Goal: Transaction & Acquisition: Purchase product/service

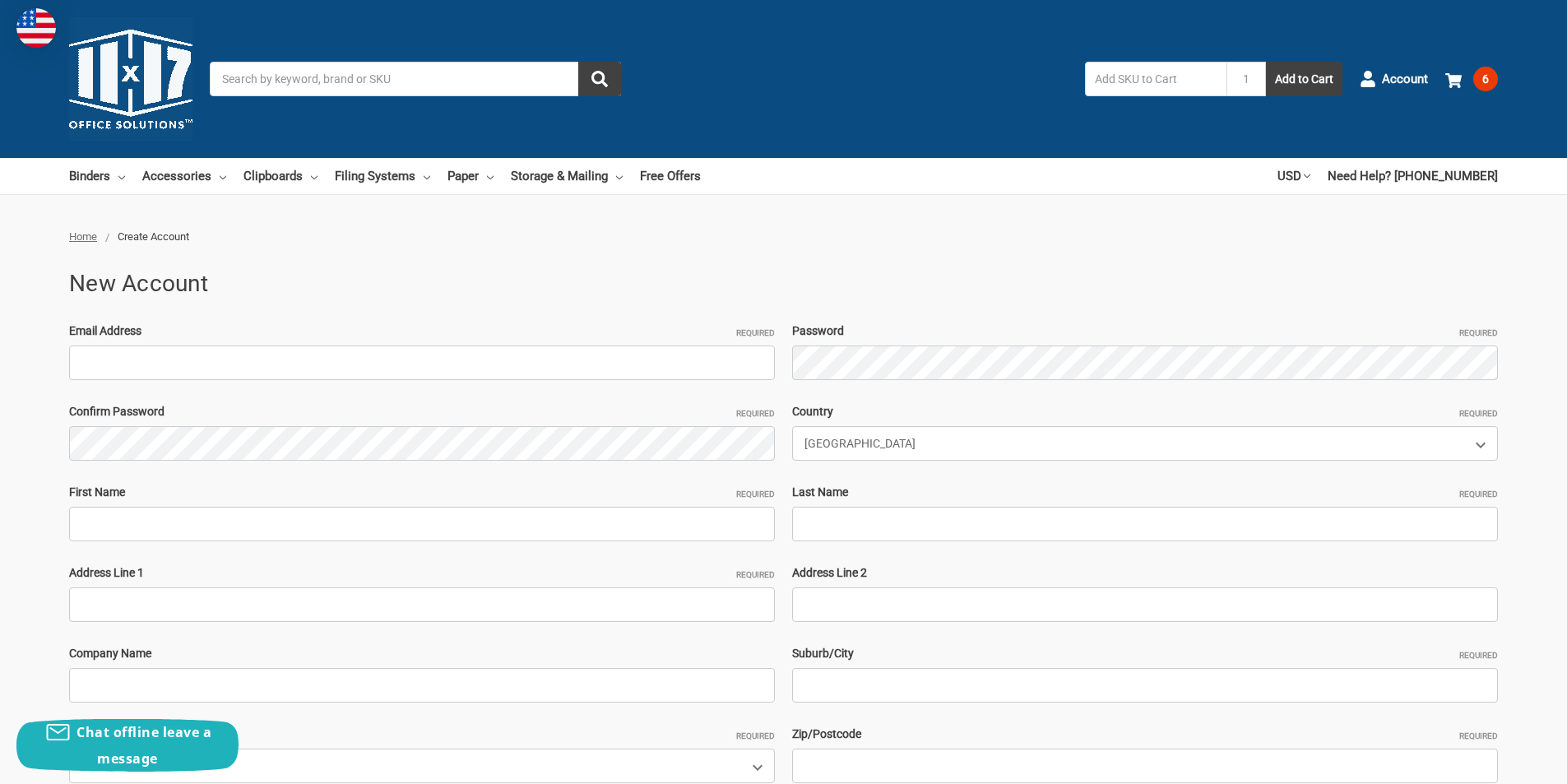
type input "[EMAIL_ADDRESS][DOMAIN_NAME]"
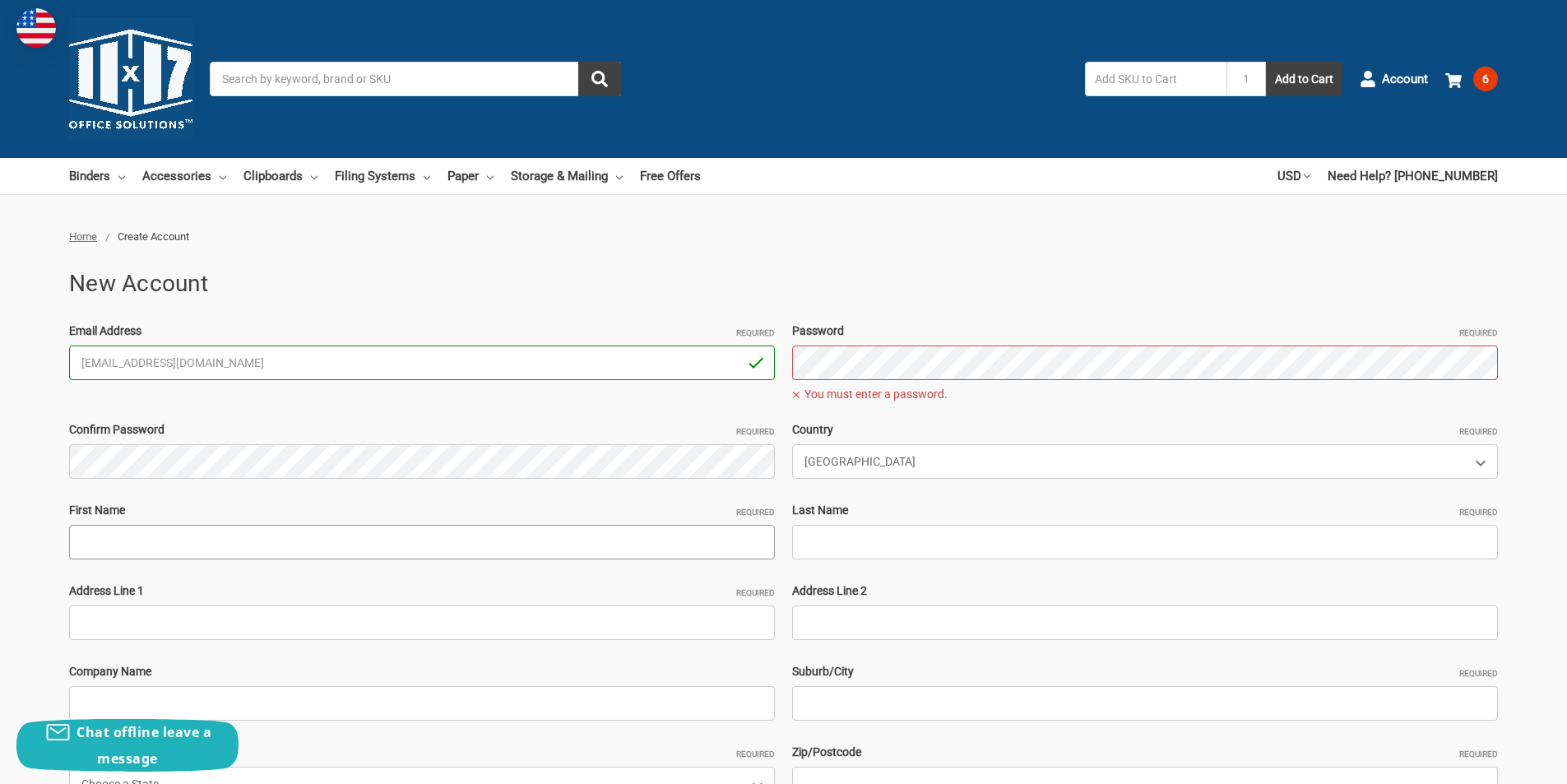
drag, startPoint x: 367, startPoint y: 528, endPoint x: 356, endPoint y: 532, distance: 11.7
click at [367, 528] on input "First Name Required" at bounding box center [422, 542] width 706 height 35
paste input "CLEO ABRAHAMSAM"
click at [176, 547] on input "CLEO ABRAHAMSAM" at bounding box center [422, 542] width 706 height 35
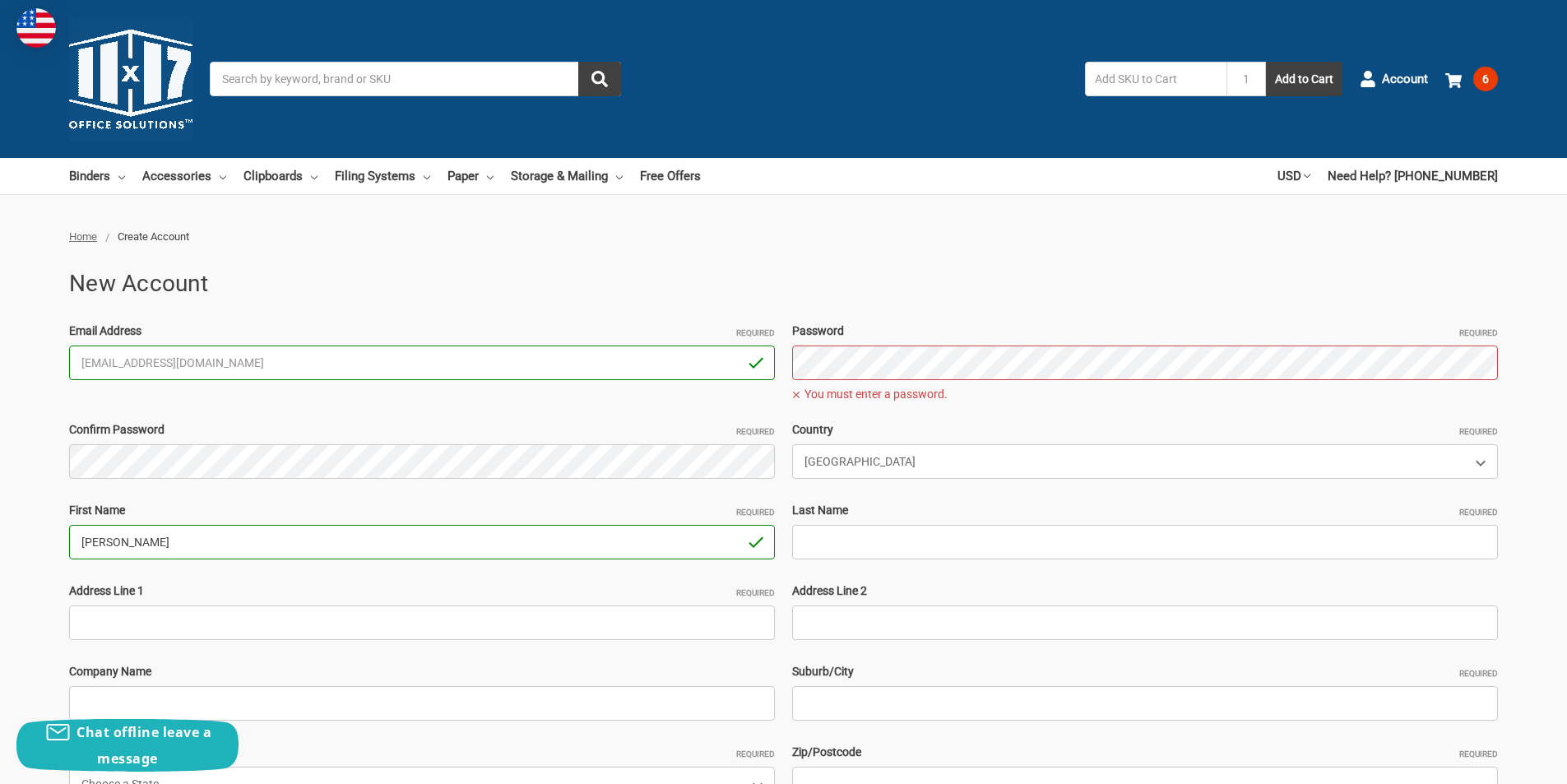
type input "CLEO"
click at [963, 547] on input "Last Name Required" at bounding box center [1146, 542] width 706 height 35
paste input "ABRAHAMSAM"
type input "ABRAHAMSAM"
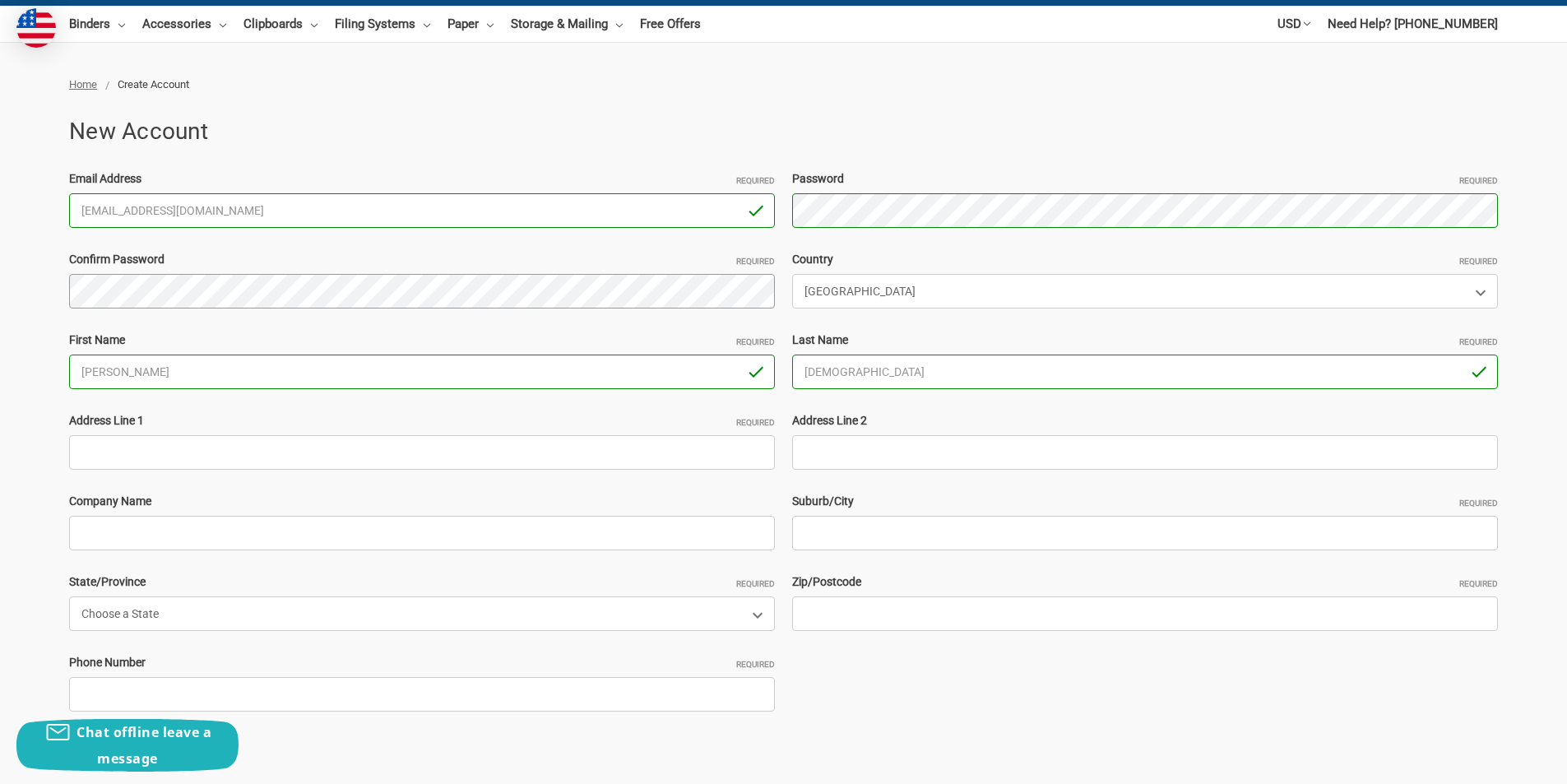
scroll to position [165, 0]
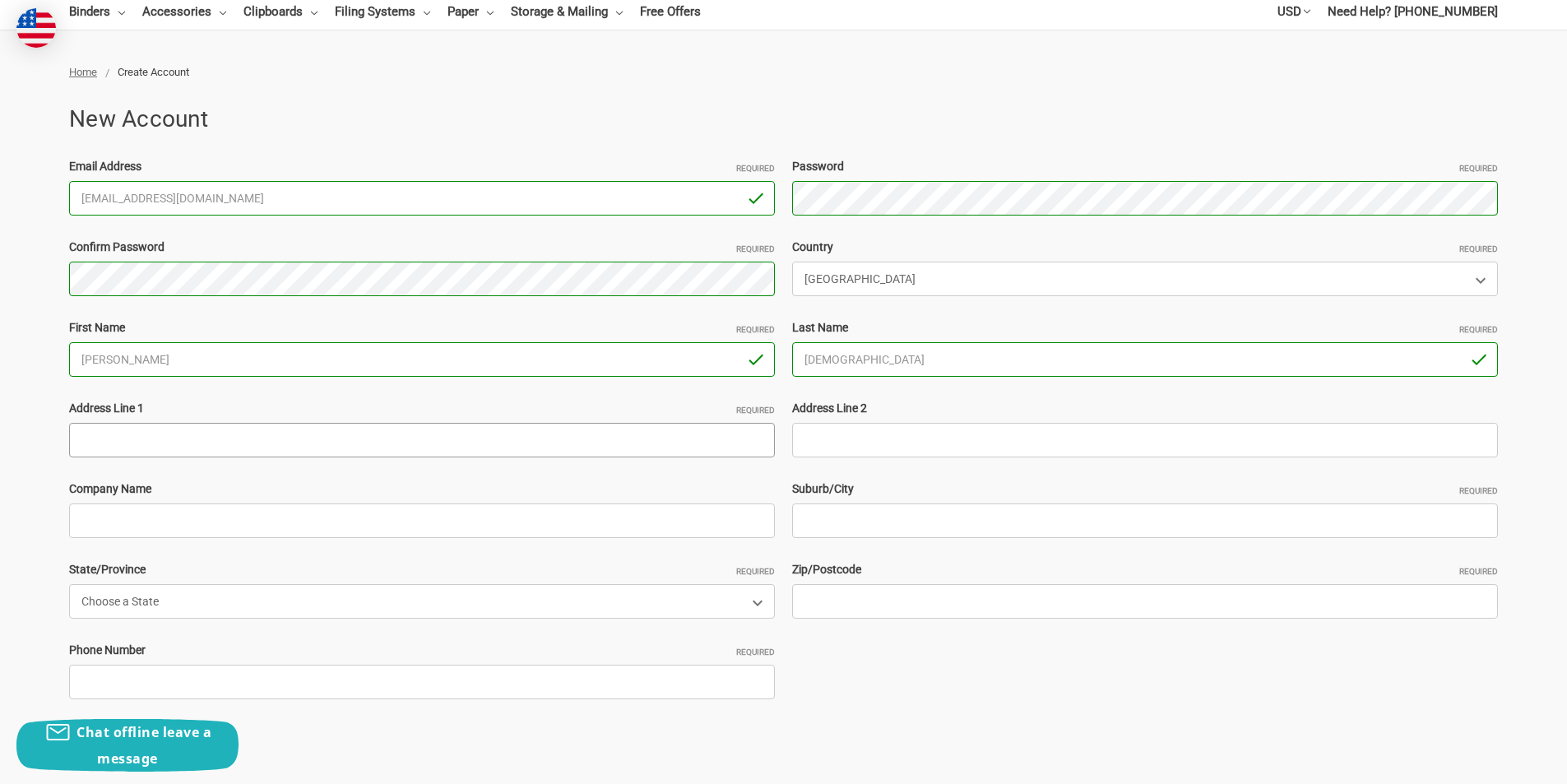
click at [282, 450] on input "Address Line 1 Required" at bounding box center [422, 440] width 706 height 35
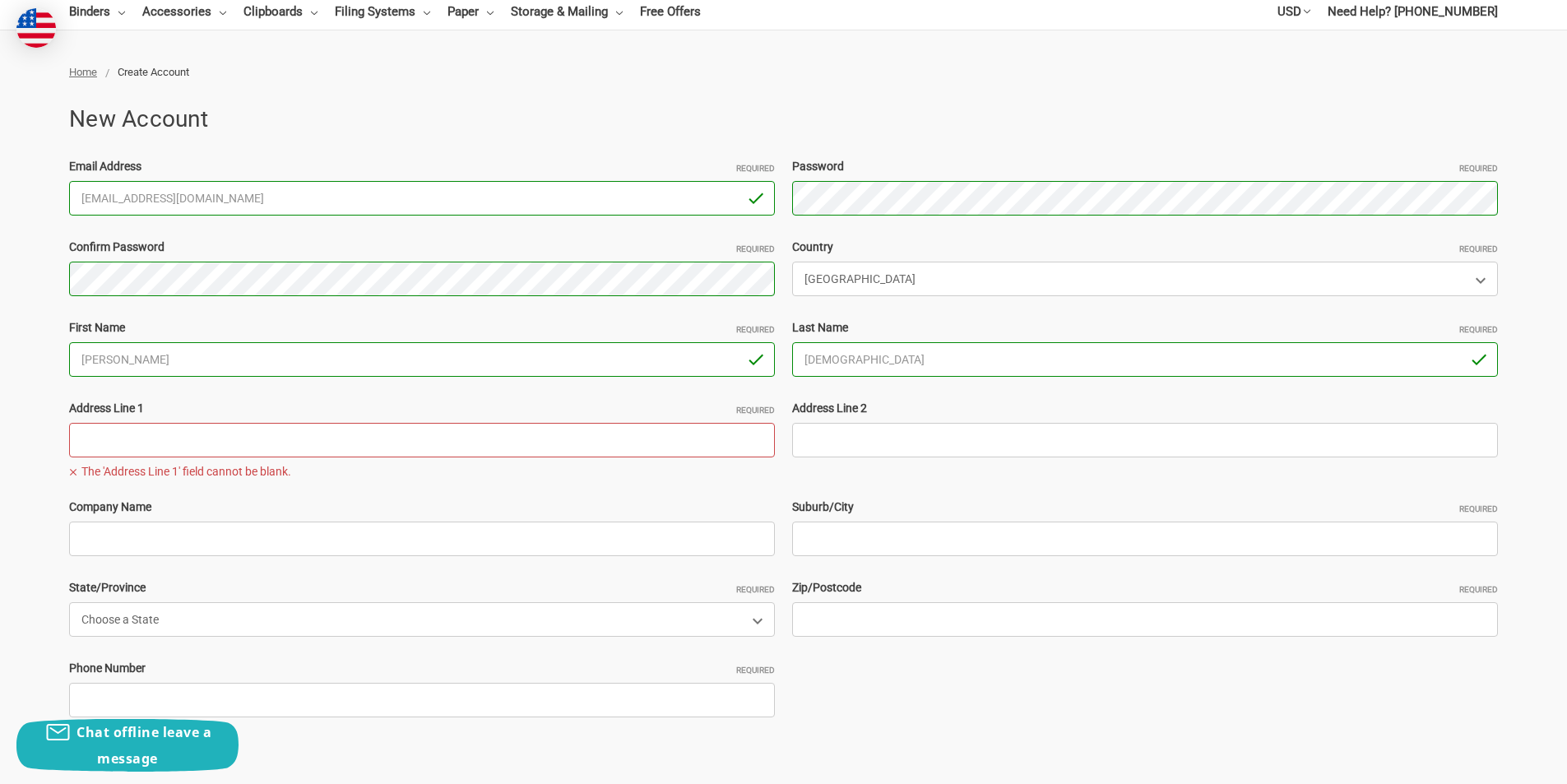
paste input "663 Waymarket Dr, Ann Arbor Michigan 48103"
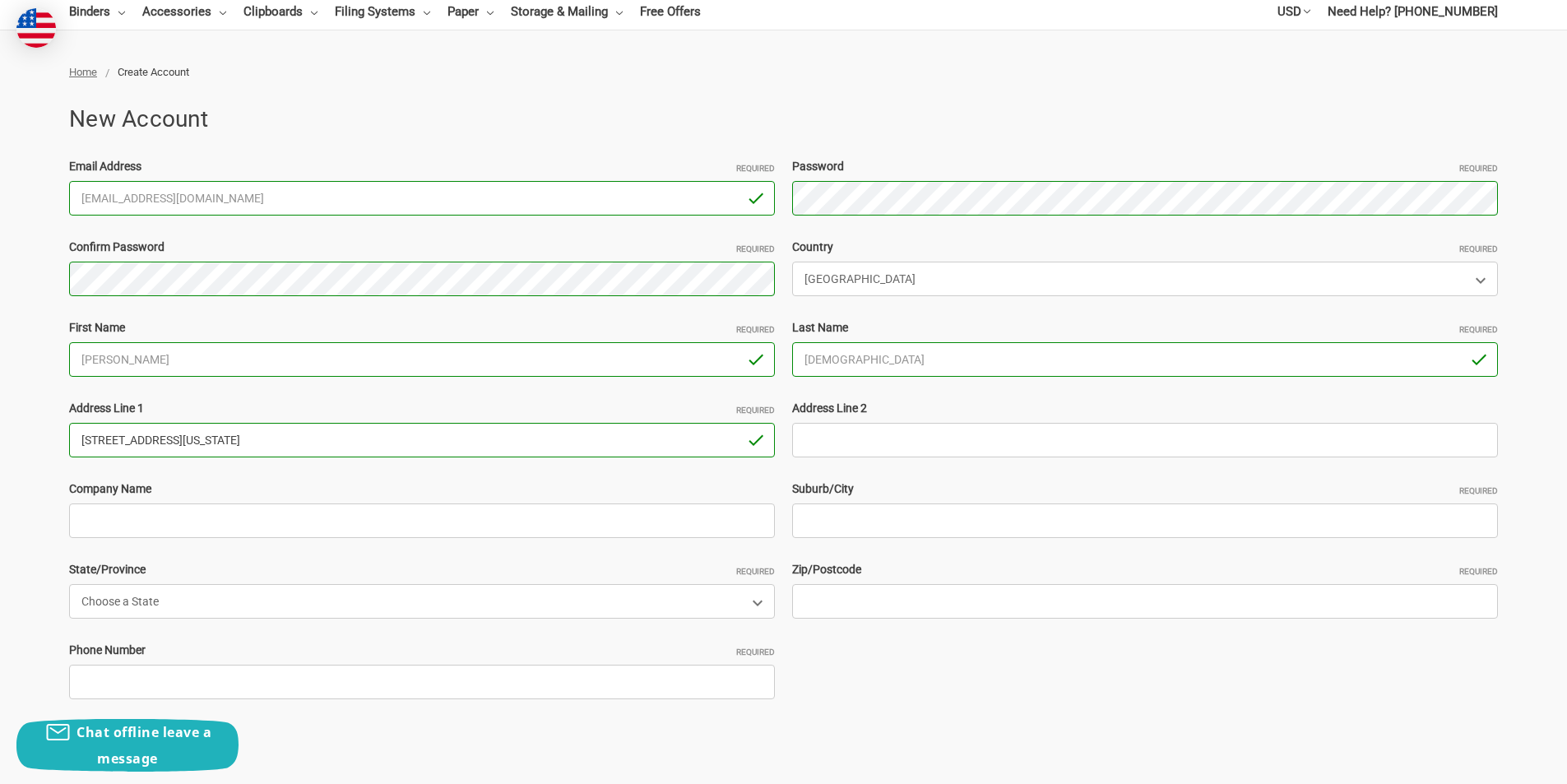
click at [302, 437] on input "663 Waymarket Dr, Ann Arbor Michigan 48103" at bounding box center [422, 440] width 706 height 35
type input "663 Waymarket Dr, Ann Arbor Michigan"
click at [844, 600] on input "Zip/Postcode Required" at bounding box center [1146, 601] width 706 height 35
paste input "48103"
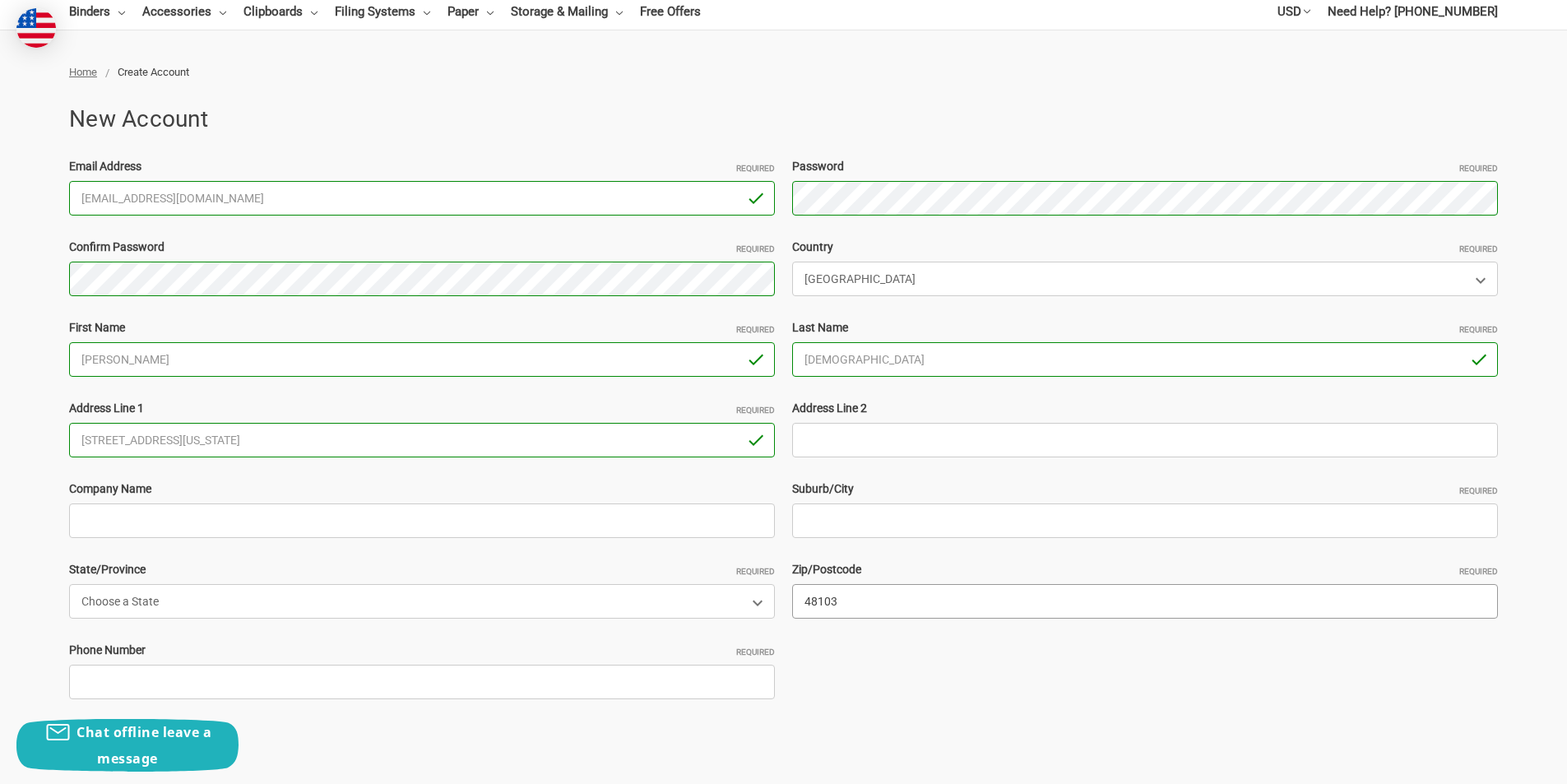
type input "48103"
click at [249, 447] on input "663 Waymarket Dr, Ann Arbor Michigan" at bounding box center [422, 440] width 706 height 35
type input "663 Waymarket Dr, Ann Arbor"
click at [877, 527] on input "Suburb/City Required" at bounding box center [1146, 520] width 706 height 35
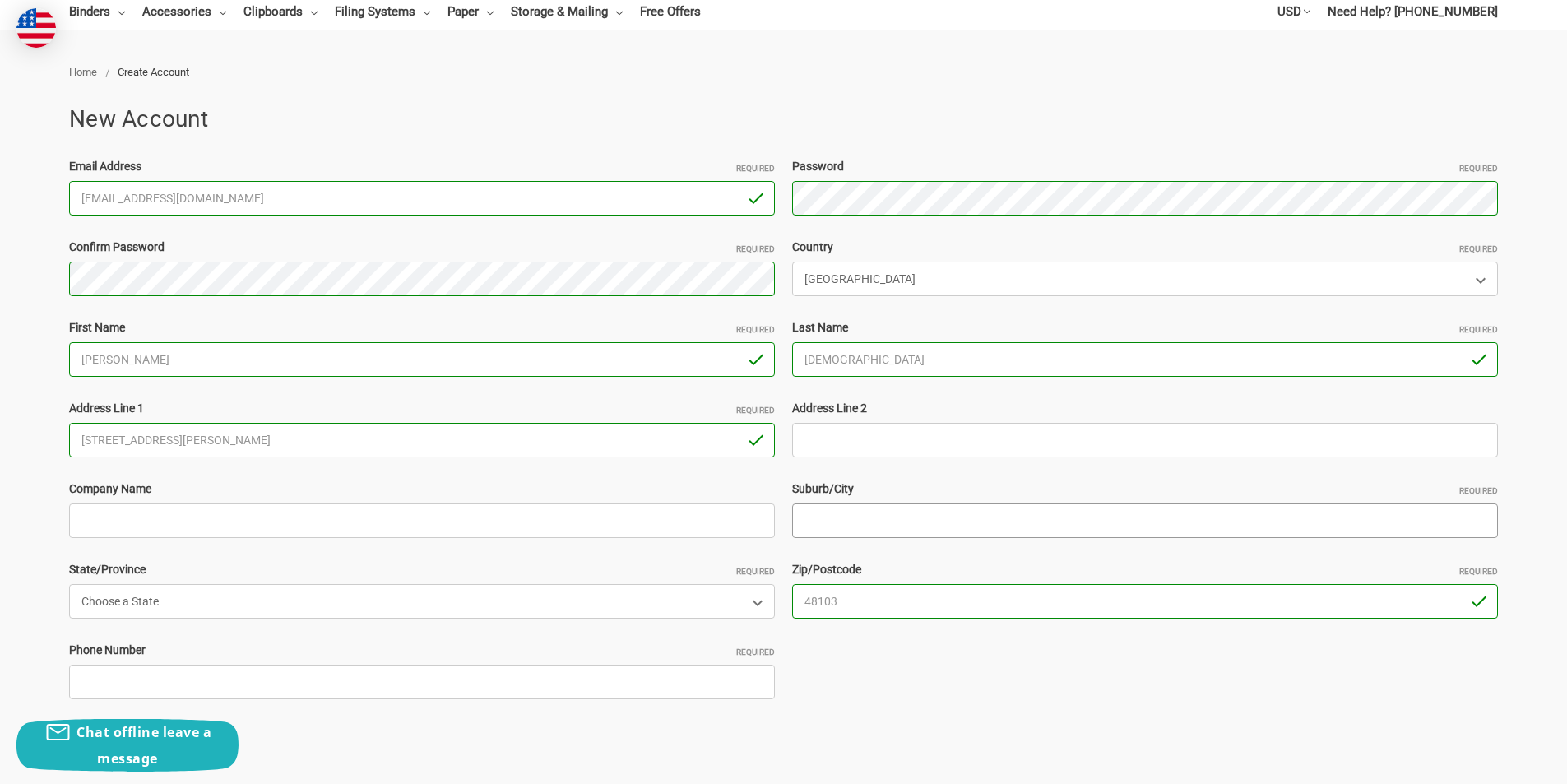
paste input "Michigan"
type input "Michigan"
drag, startPoint x: 182, startPoint y: 439, endPoint x: 296, endPoint y: 448, distance: 114.4
click at [296, 448] on input "663 Waymarket Dr, Ann Arbor" at bounding box center [422, 440] width 706 height 35
type input "663 Waymarket Dr,"
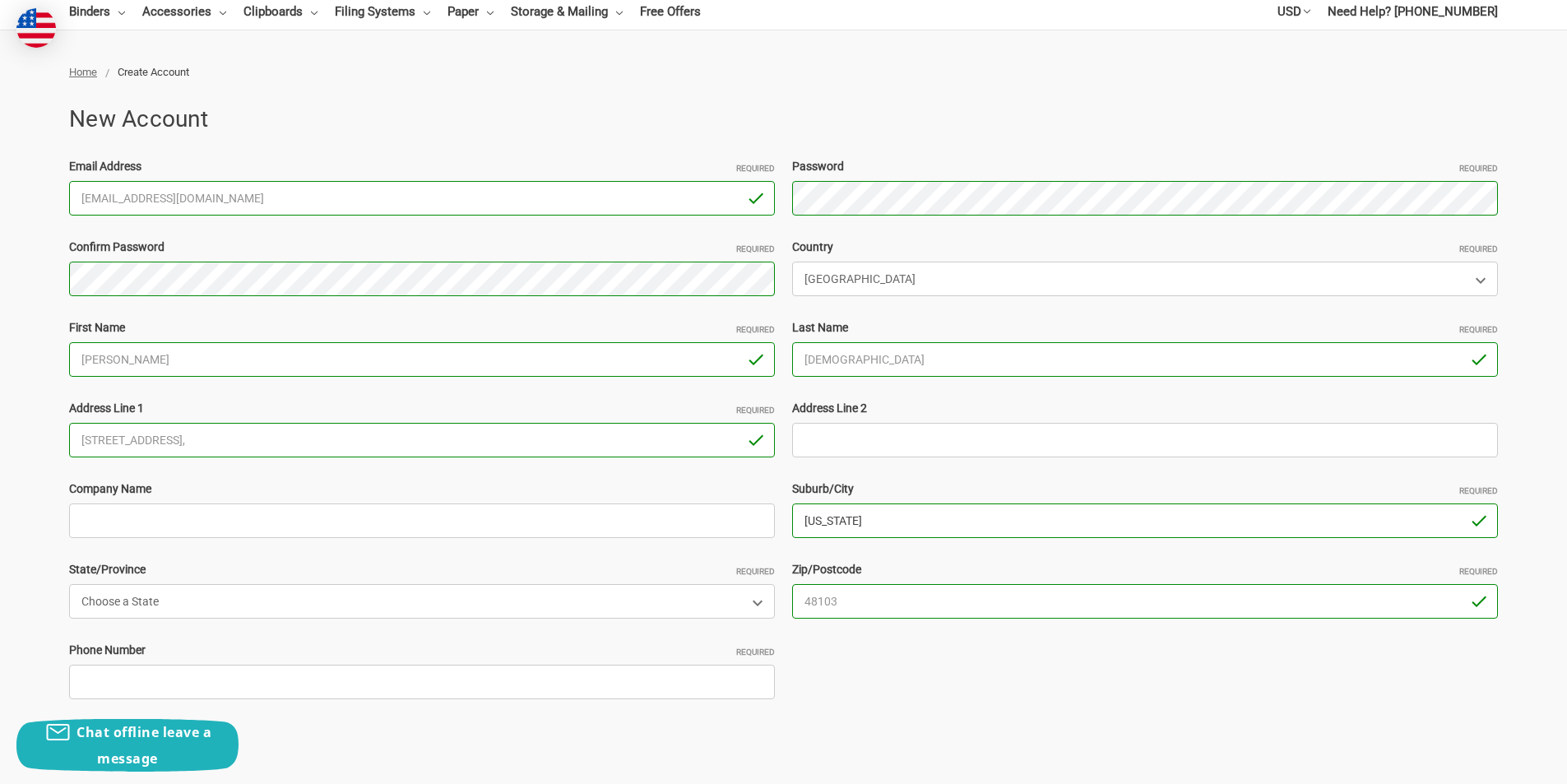
click at [895, 527] on input "Michigan" at bounding box center [1146, 520] width 706 height 35
paste input "Ann Arbor"
drag, startPoint x: 851, startPoint y: 520, endPoint x: 818, endPoint y: 545, distance: 41.4
click at [681, 544] on div "Email Address Required CleoCalloway25@outlook.com Password Required Passwords m…" at bounding box center [784, 440] width 1446 height 564
drag, startPoint x: 808, startPoint y: 517, endPoint x: 571, endPoint y: 582, distance: 245.8
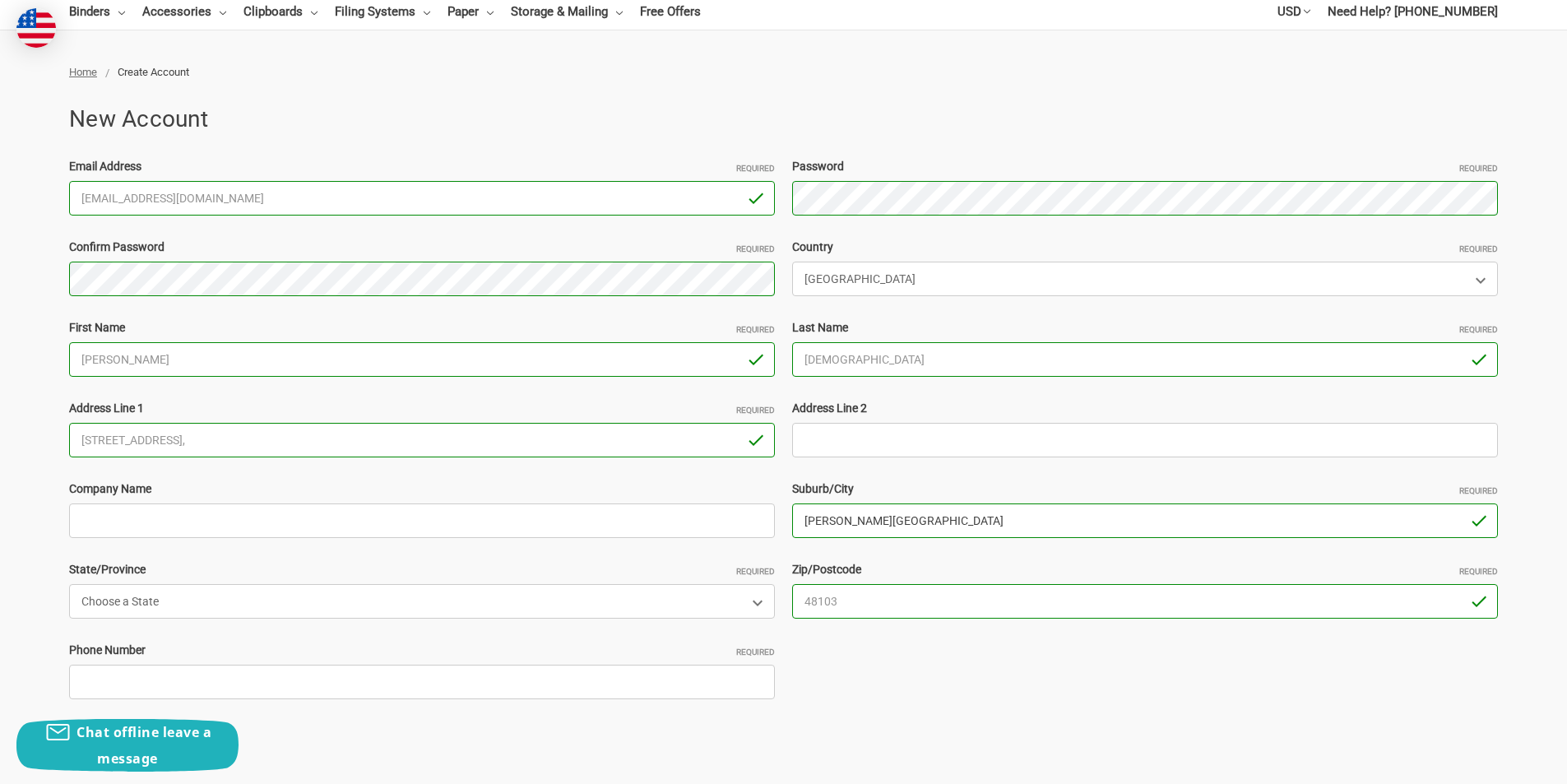
click at [571, 582] on div "Email Address Required CleoCalloway25@outlook.com Password Required Passwords m…" at bounding box center [784, 440] width 1446 height 564
type input "Ann Arbor"
click at [417, 604] on select "Choose a State Alabama Alaska American Samoa Arizona Arkansas Armed Forces Afri…" at bounding box center [422, 601] width 706 height 35
select select "Michigan"
click at [69, 584] on select "Choose a State Alabama Alaska American Samoa Arizona Arkansas Armed Forces Afri…" at bounding box center [422, 601] width 706 height 35
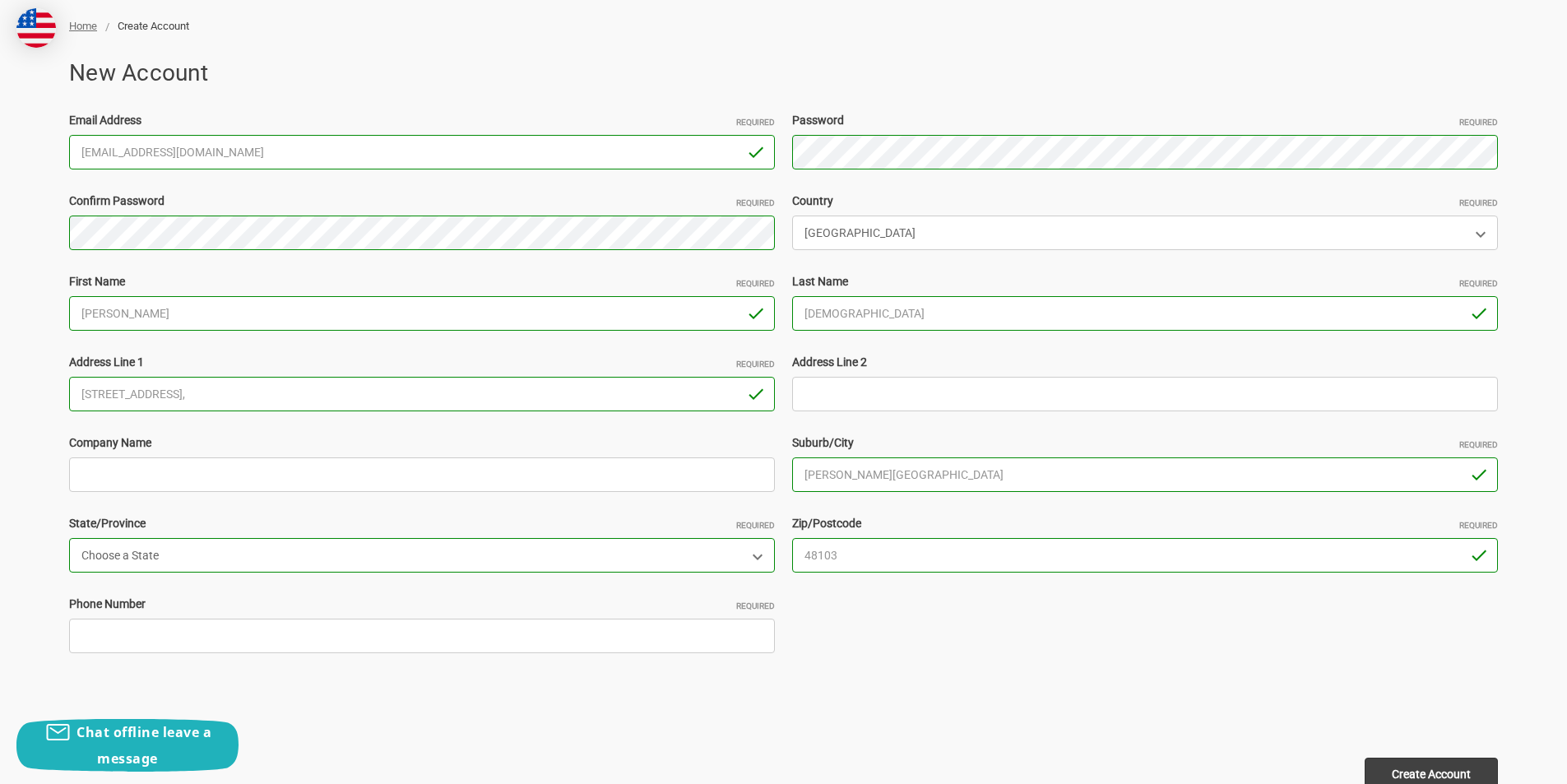
scroll to position [246, 0]
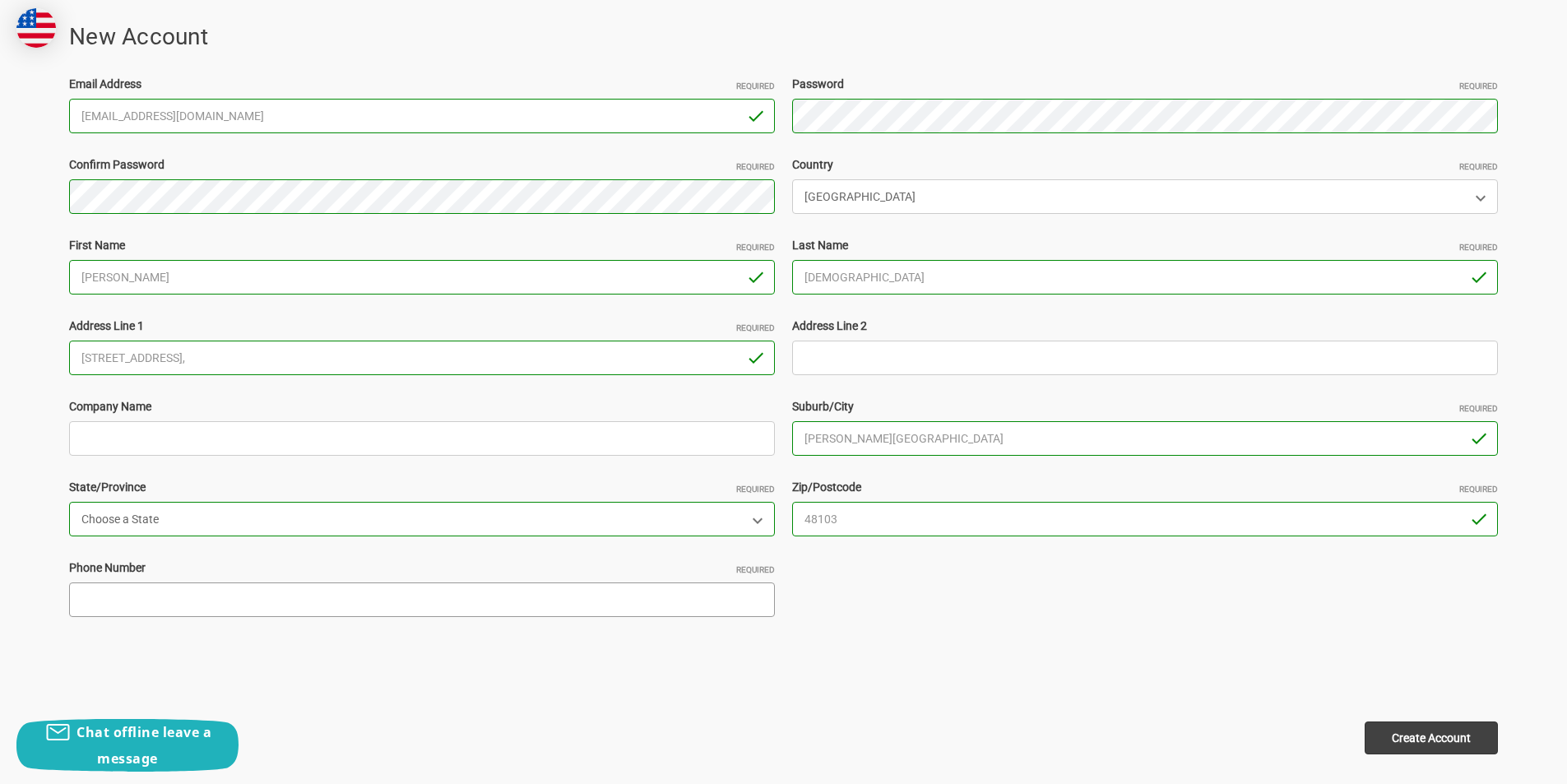
click at [218, 596] on input "Phone Number Required" at bounding box center [422, 599] width 706 height 35
type input "3306135294"
click at [206, 365] on input "663 Waymarket Dr," at bounding box center [422, 357] width 706 height 35
type input "663 Waymarket Dr"
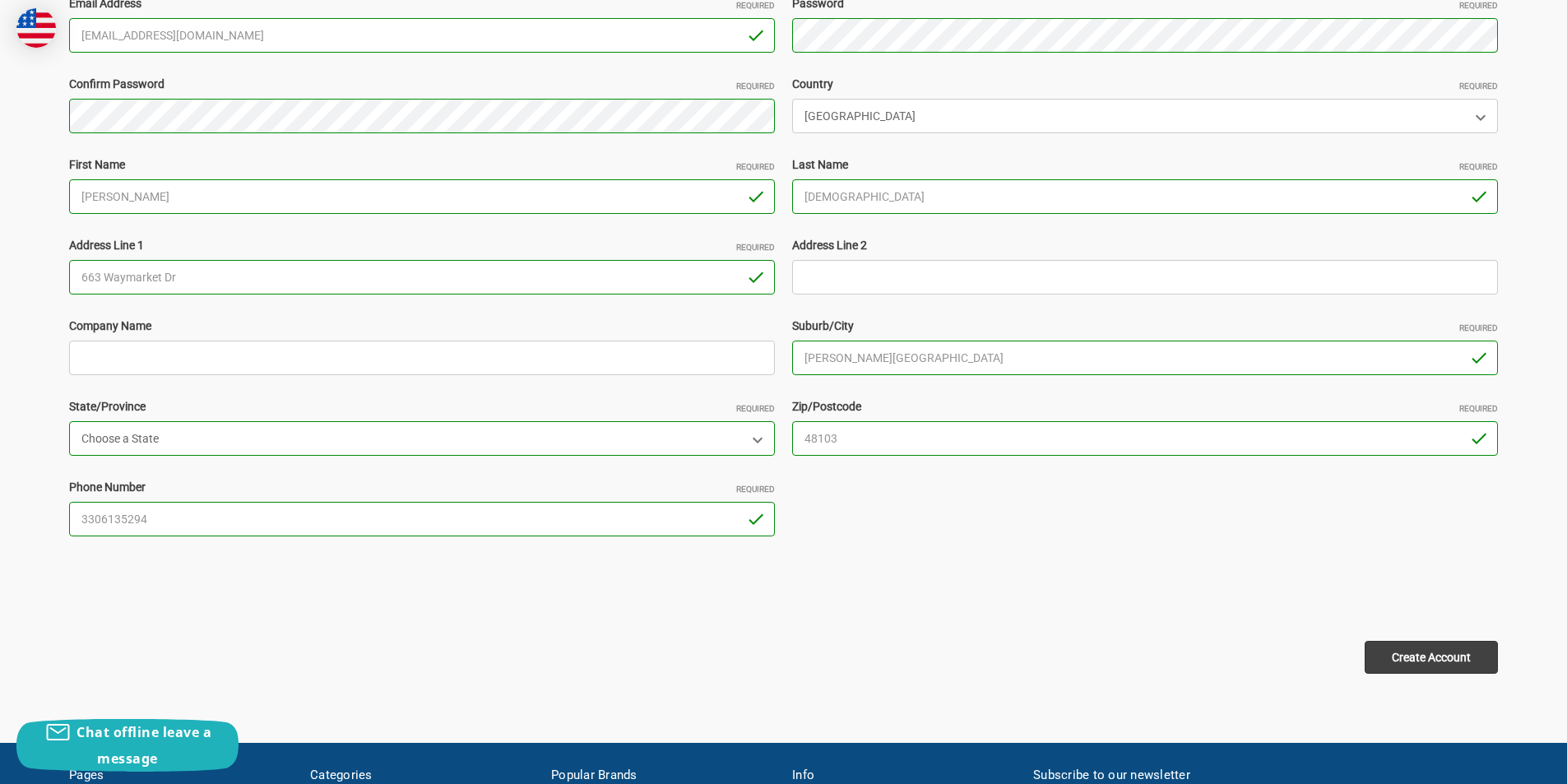
scroll to position [329, 0]
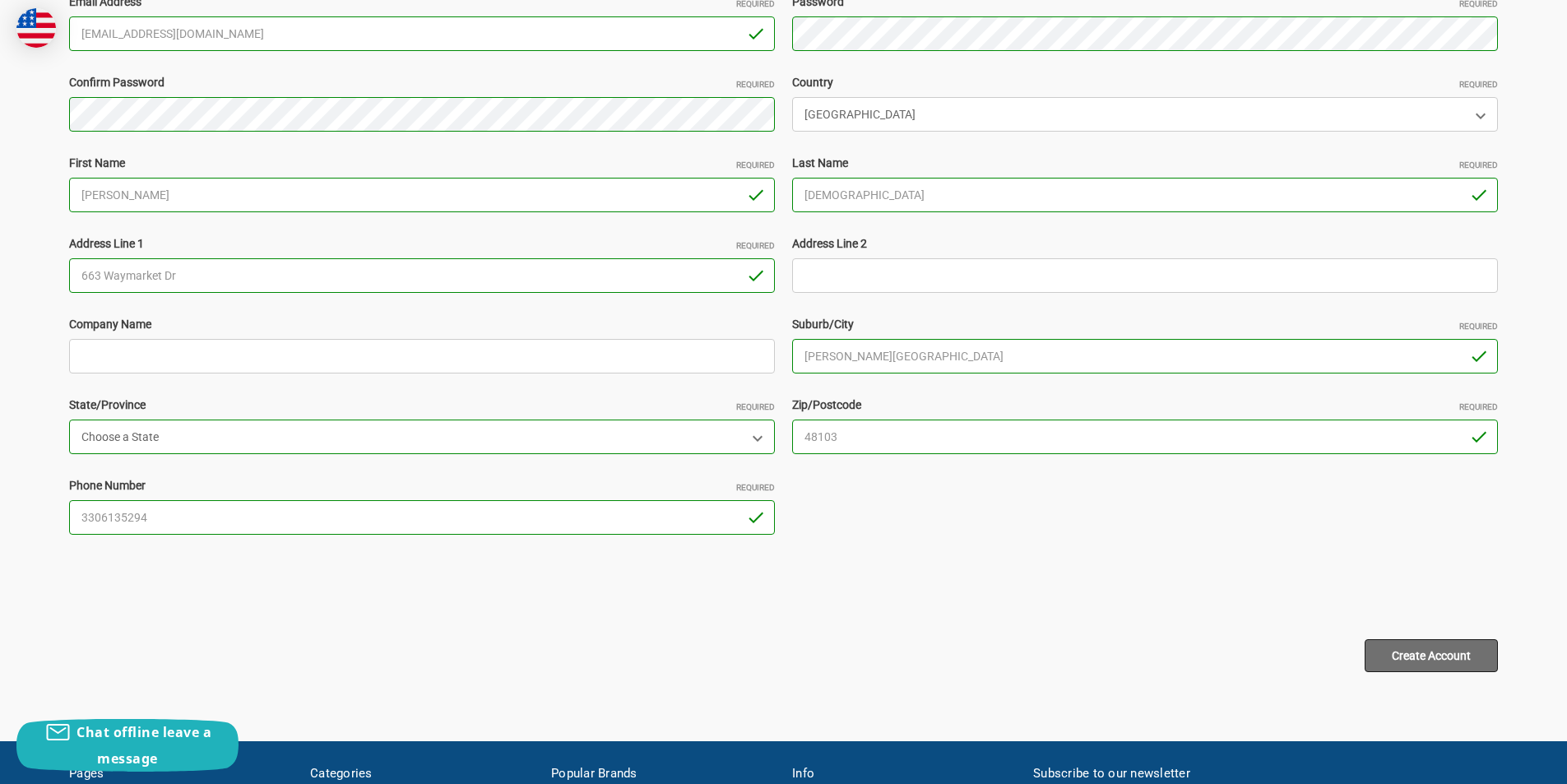
click at [1436, 644] on input "Create Account" at bounding box center [1431, 655] width 133 height 33
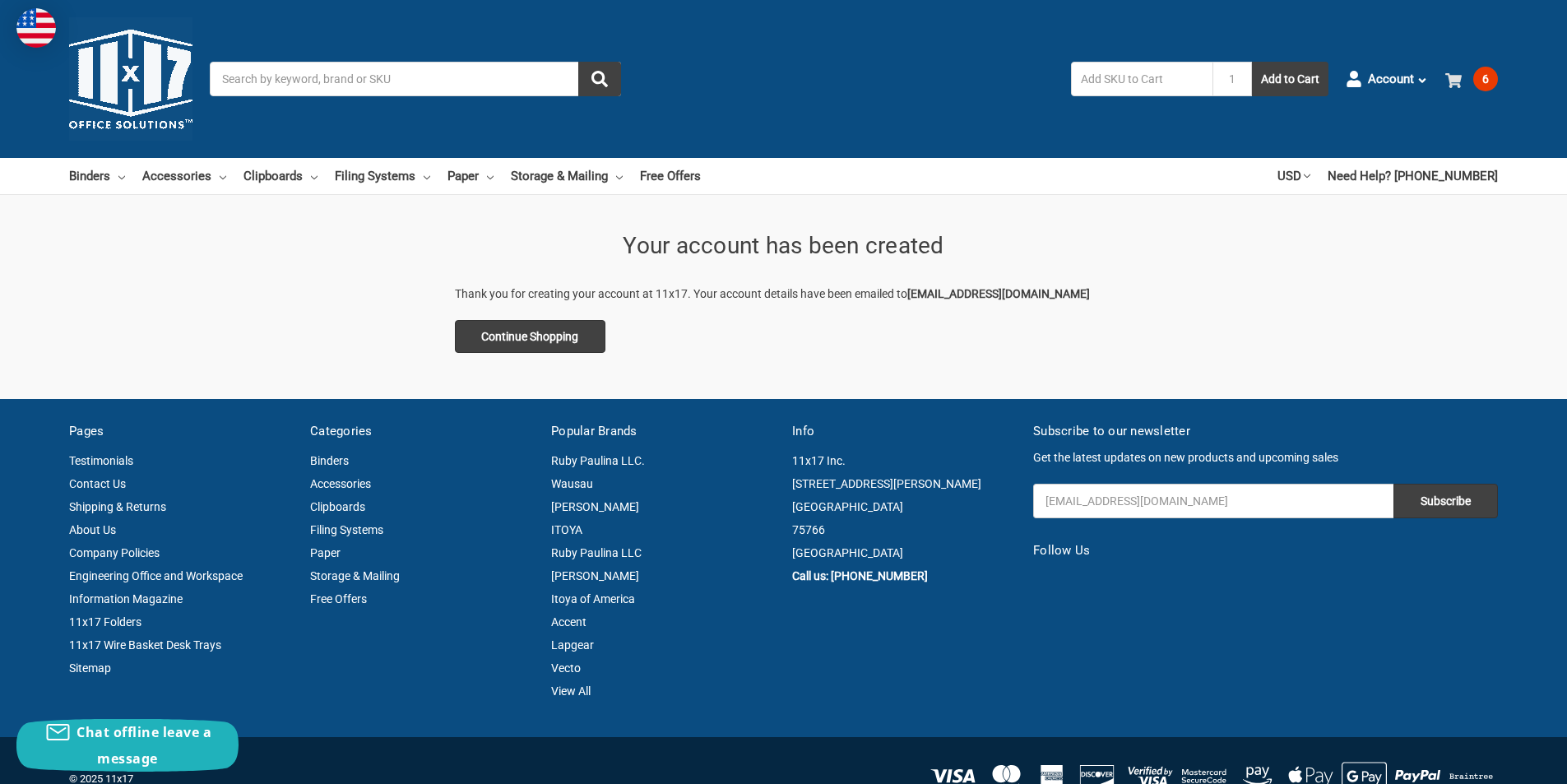
click at [1457, 82] on use at bounding box center [1453, 80] width 16 height 15
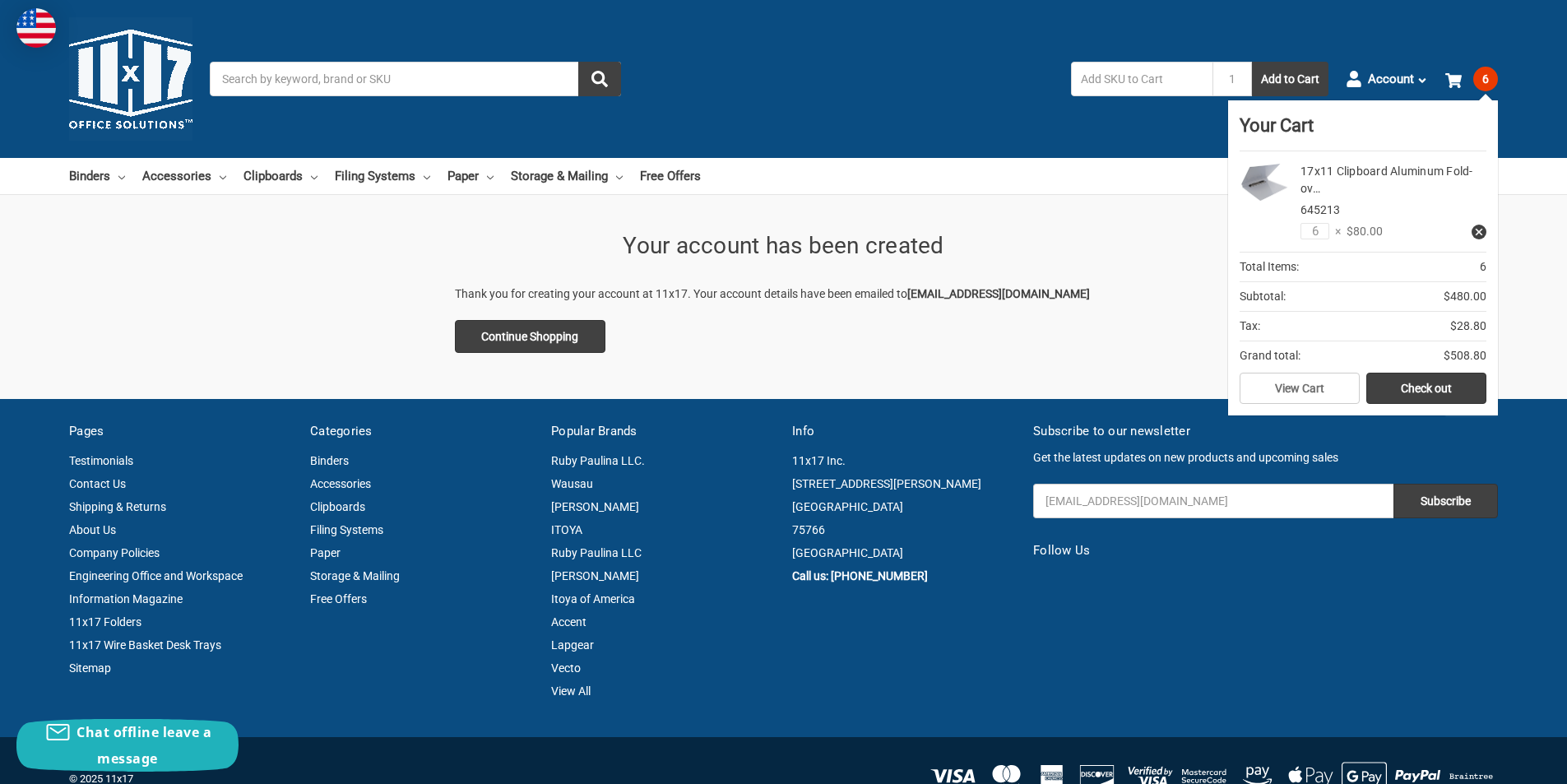
click at [1424, 390] on link "Check out" at bounding box center [1427, 388] width 120 height 31
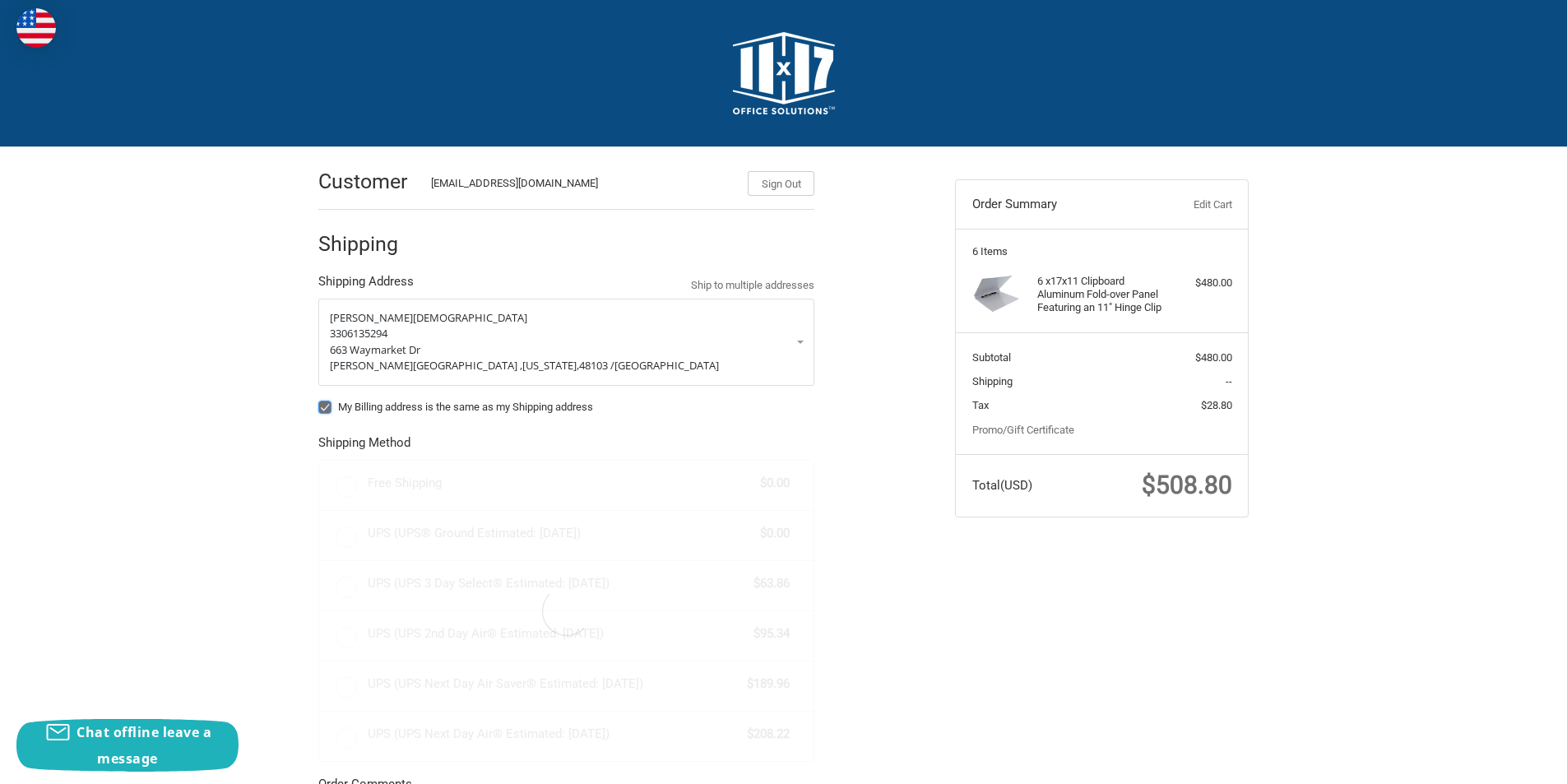
radio input "true"
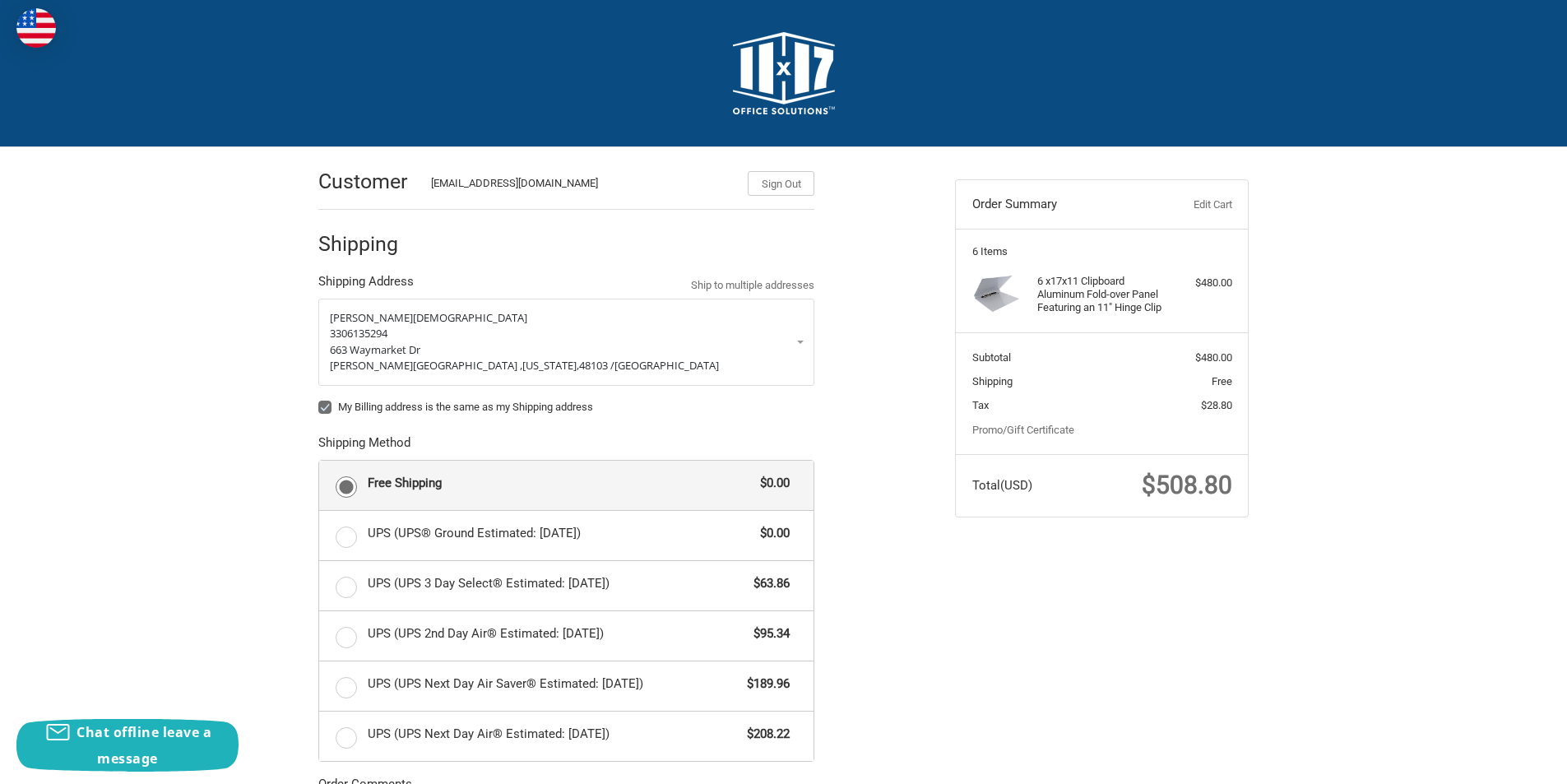
click at [325, 407] on label "My Billing address is the same as my Shipping address" at bounding box center [566, 407] width 496 height 13
click at [319, 399] on input "My Billing address is the same as my Shipping address" at bounding box center [318, 398] width 1 height 1
checkbox input "false"
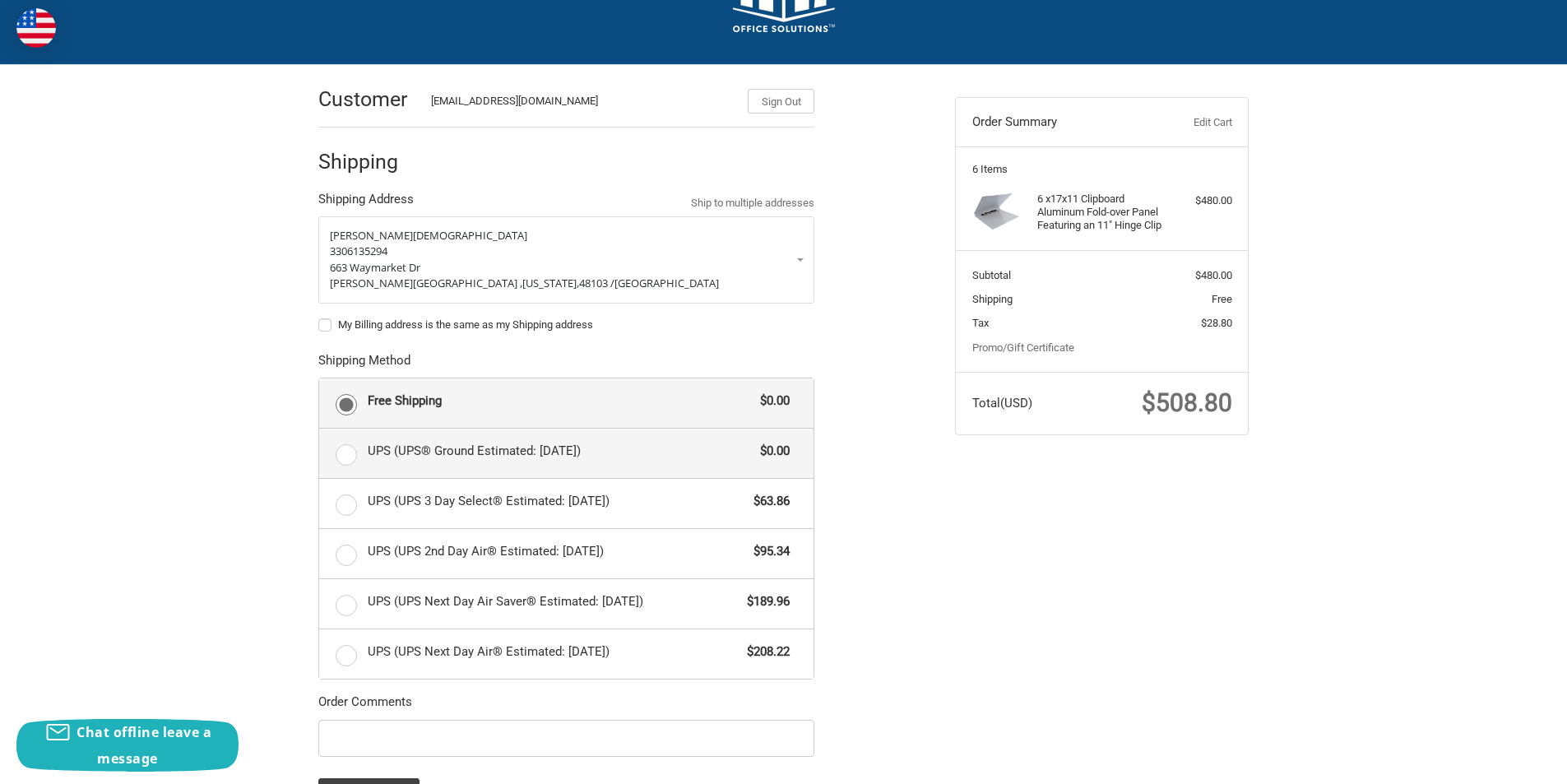
click at [347, 458] on label "UPS (UPS® Ground Estimated: [DATE]) $0.00" at bounding box center [566, 453] width 494 height 49
click at [320, 429] on input "UPS (UPS® Ground Estimated: [DATE]) $0.00" at bounding box center [319, 428] width 1 height 1
radio input "true"
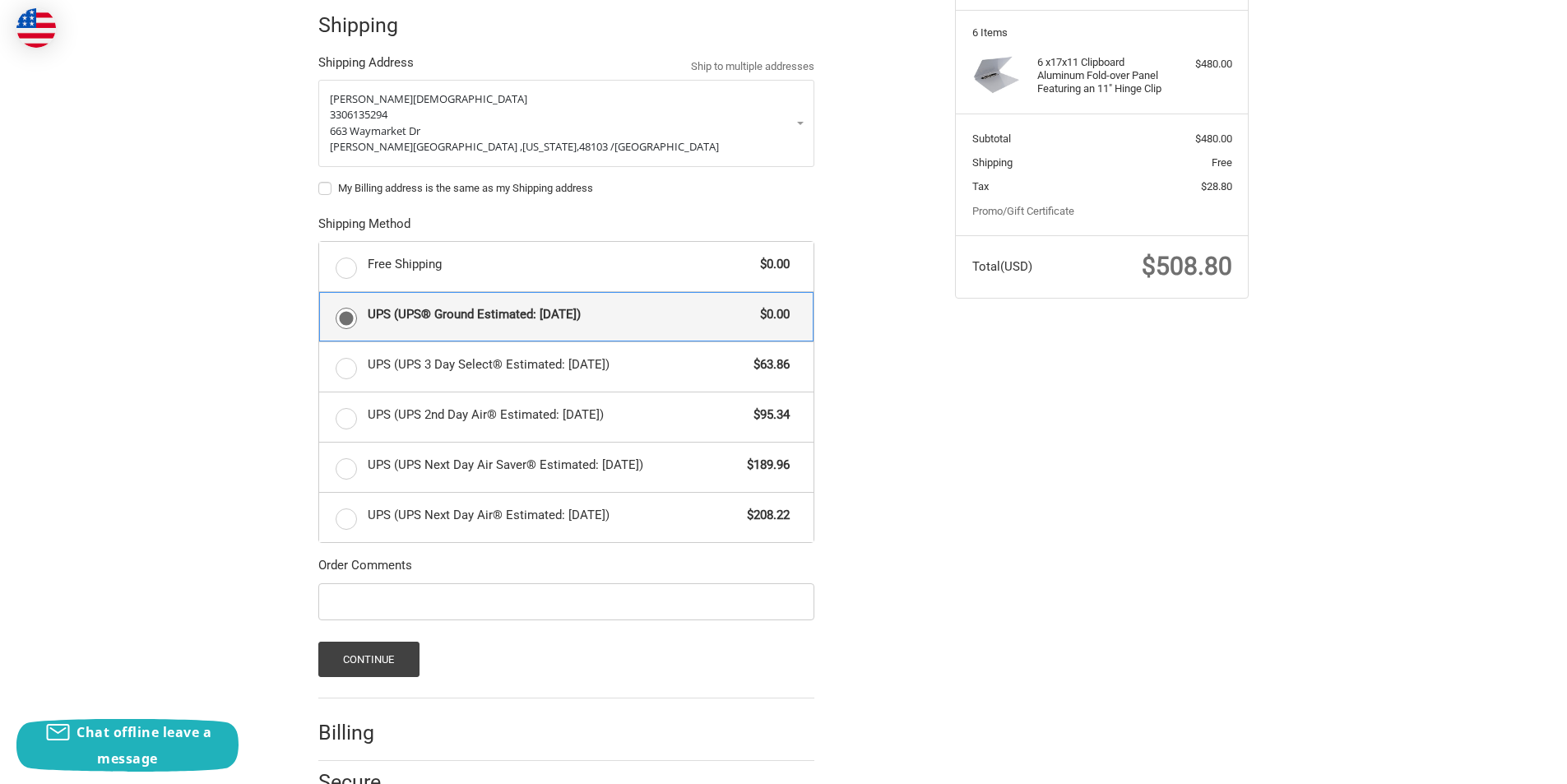
scroll to position [125, 0]
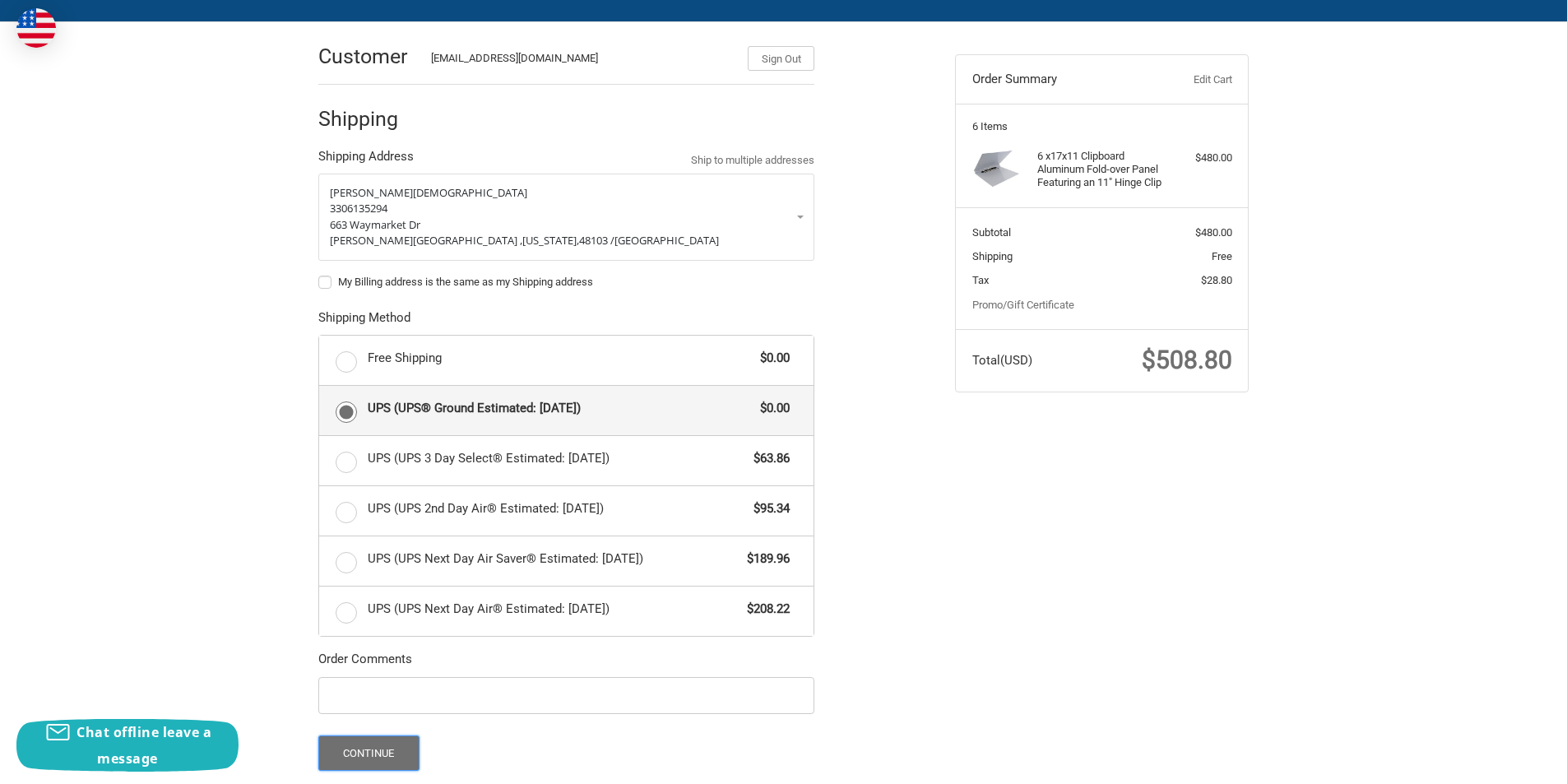
click at [381, 752] on button "Continue" at bounding box center [369, 752] width 101 height 35
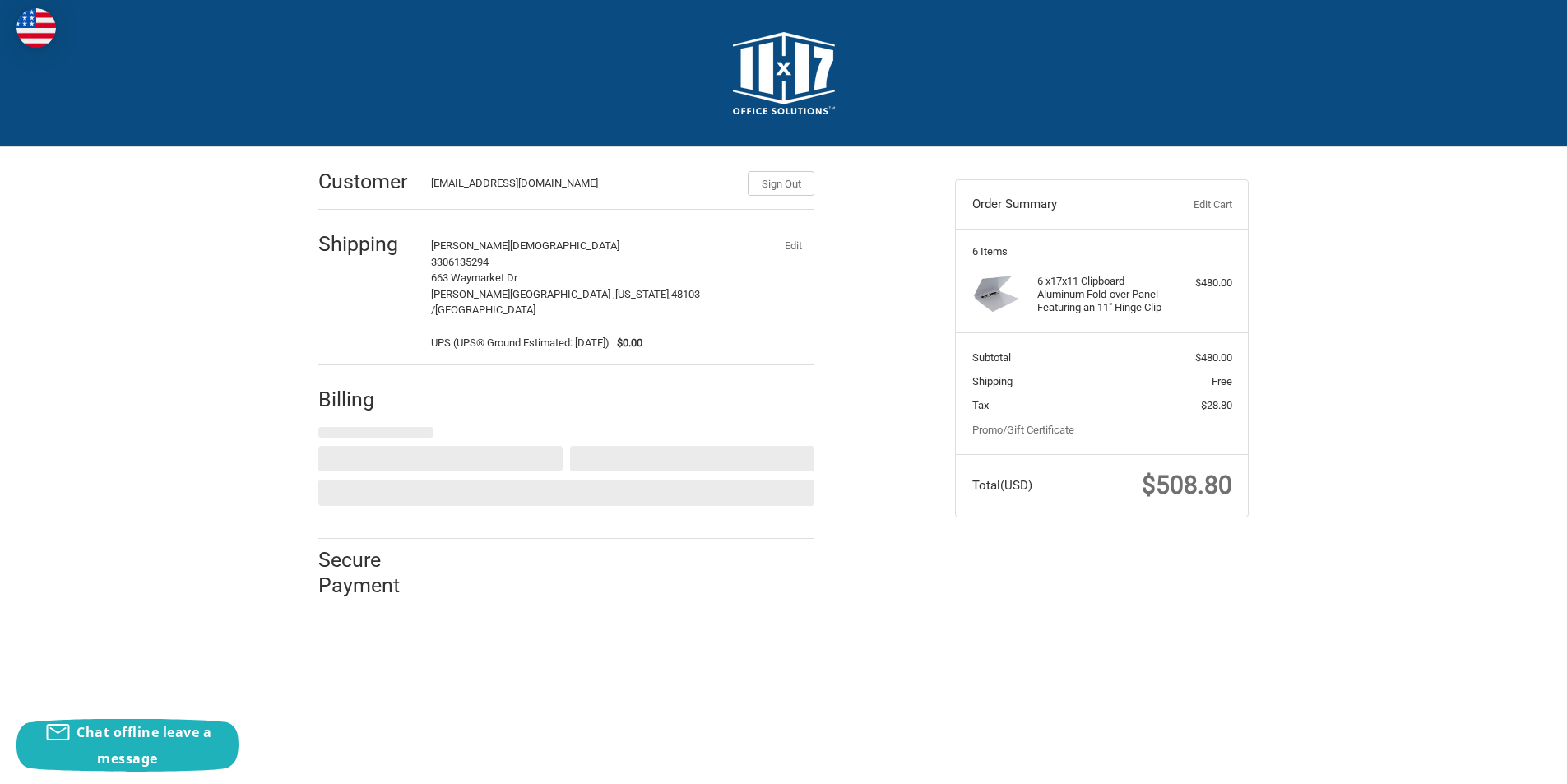
select select "US"
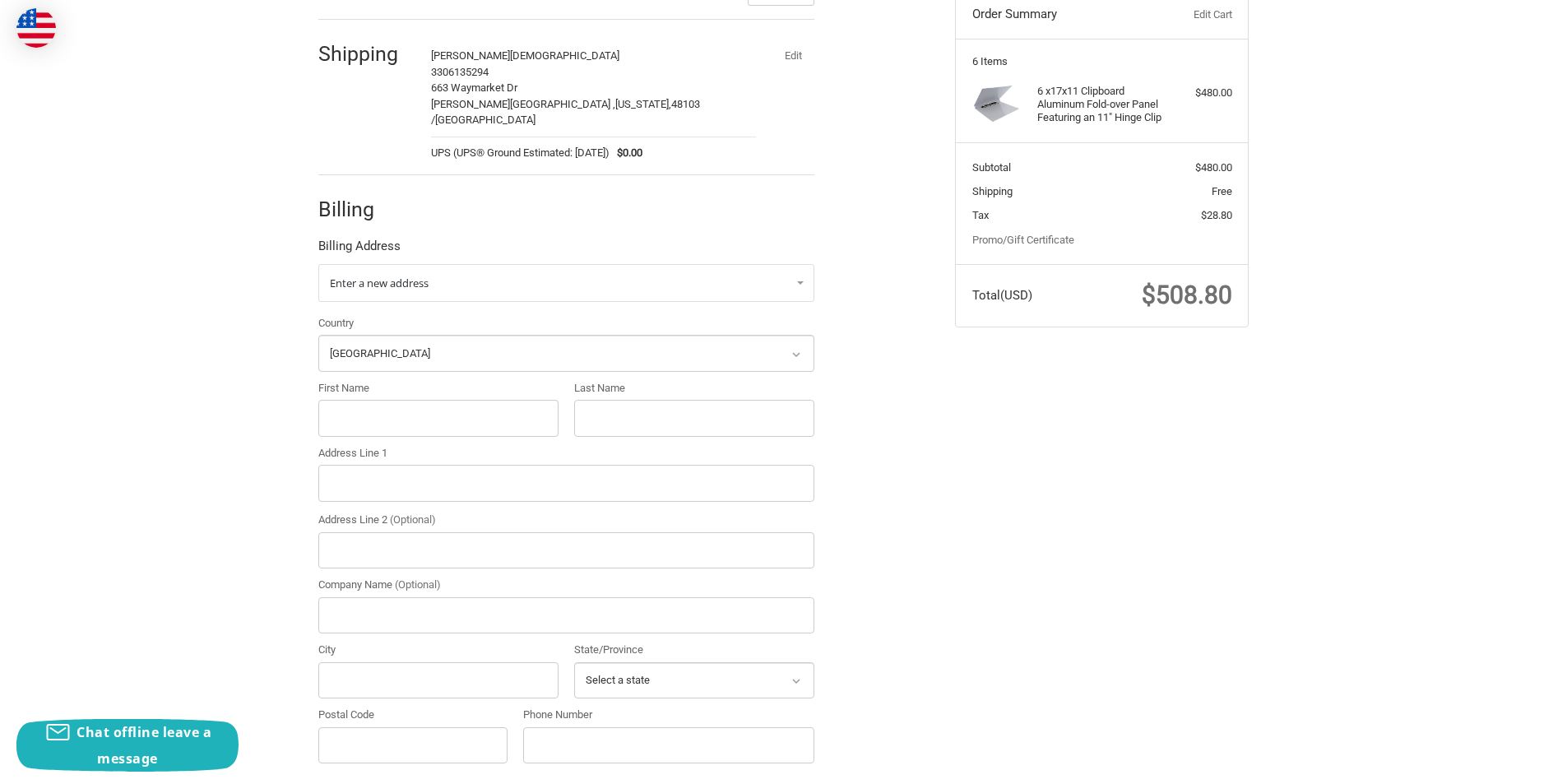
scroll to position [193, 0]
click at [426, 403] on input "First Name" at bounding box center [439, 416] width 240 height 37
paste input "Dee Tte Kapuska"
click at [394, 397] on input "Dee Tte Kapuska" at bounding box center [439, 416] width 240 height 37
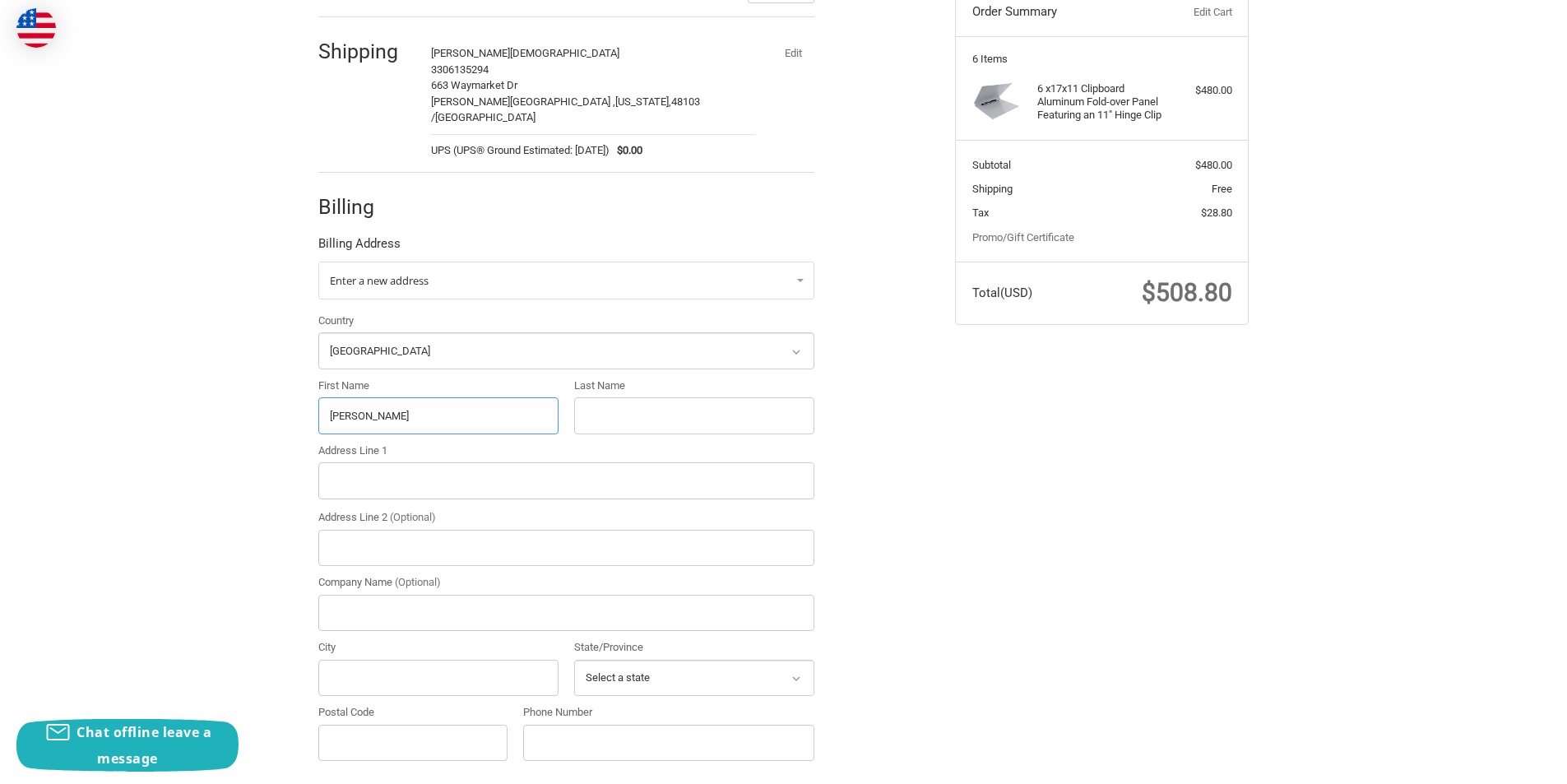
type input "Dee Tte"
click at [666, 403] on input "Last Name" at bounding box center [694, 416] width 240 height 37
paste input "Kapuska"
type input "Kapuska"
click at [551, 468] on input "Address Line 1" at bounding box center [566, 480] width 496 height 37
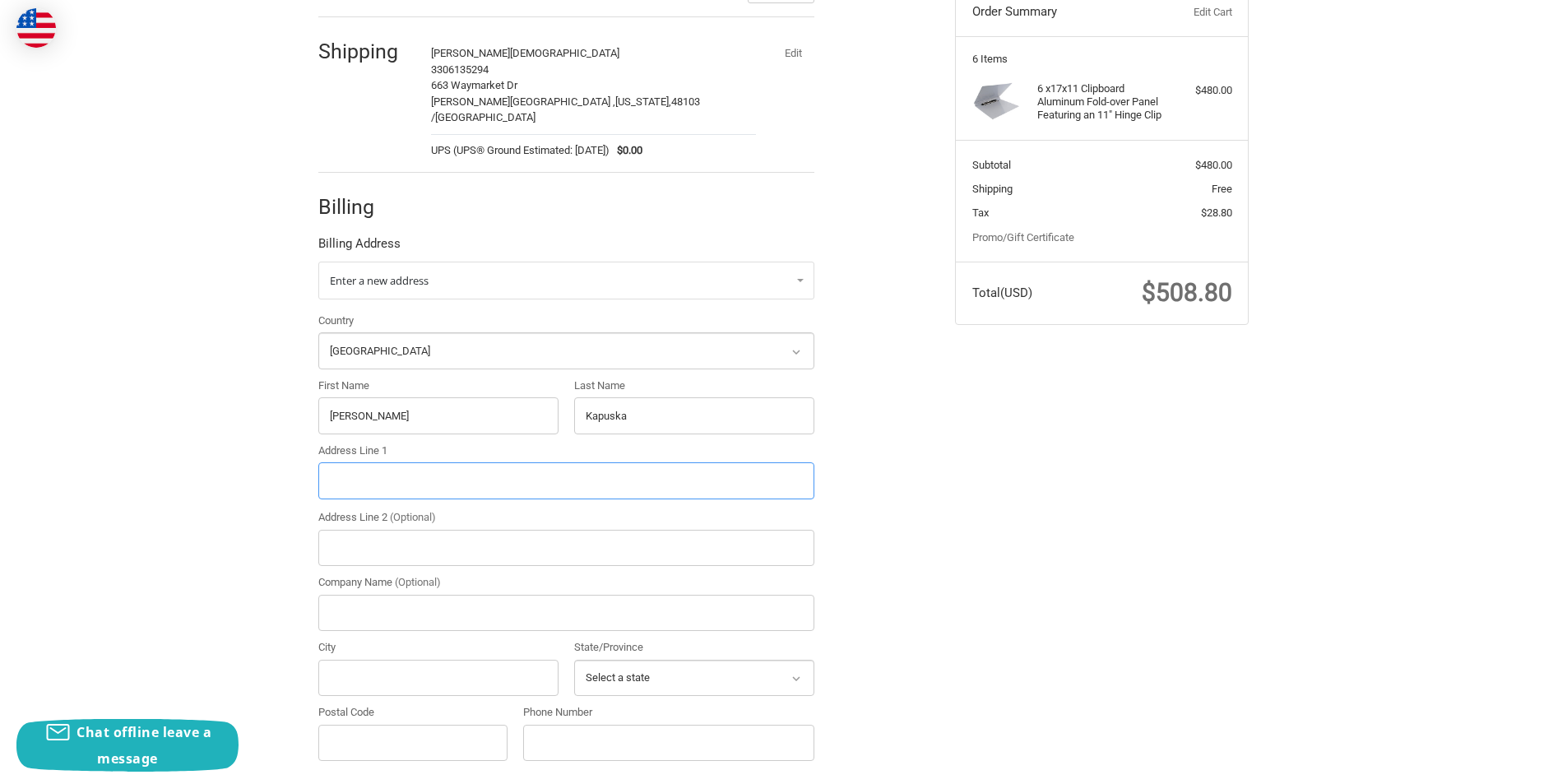
paste input "30262 37th Court"
click at [477, 467] on input "30262 37th Court" at bounding box center [566, 480] width 496 height 37
type input "30262 37th Court"
click at [391, 595] on input "Company Name (Optional)" at bounding box center [566, 613] width 496 height 37
click at [359, 659] on input "City" at bounding box center [439, 678] width 240 height 37
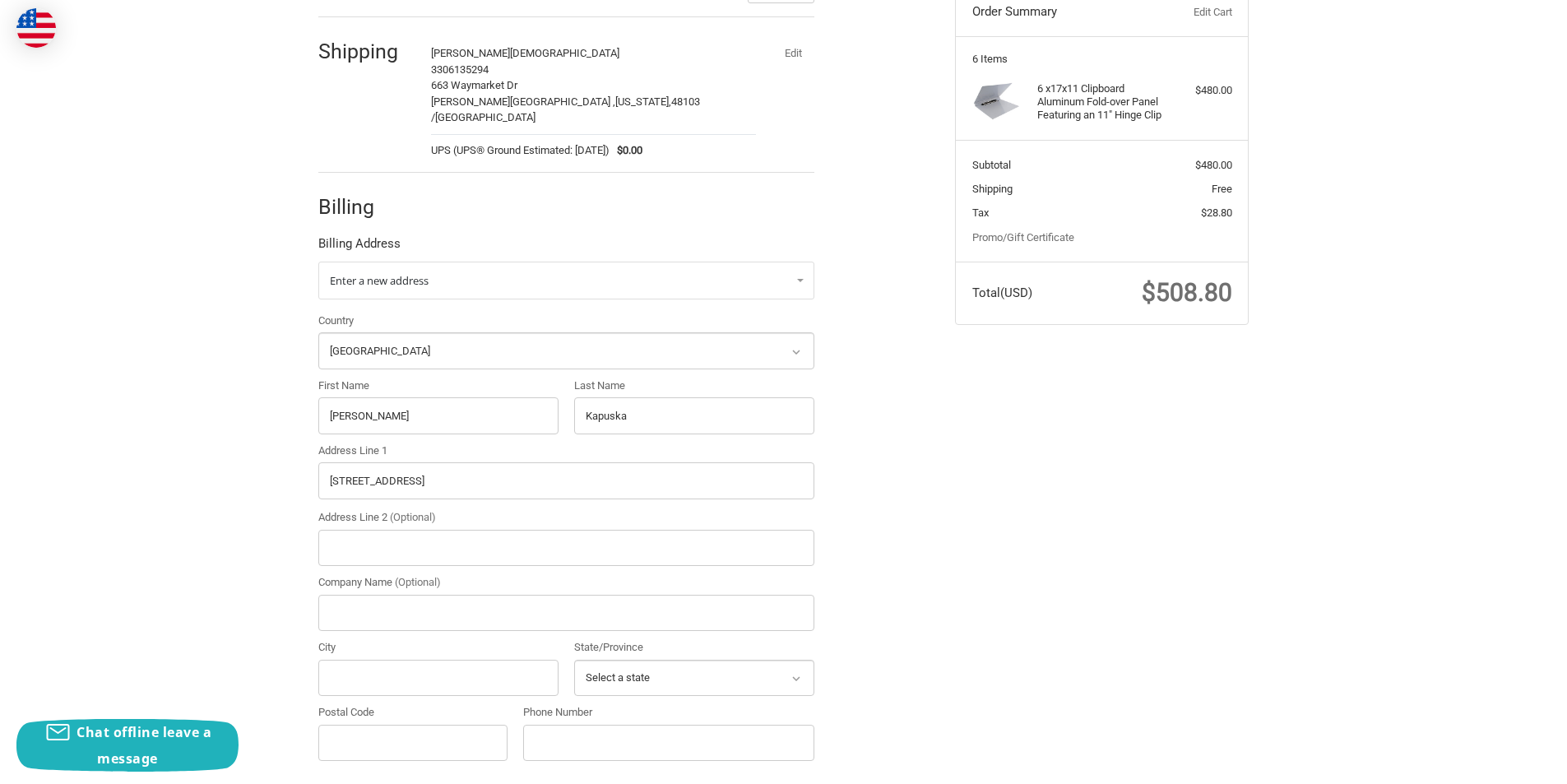
click at [285, 618] on div "Customer CleoCalloway25@outlook.com Sign Out Shipping CLEO ABRAHAMSAM 330613529…" at bounding box center [784, 456] width 1567 height 1002
click at [404, 659] on input "City" at bounding box center [439, 678] width 240 height 37
paste input "Washable"
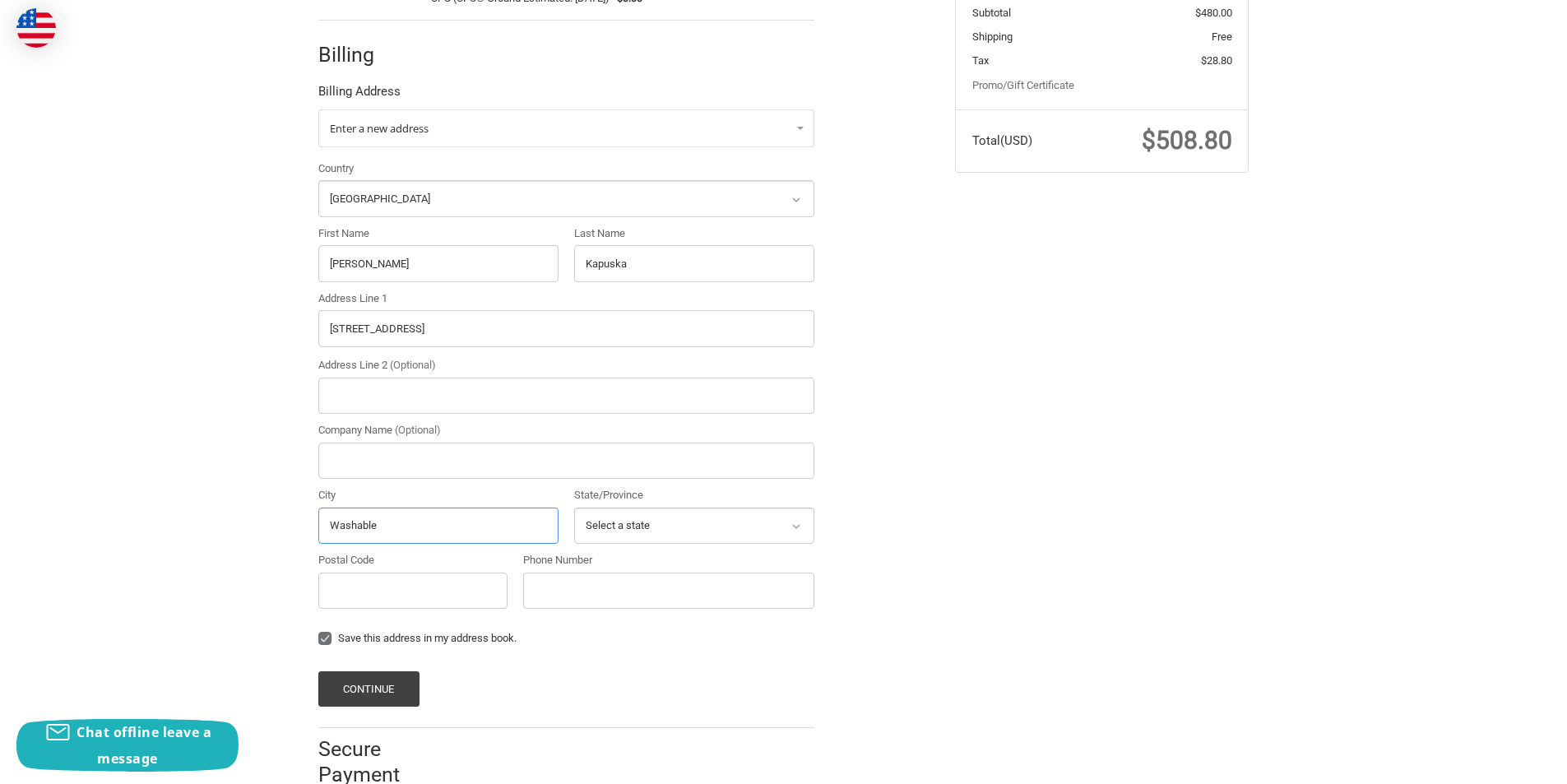
scroll to position [357, 0]
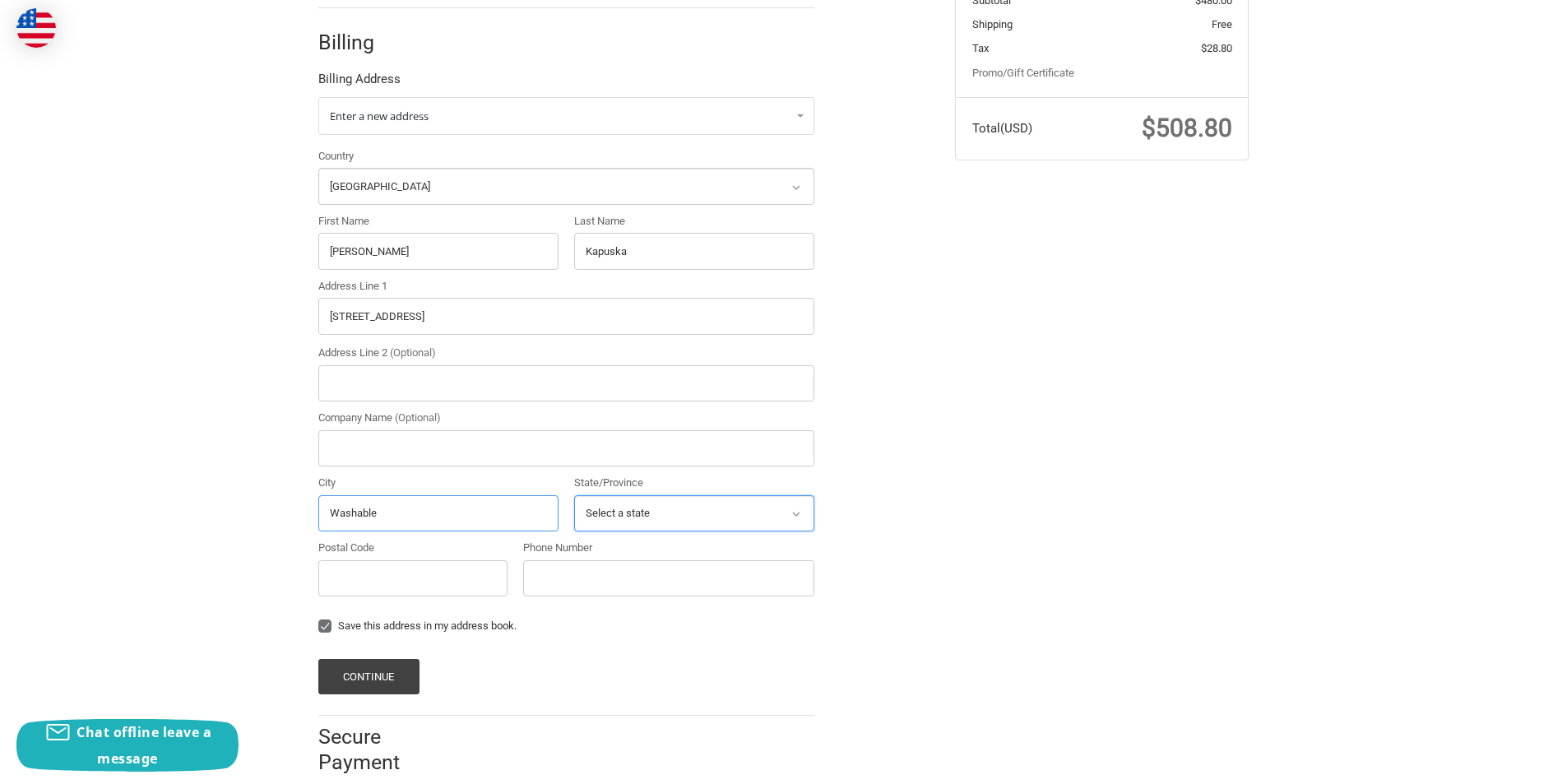
type input "Washable"
click at [646, 510] on select "Select a state Alabama Alaska American Samoa Arizona Arkansas Armed Forces Amer…" at bounding box center [694, 513] width 240 height 37
select select "WA"
click at [574, 495] on select "Select a state Alabama Alaska American Samoa Arizona Arkansas Armed Forces Amer…" at bounding box center [694, 513] width 240 height 37
drag, startPoint x: 427, startPoint y: 553, endPoint x: 450, endPoint y: 562, distance: 24.7
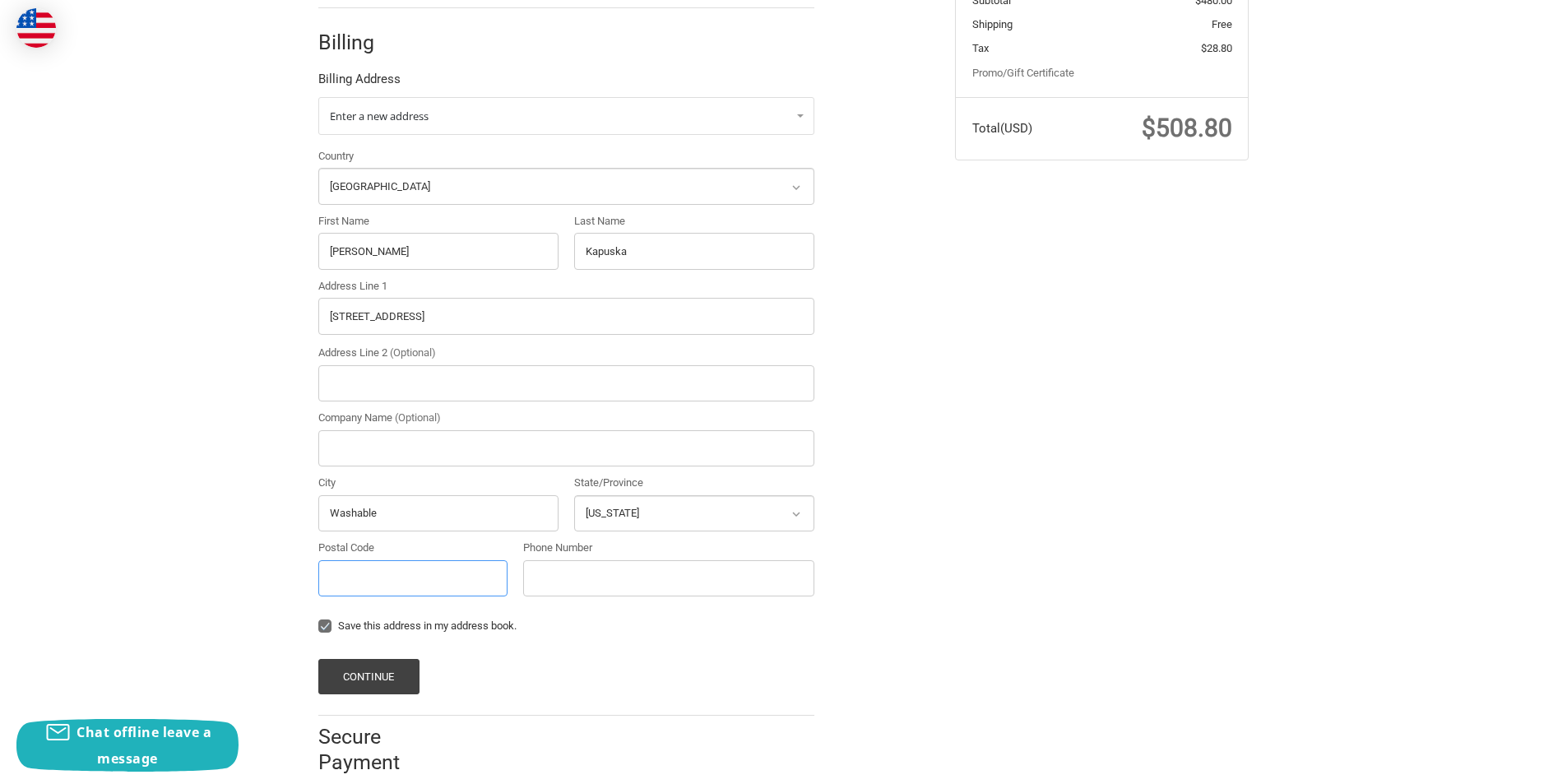
click at [427, 560] on input "Postal Code" at bounding box center [413, 578] width 189 height 37
paste input "98671"
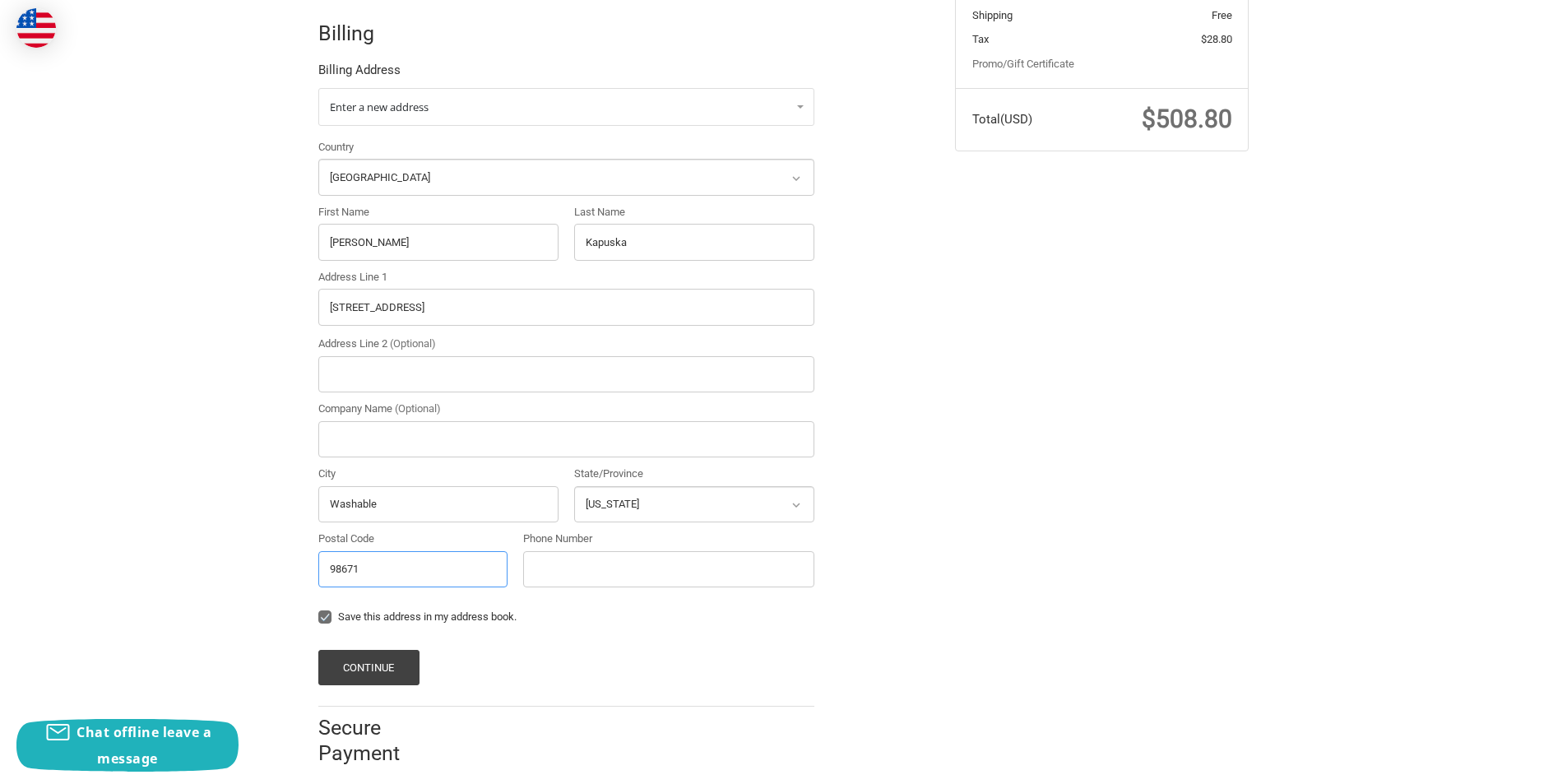
type input "98671"
click at [633, 534] on div "Phone Number" at bounding box center [669, 558] width 291 height 56
click at [615, 551] on input "Phone Number" at bounding box center [669, 569] width 291 height 37
type input "3309462358"
click at [329, 610] on label "Save this address in my address book." at bounding box center [566, 617] width 496 height 13
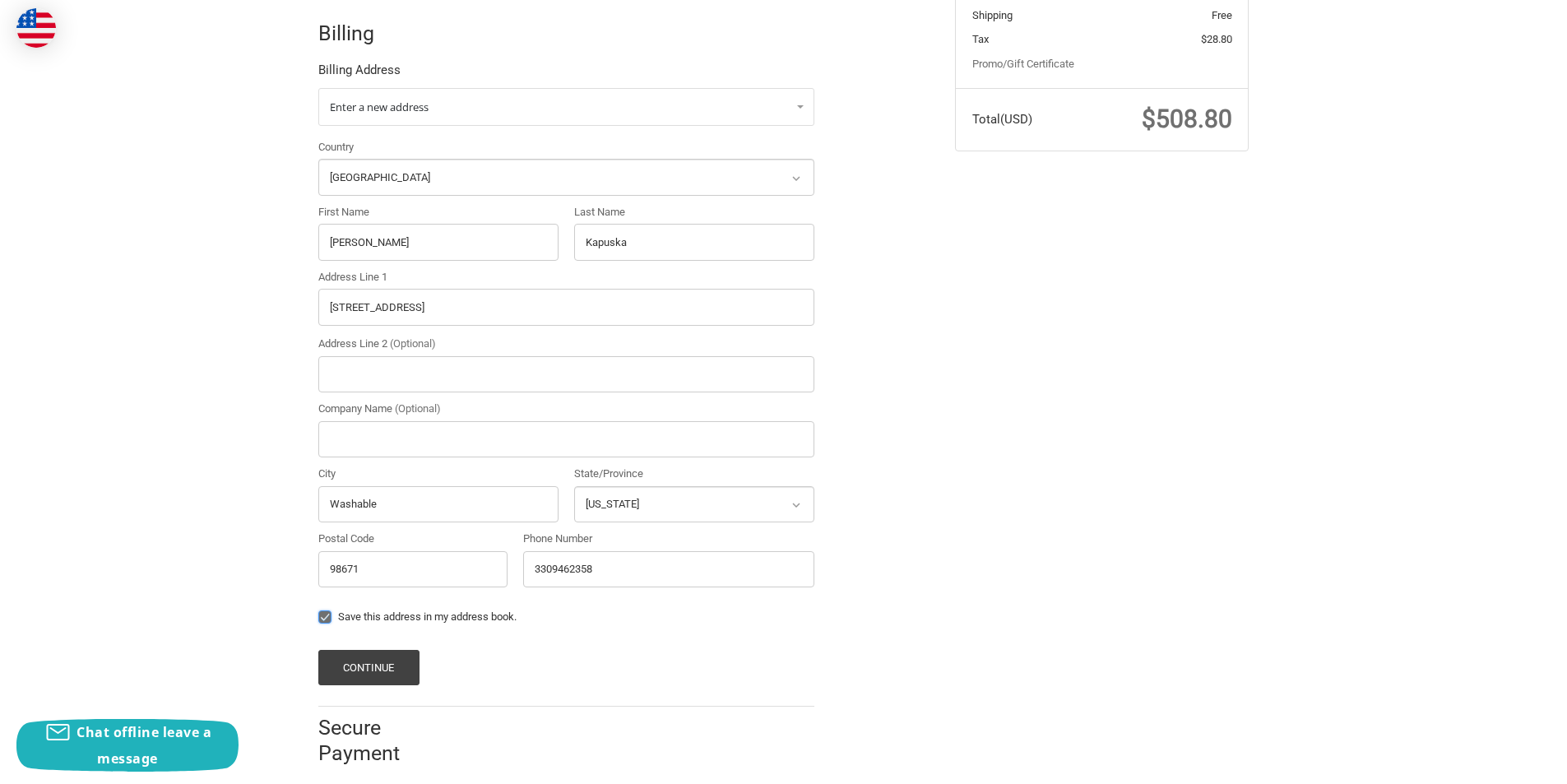
click at [319, 608] on input "Save this address in my address book." at bounding box center [318, 608] width 1 height 1
checkbox input "false"
click at [368, 649] on button "Continue" at bounding box center [369, 667] width 101 height 35
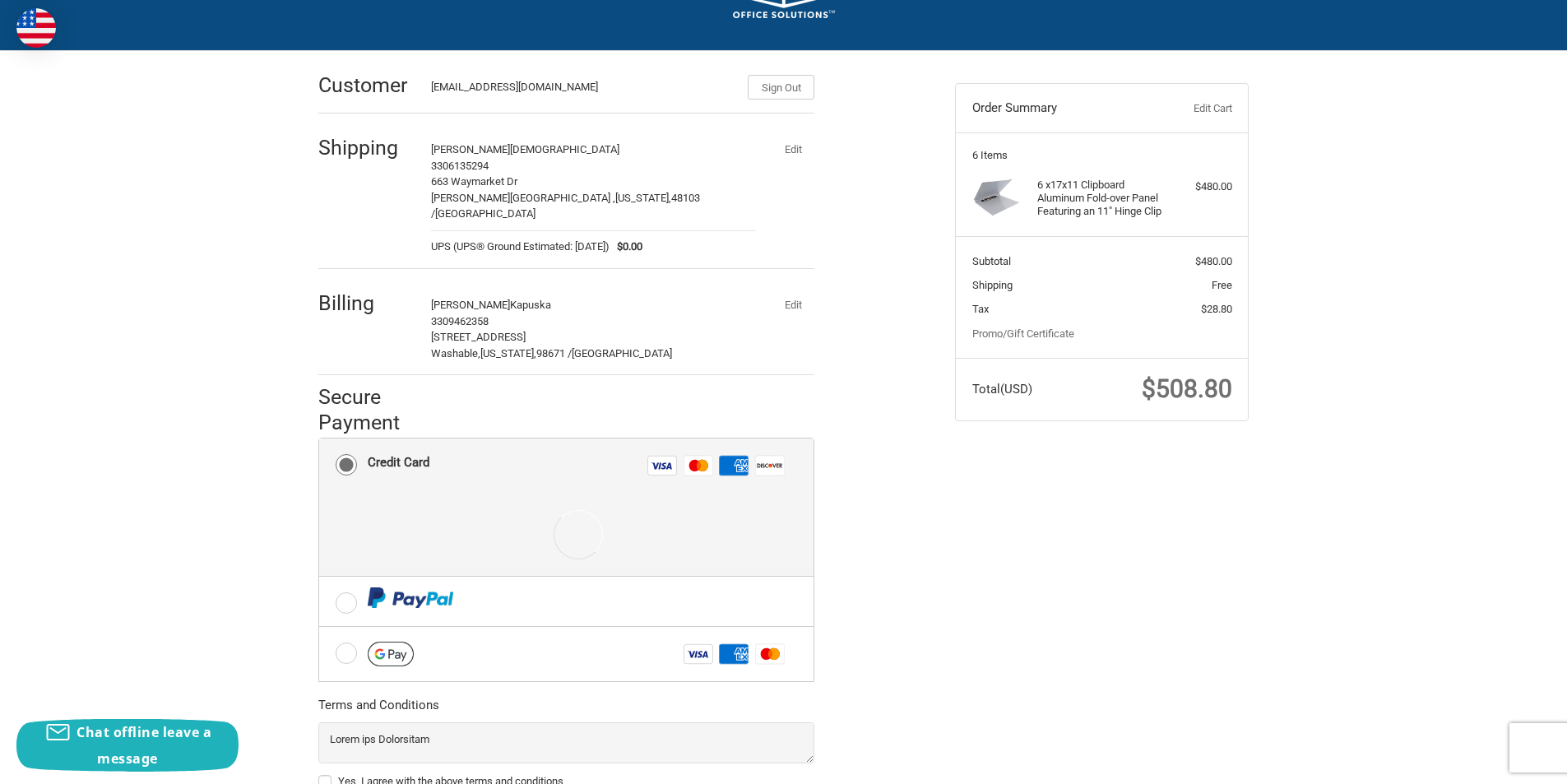
scroll to position [208, 0]
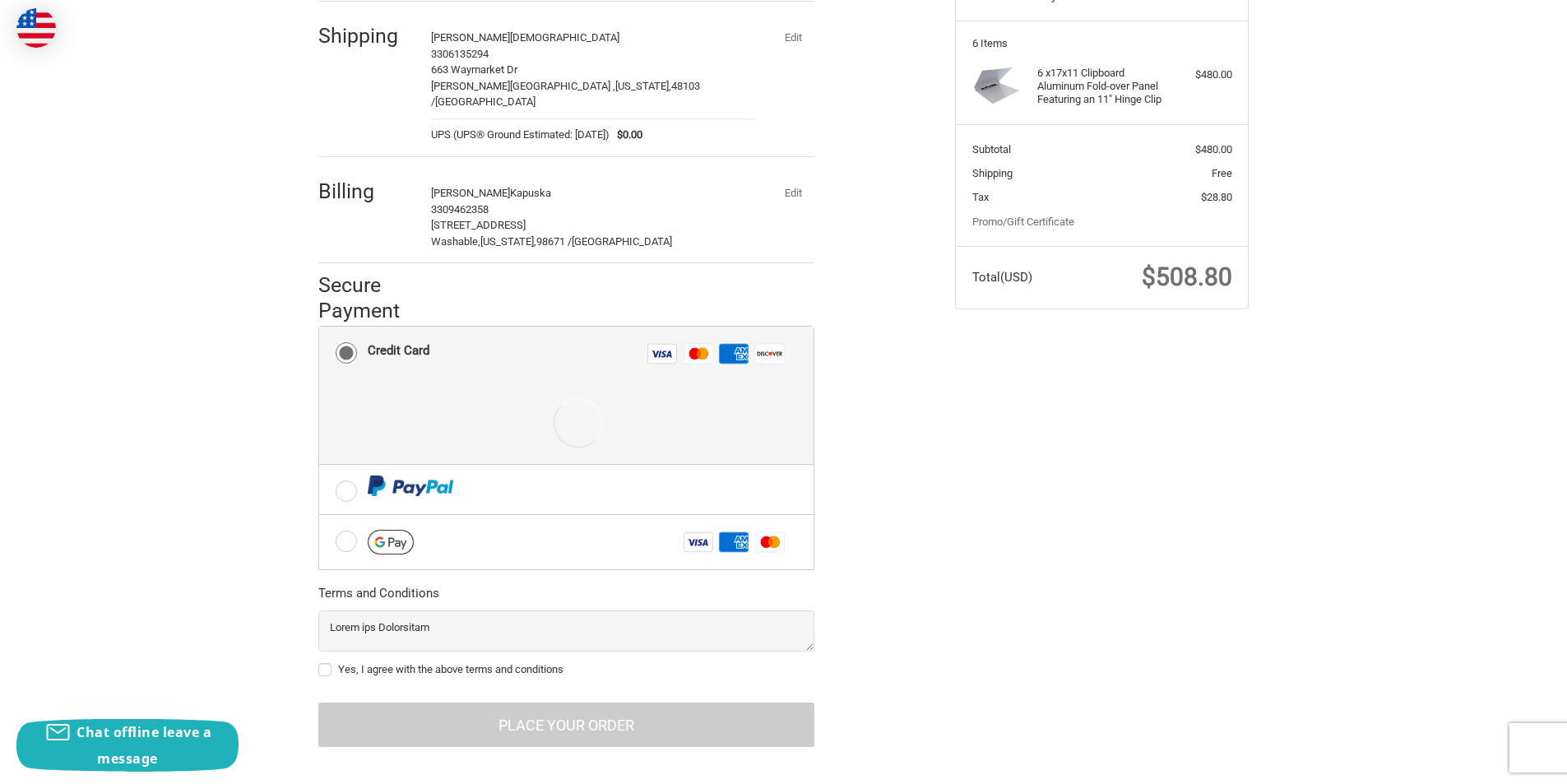
click at [322, 663] on label "Yes, I agree with the above terms and conditions" at bounding box center [566, 669] width 496 height 13
click at [319, 661] on input "Yes, I agree with the above terms and conditions" at bounding box center [318, 661] width 1 height 1
checkbox input "true"
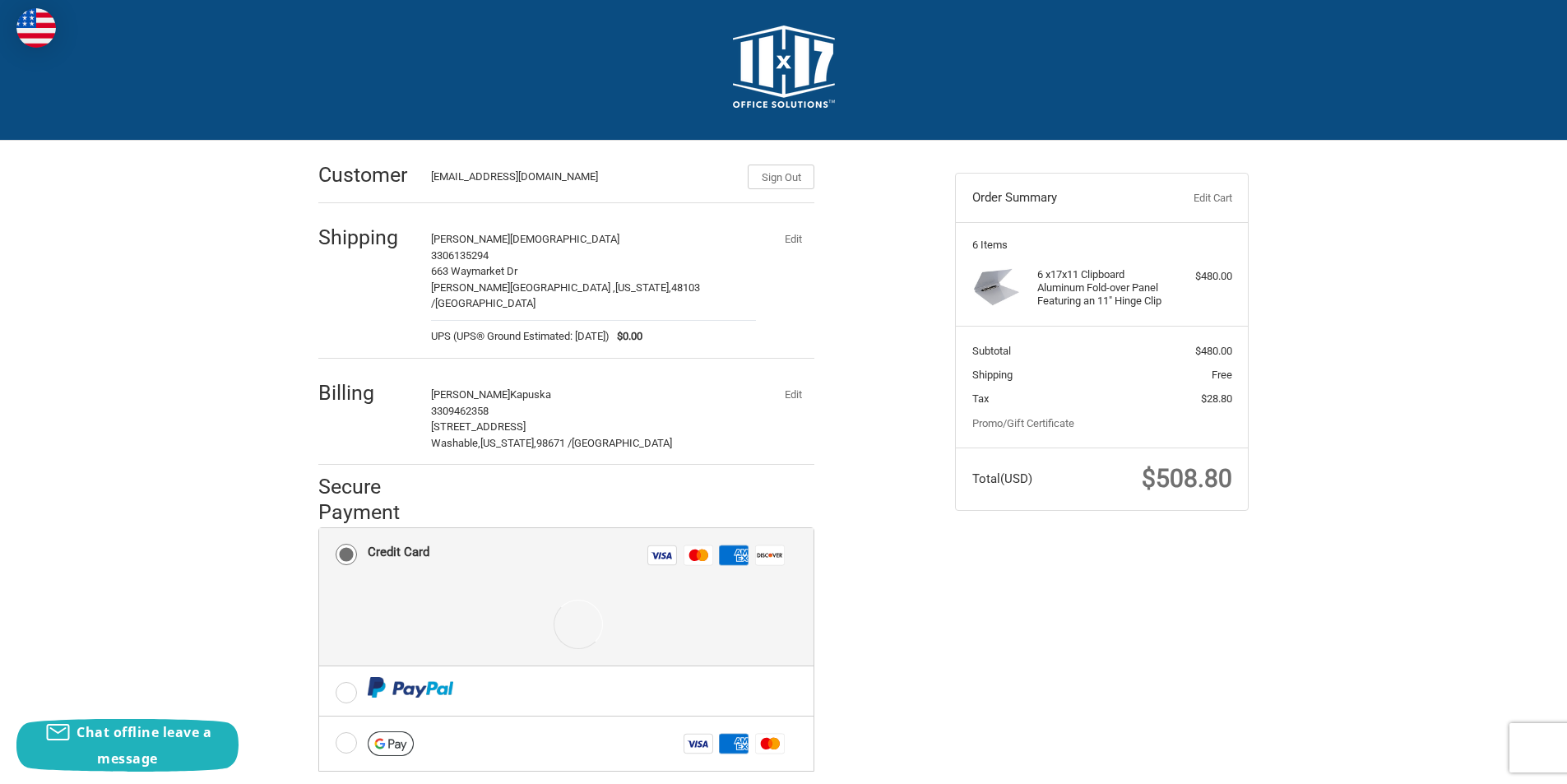
scroll to position [0, 0]
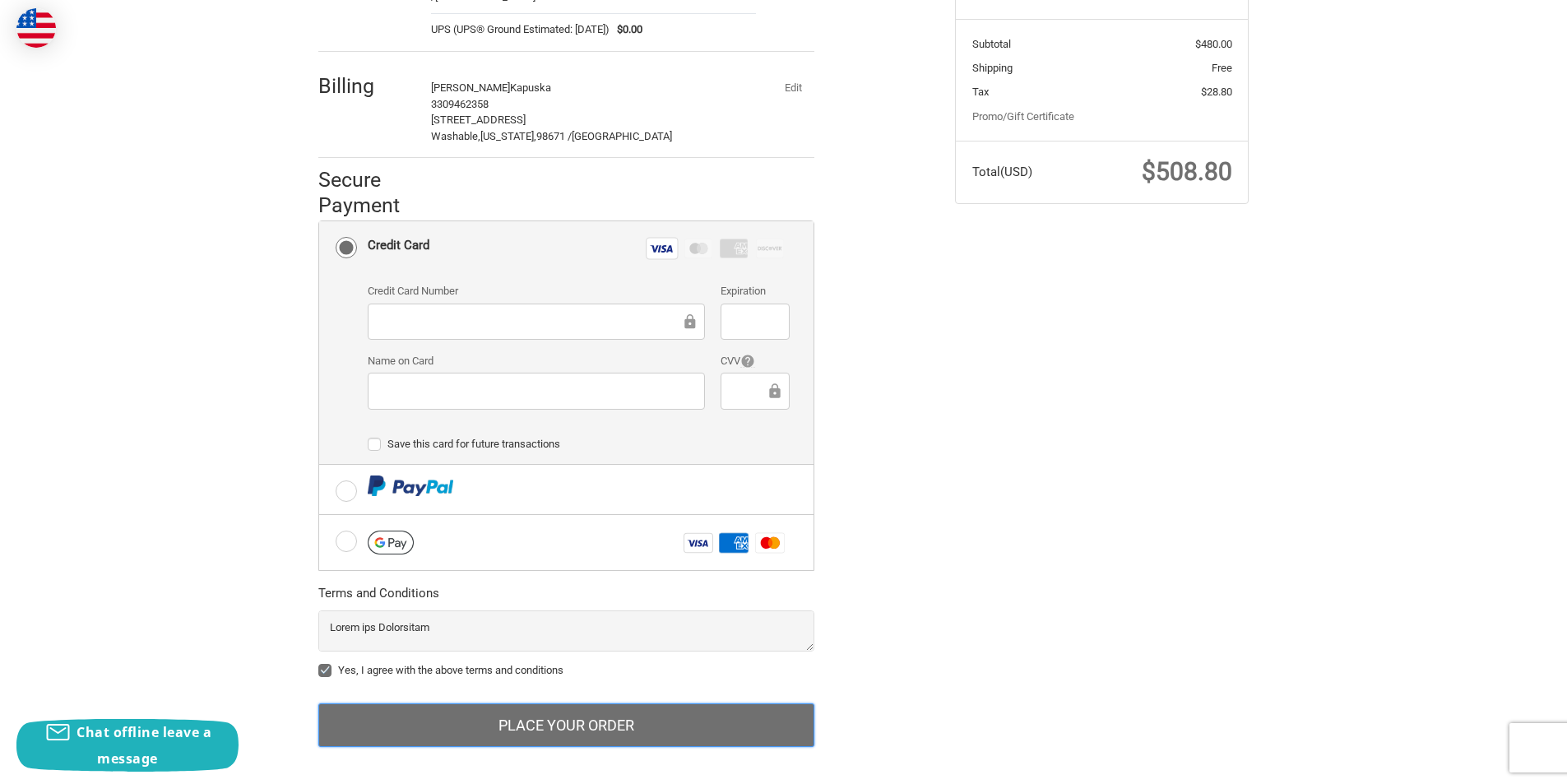
click at [490, 713] on button "Place Your Order" at bounding box center [566, 725] width 496 height 45
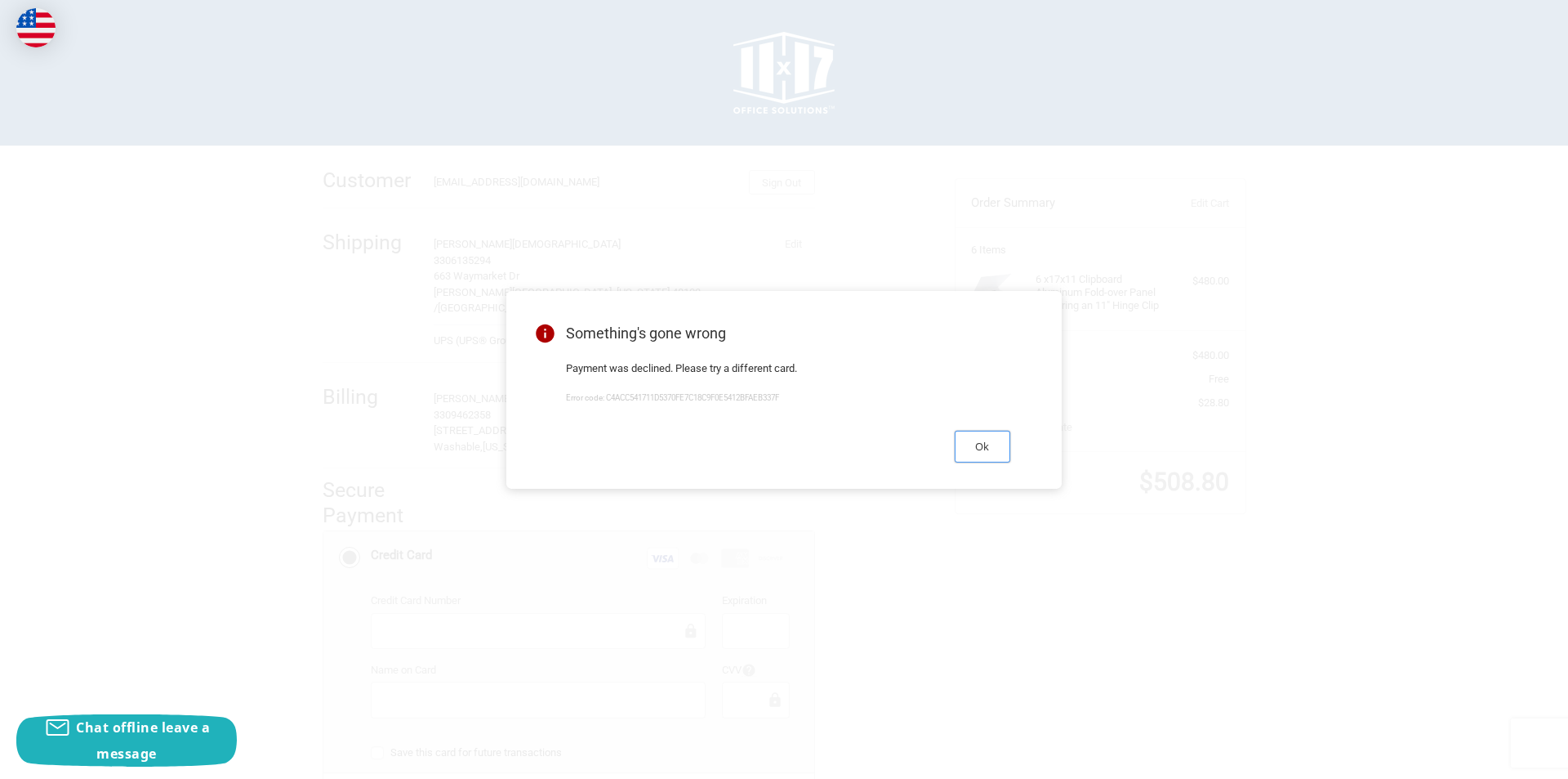
click at [970, 453] on button "Ok" at bounding box center [982, 446] width 55 height 32
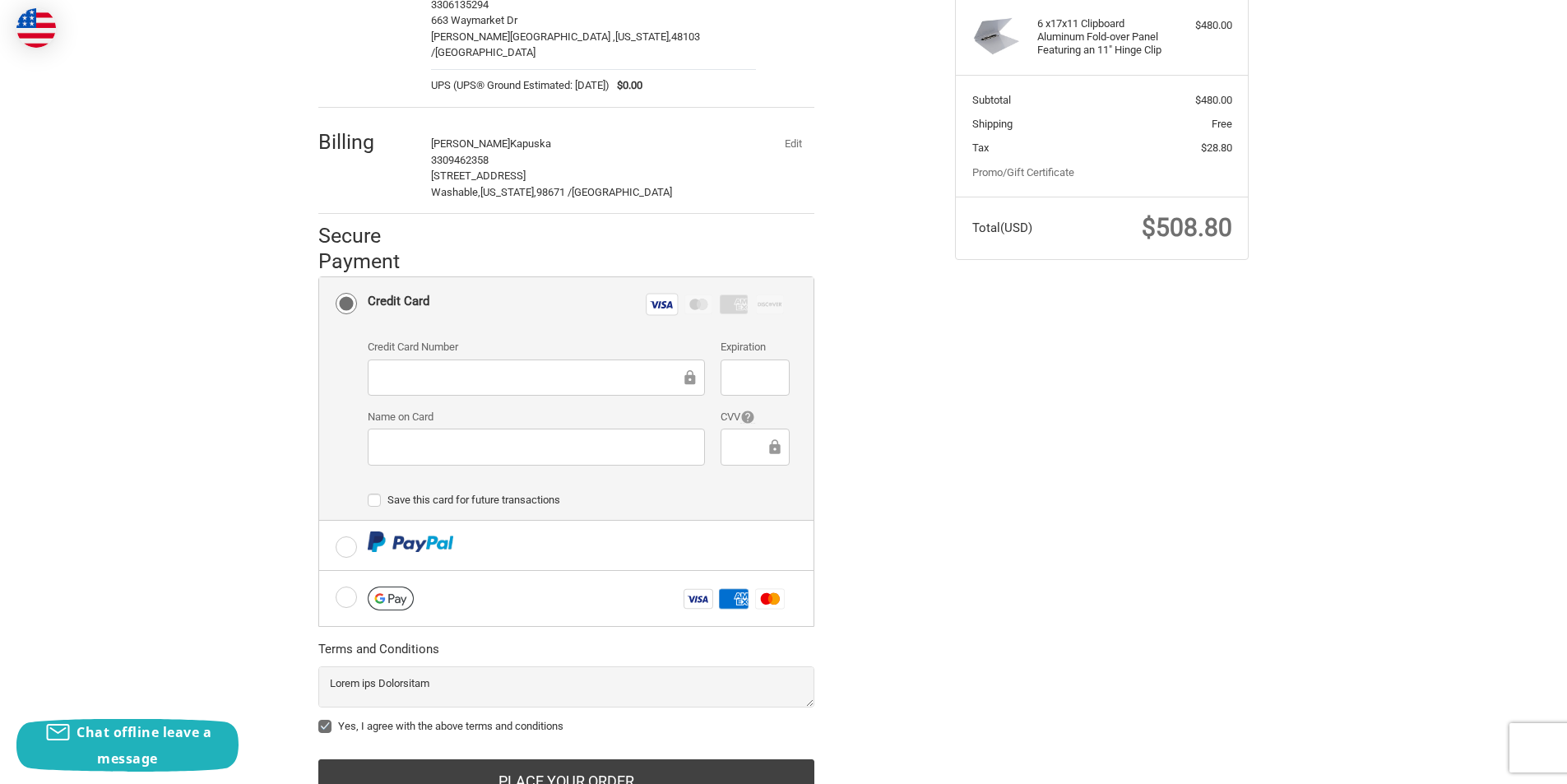
scroll to position [231, 0]
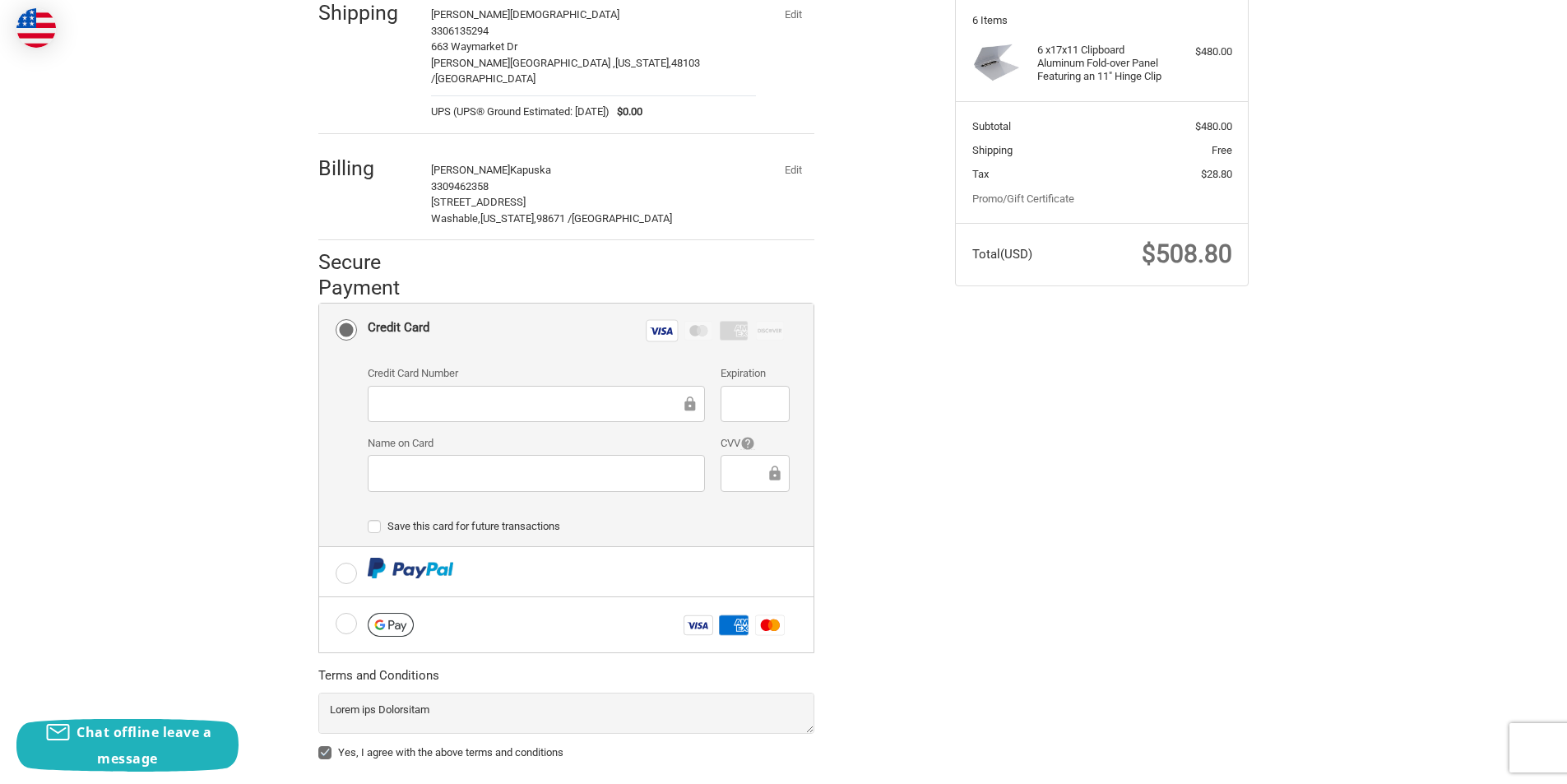
click at [787, 158] on button "Edit" at bounding box center [793, 169] width 43 height 23
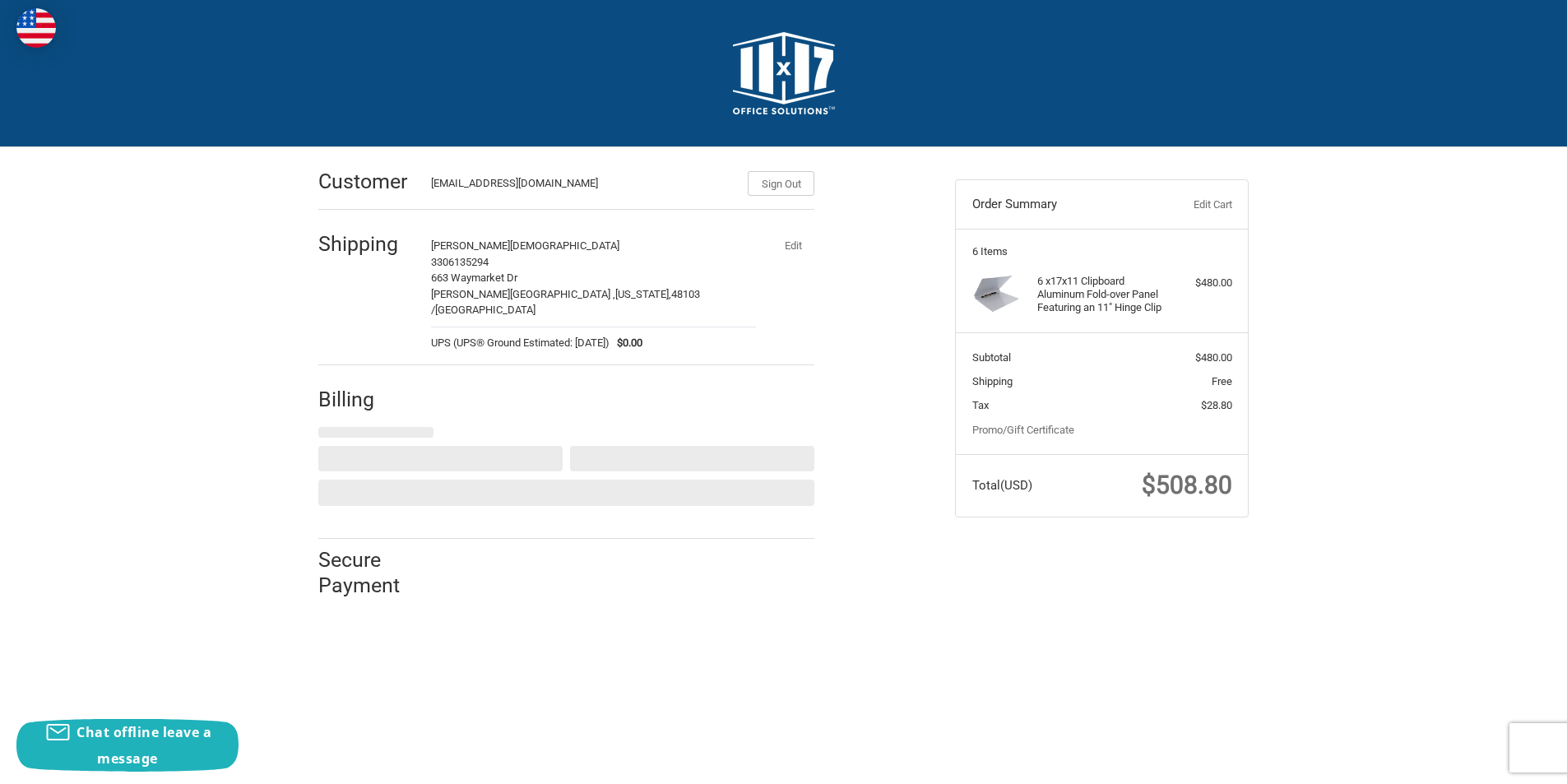
select select "US"
select select "WA"
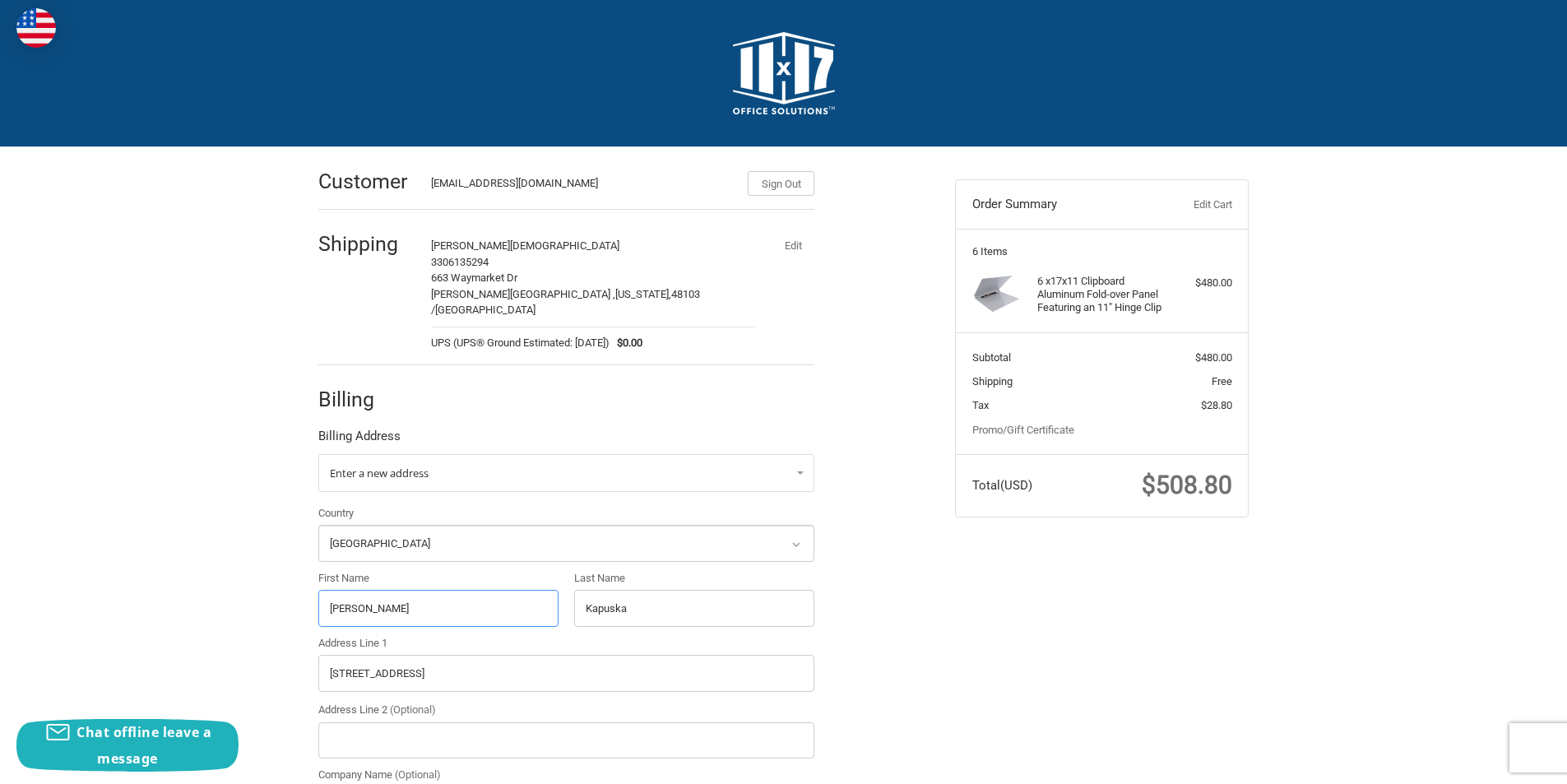
drag, startPoint x: 424, startPoint y: 589, endPoint x: 133, endPoint y: 639, distance: 295.3
click at [123, 640] on div "Customer CleoCalloway25@outlook.com Sign Out Shipping CLEO ABRAHAMSAM 330613529…" at bounding box center [784, 648] width 1567 height 1002
paste input "Scott Krager"
click at [379, 594] on input "Scott Krager" at bounding box center [439, 608] width 240 height 37
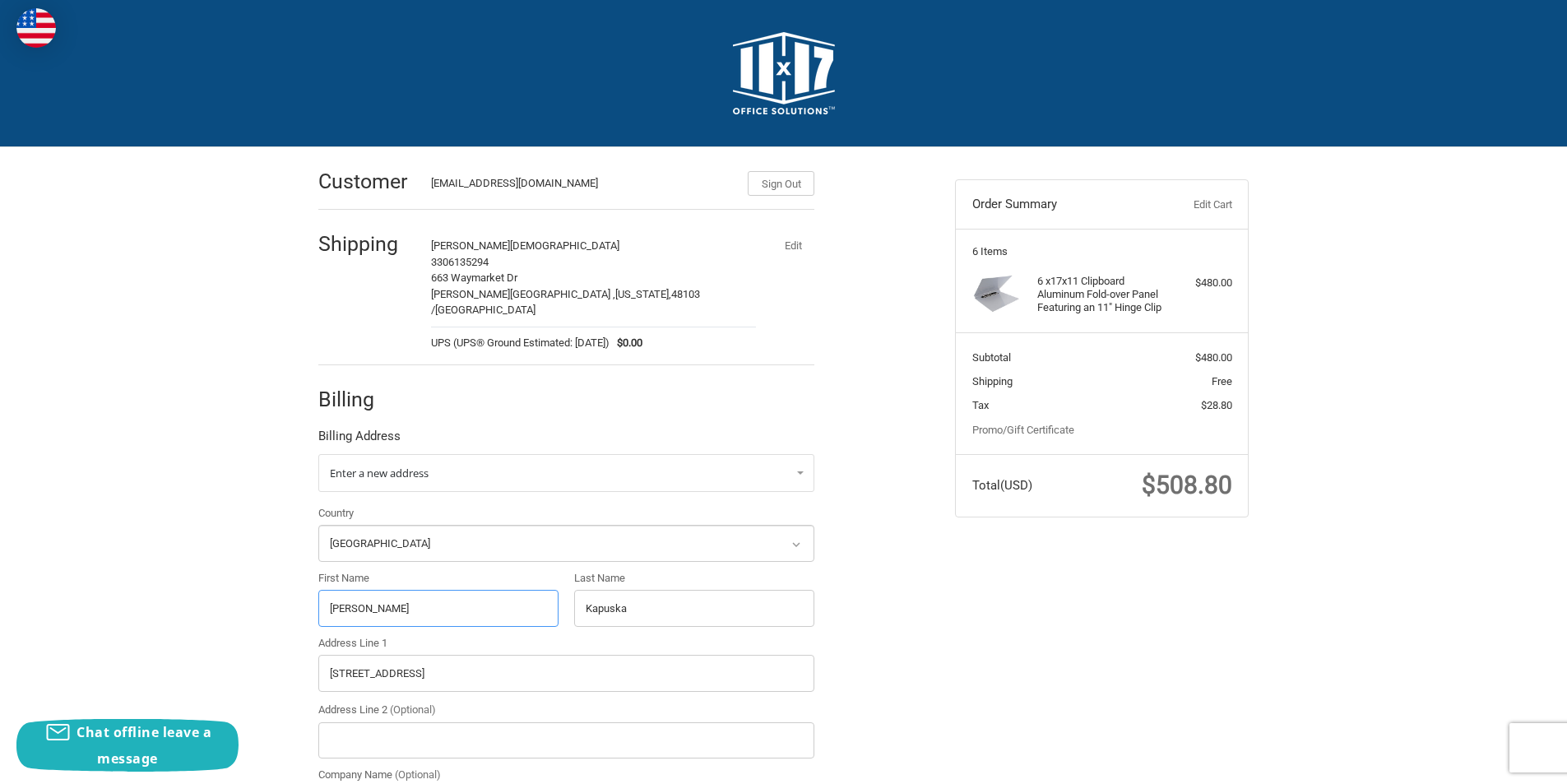
type input "Scott"
drag, startPoint x: 643, startPoint y: 606, endPoint x: 354, endPoint y: 645, distance: 291.6
click at [354, 645] on div "Country Select a country Afghanistan Åland Islands Albania Algeria American Sam…" at bounding box center [566, 733] width 512 height 457
paste input "rager"
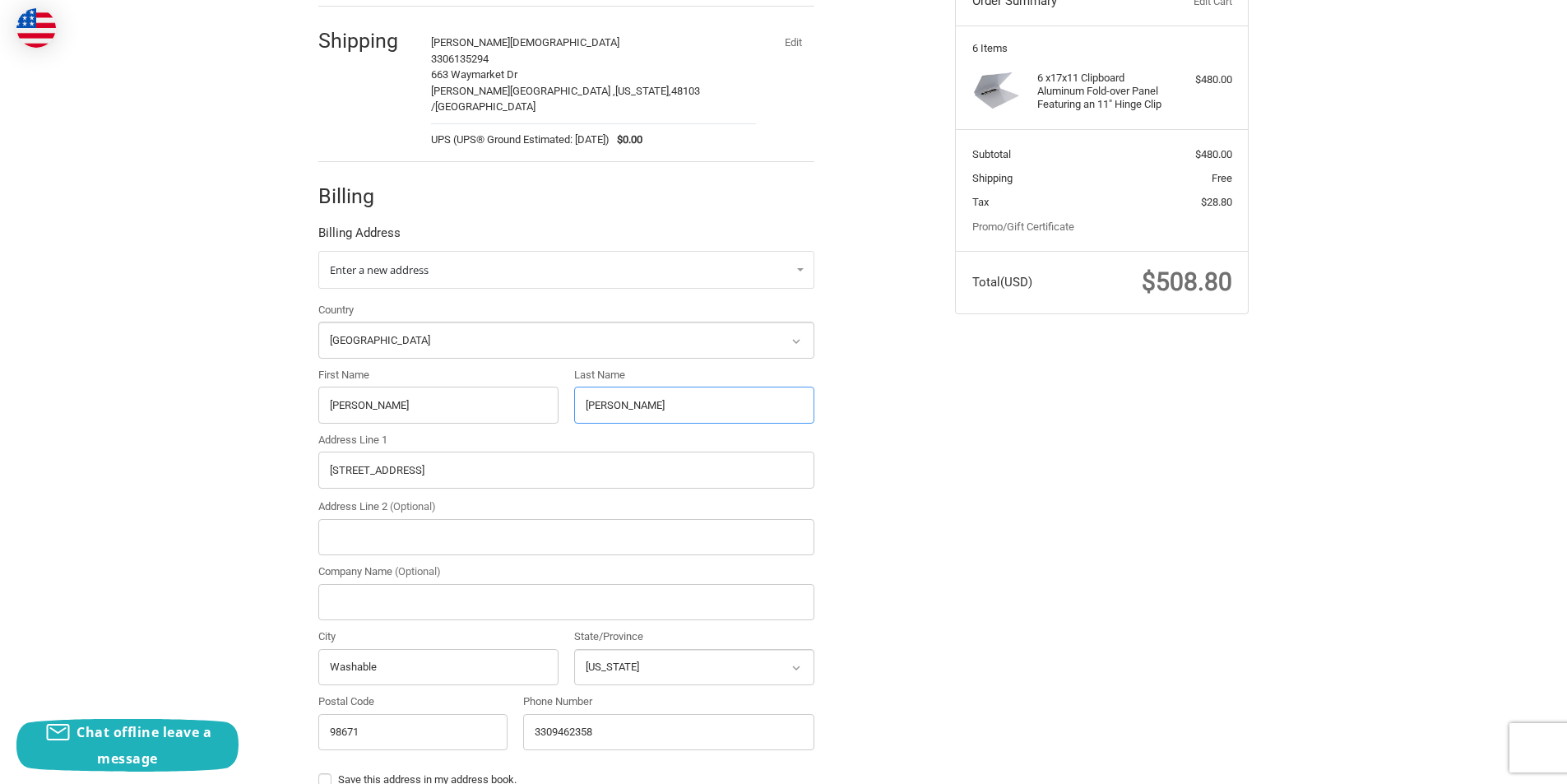
scroll to position [246, 0]
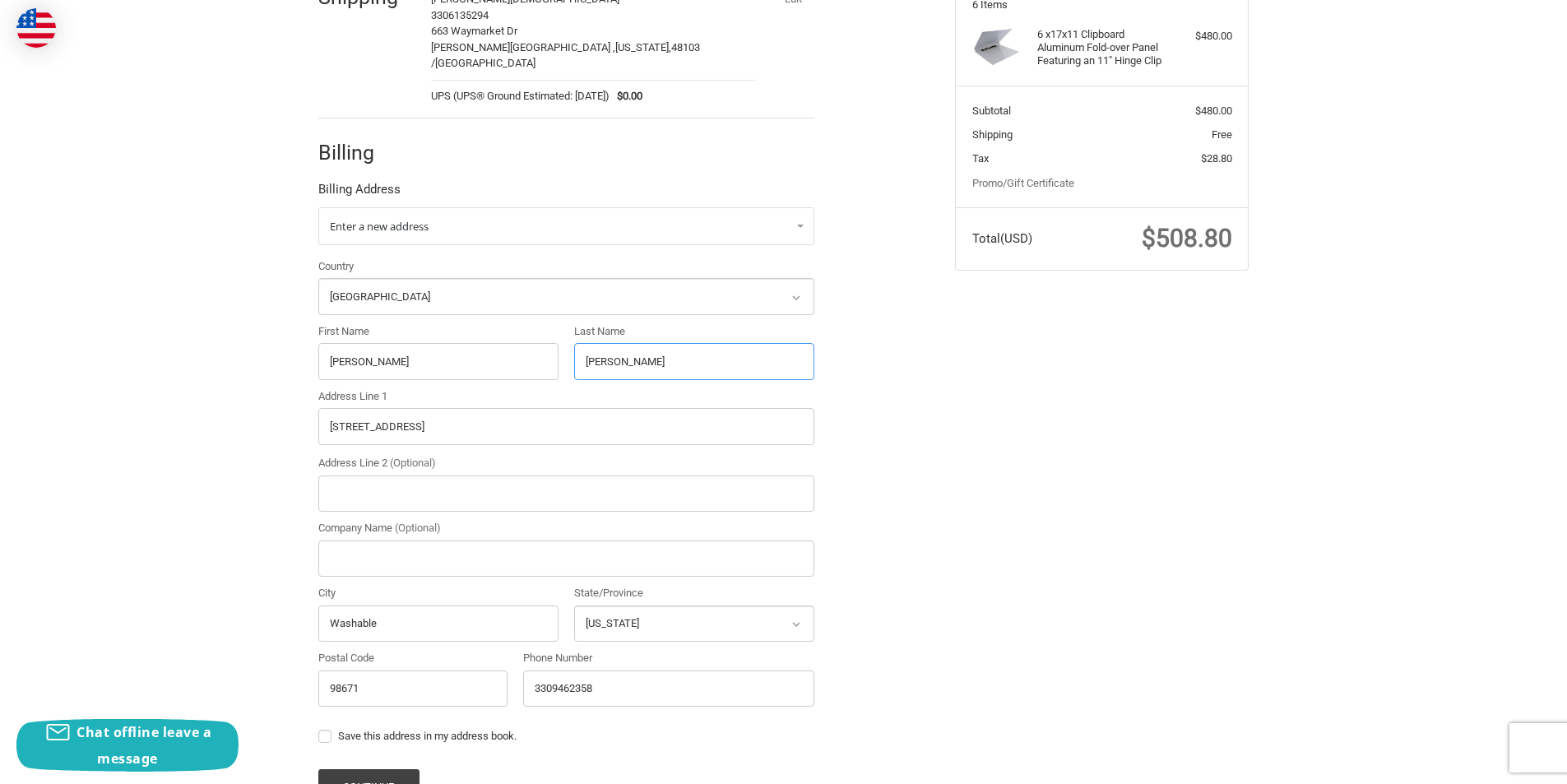
type input "Krager"
drag, startPoint x: 435, startPoint y: 599, endPoint x: 228, endPoint y: 631, distance: 209.5
click at [228, 630] on div "Customer CleoCalloway25@outlook.com Sign Out Shipping CLEO ABRAHAMSAM 330613529…" at bounding box center [784, 402] width 1567 height 1002
paste input "74044"
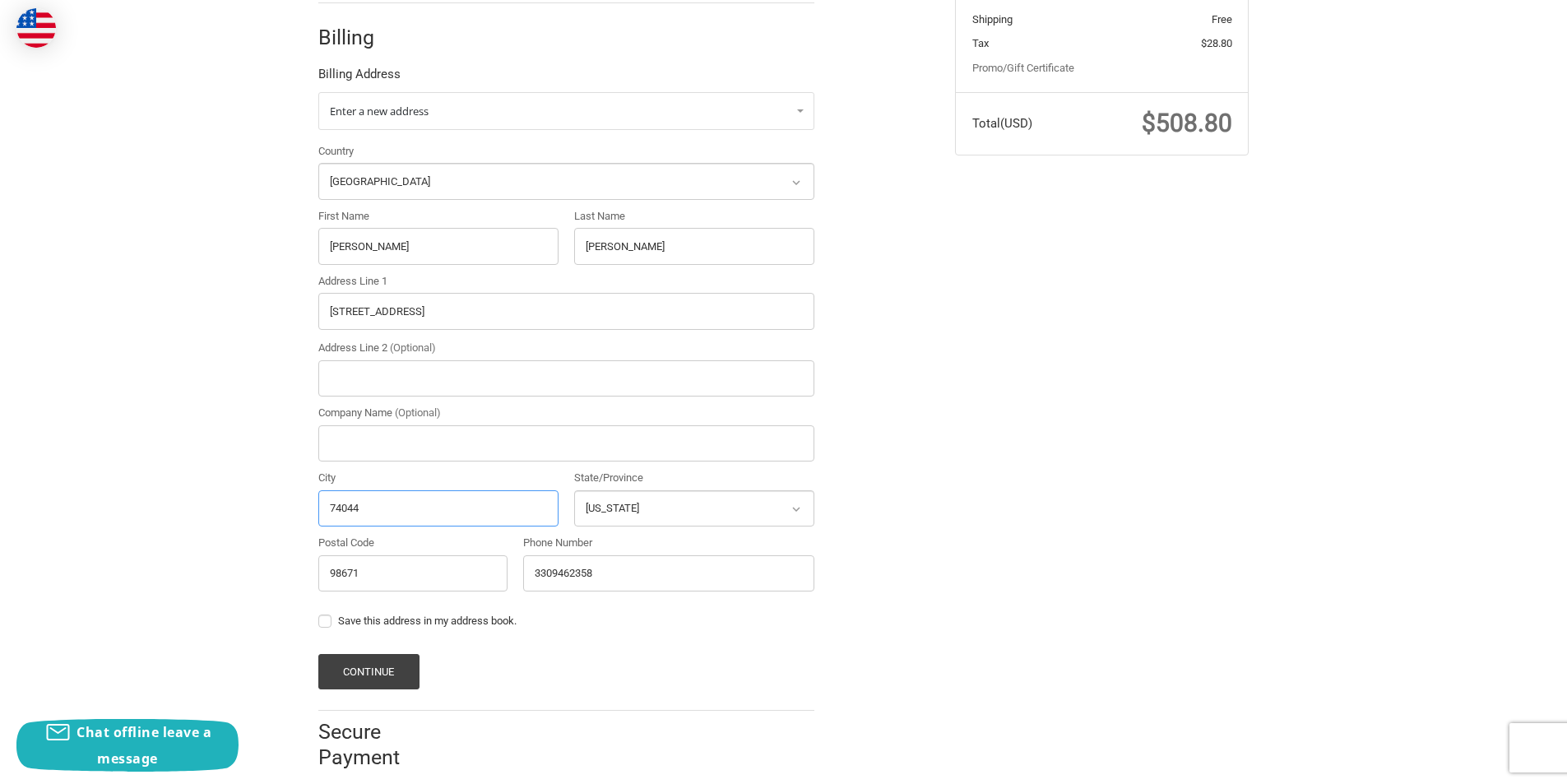
scroll to position [366, 0]
type input "74044"
drag, startPoint x: 406, startPoint y: 489, endPoint x: 36, endPoint y: 577, distance: 380.3
click at [36, 577] on div "Customer CleoCalloway25@outlook.com Sign Out Shipping CLEO ABRAHAMSAM 330613529…" at bounding box center [784, 283] width 1567 height 1002
drag, startPoint x: 390, startPoint y: 548, endPoint x: 187, endPoint y: 581, distance: 205.7
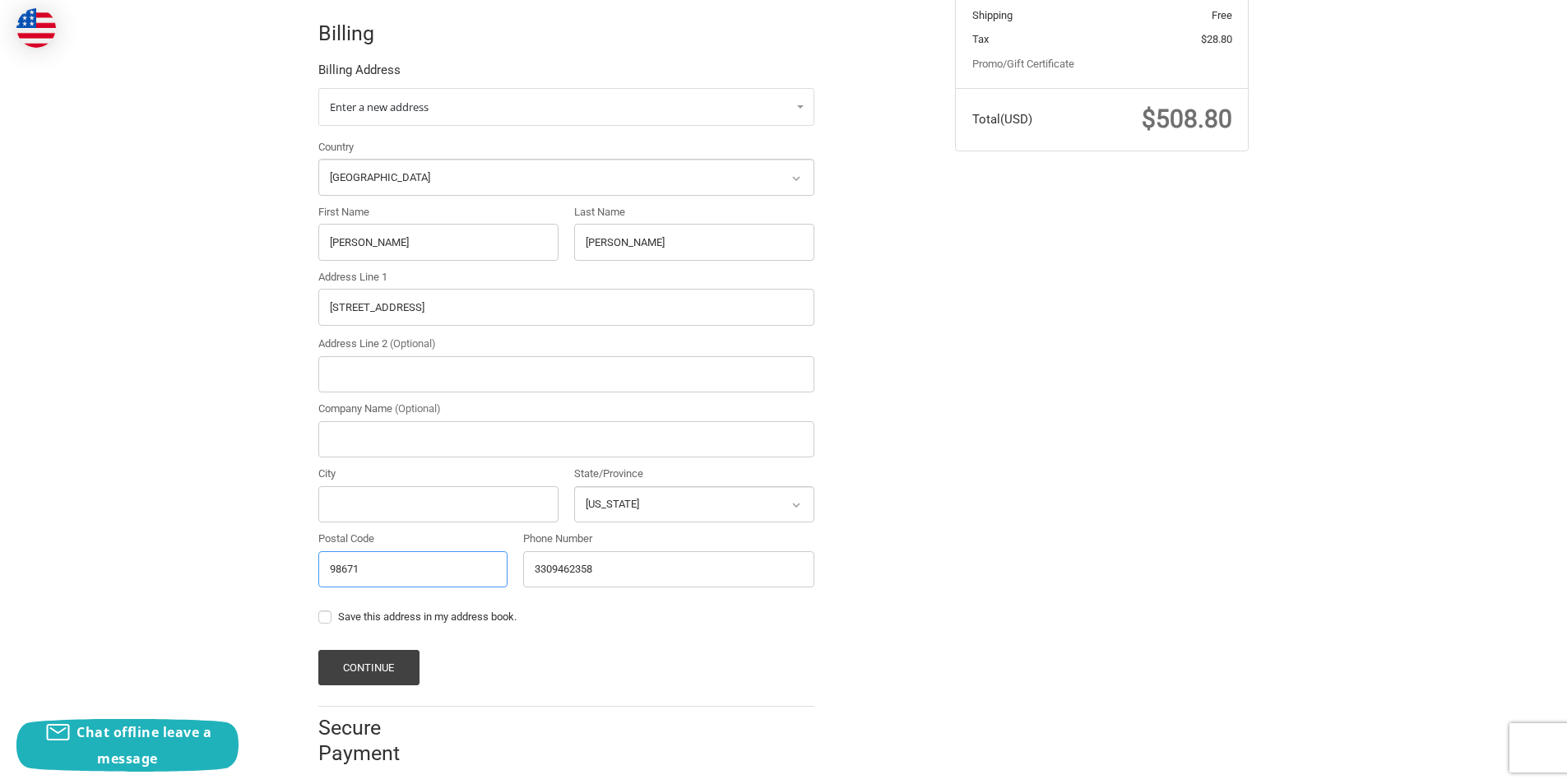
click at [187, 581] on div "Customer CleoCalloway25@outlook.com Sign Out Shipping CLEO ABRAHAMSAM 330613529…" at bounding box center [784, 283] width 1567 height 1002
paste input "74044"
type input "74044"
drag, startPoint x: 500, startPoint y: 296, endPoint x: 42, endPoint y: 393, distance: 468.2
click at [43, 392] on div "Customer CleoCalloway25@outlook.com Sign Out Shipping CLEO ABRAHAMSAM 330613529…" at bounding box center [784, 283] width 1567 height 1002
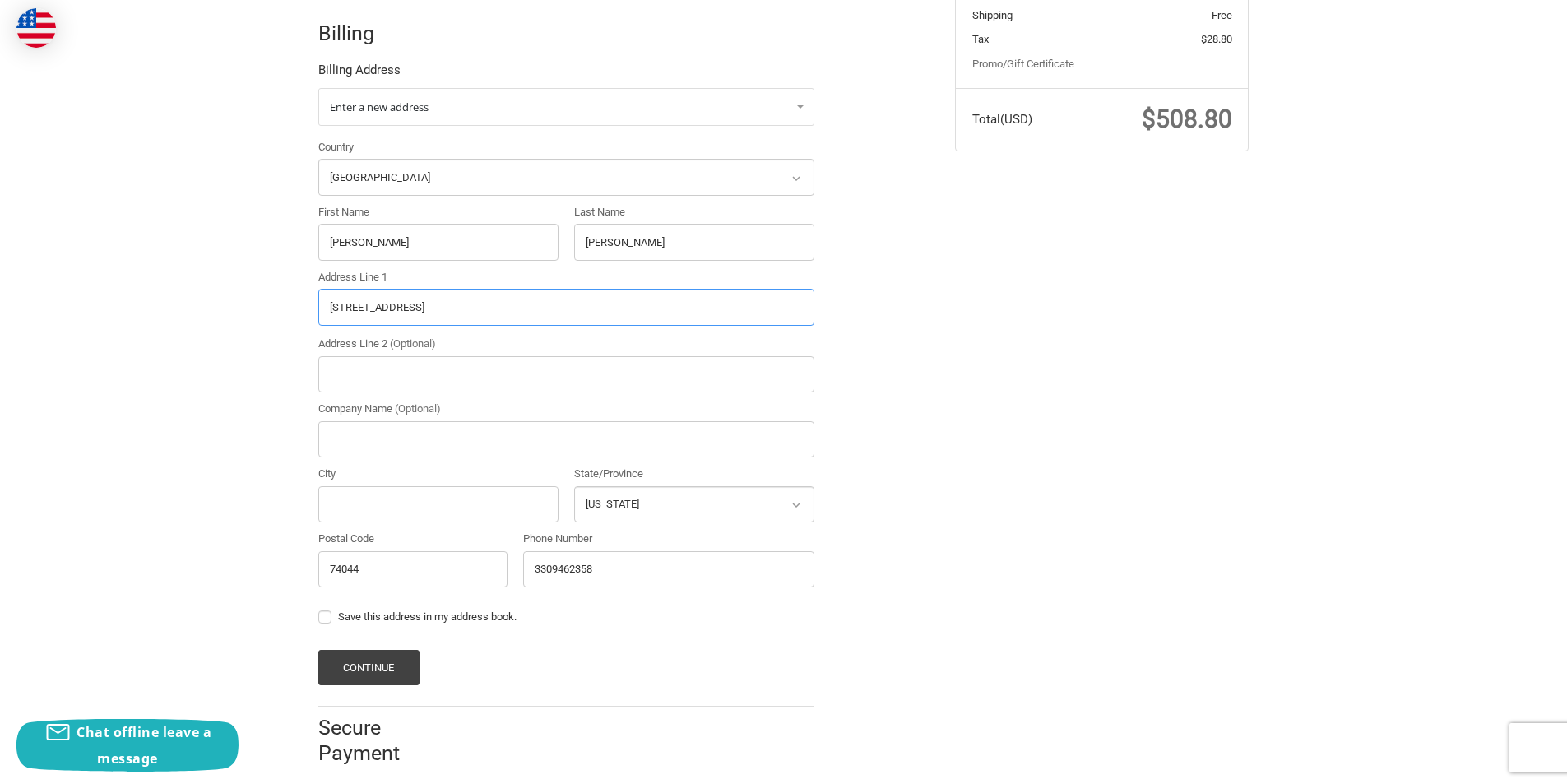
paste input "11161 South 337th West Avenue, Manford, Oklahoma, 74044."
click at [613, 297] on input "11161 South 337th West Avenue, Manford, Oklahoma, 74044." at bounding box center [566, 307] width 496 height 37
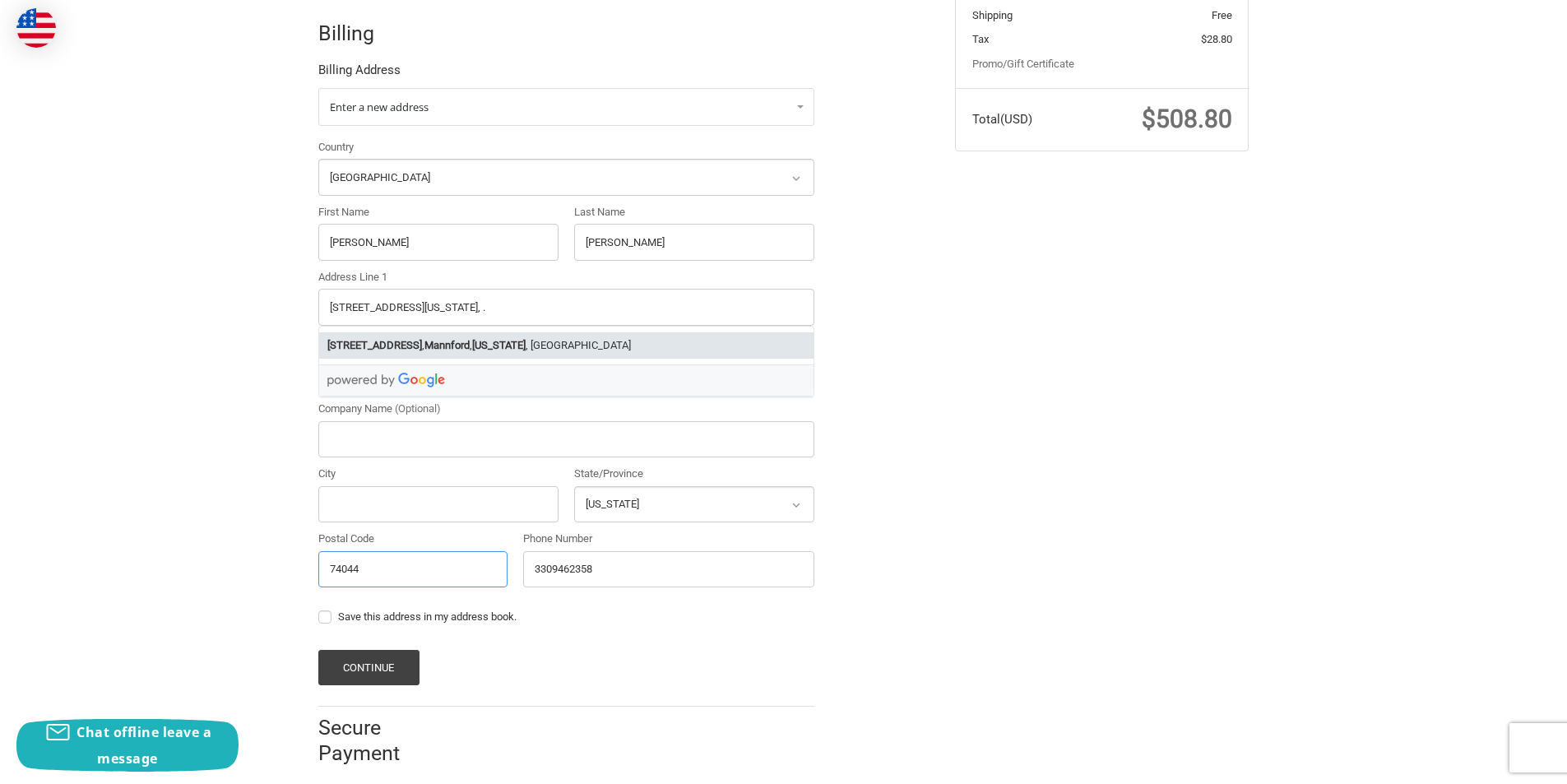
drag, startPoint x: 399, startPoint y: 561, endPoint x: 179, endPoint y: 585, distance: 221.3
click at [179, 585] on div "Customer CleoCalloway25@outlook.com Sign Out Shipping CLEO ABRAHAMSAM 330613529…" at bounding box center [784, 283] width 1567 height 1002
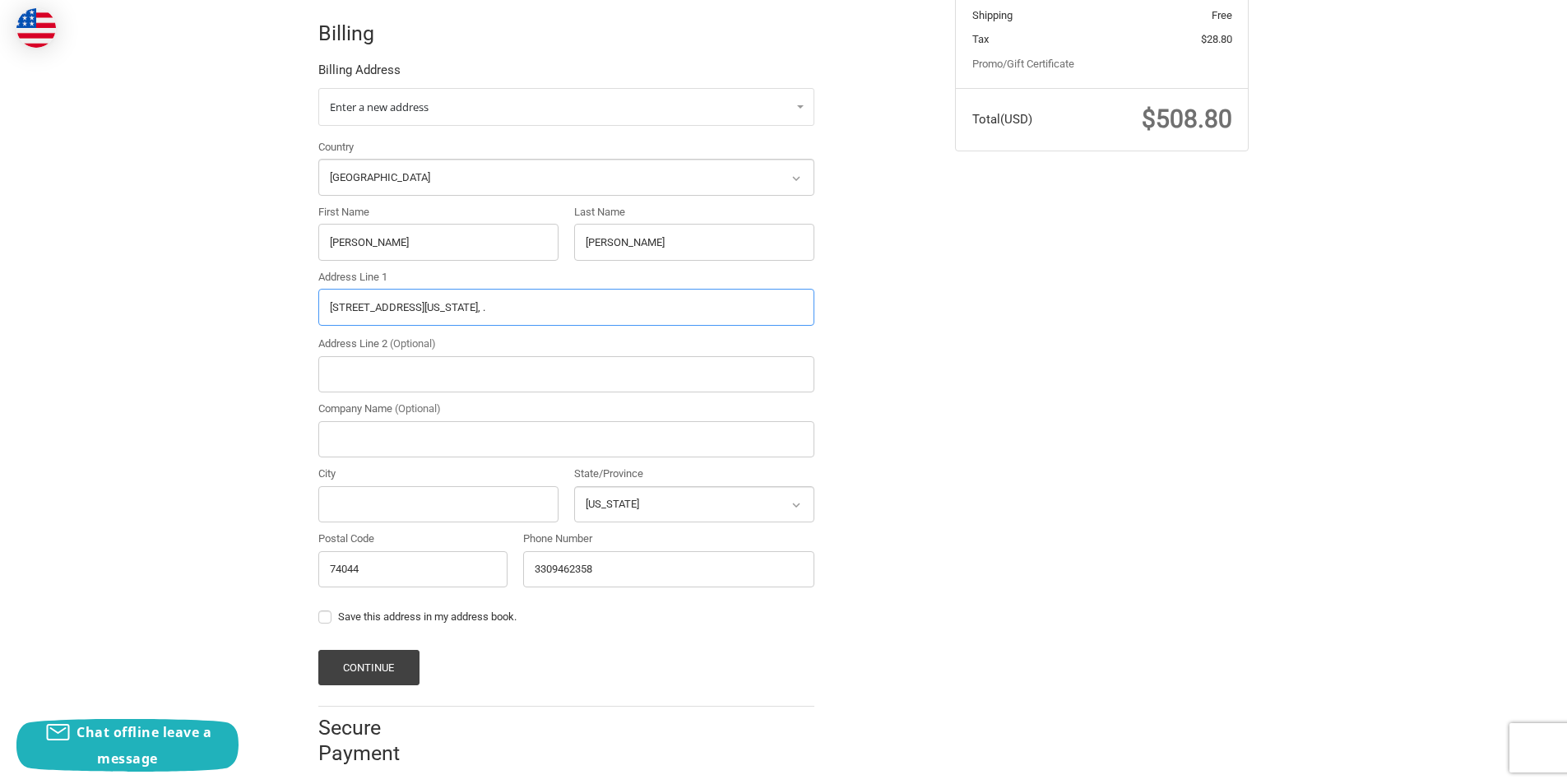
click at [498, 297] on input "11161 South 337th West Avenue, Manford, Oklahoma, ." at bounding box center [566, 307] width 496 height 37
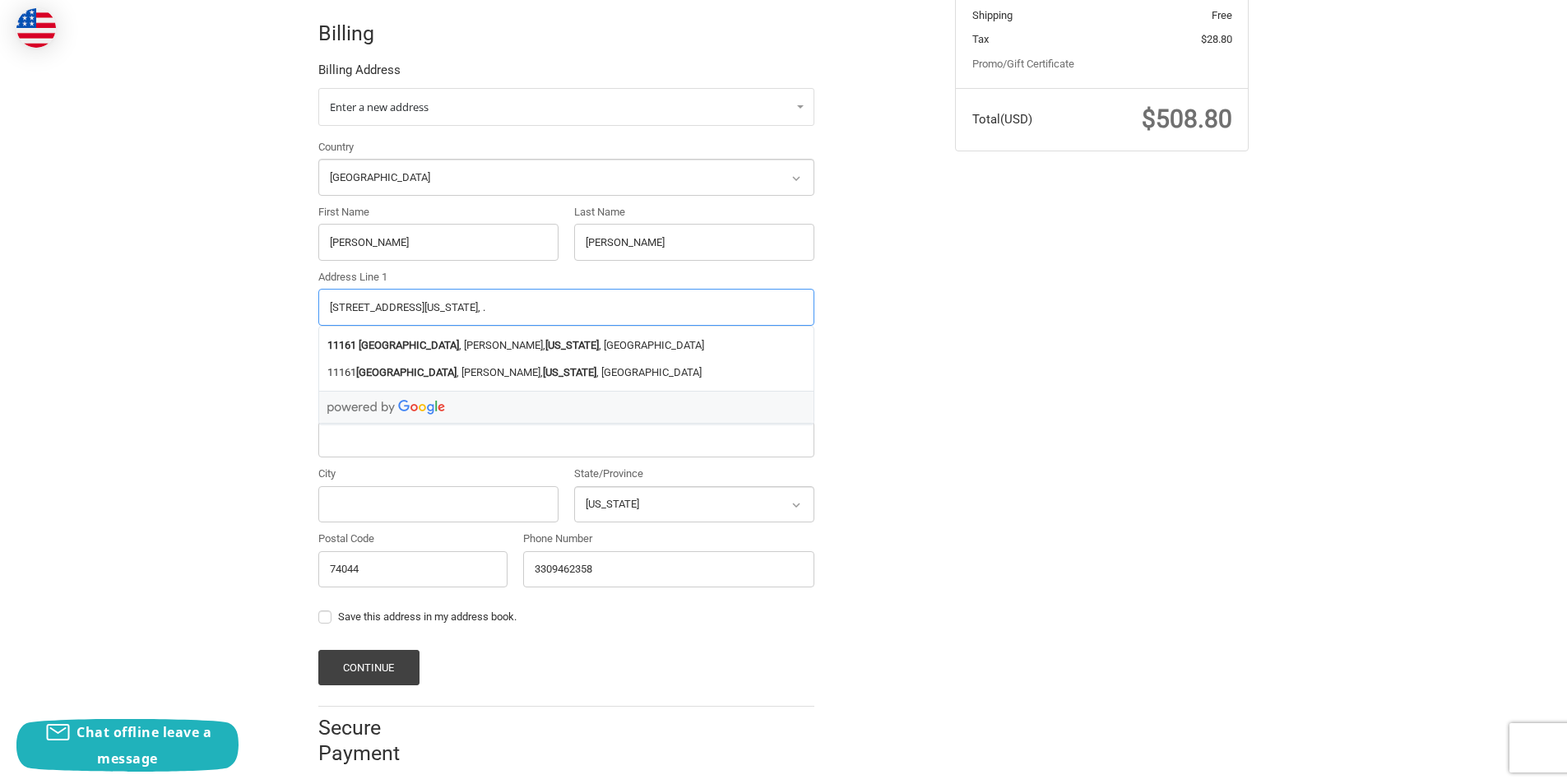
type input "11161 South 337th West Avenue, , Oklahoma, ."
click at [498, 486] on input "City" at bounding box center [439, 504] width 240 height 37
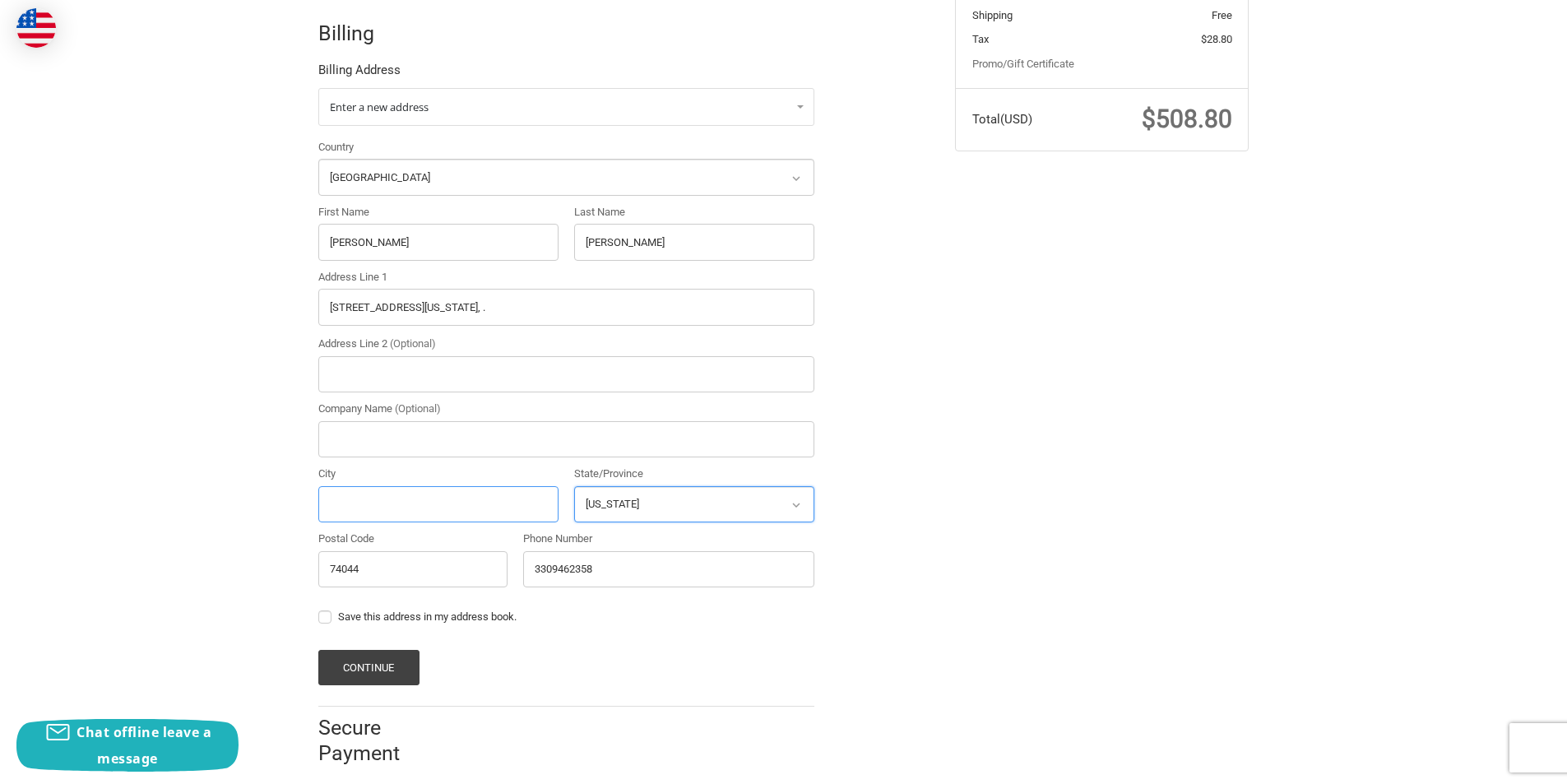
paste input "Manford"
type input "Manford"
click at [631, 491] on select "Select a state Alabama Alaska American Samoa Arizona Arkansas Armed Forces Amer…" at bounding box center [694, 504] width 240 height 37
select select "OK"
click at [574, 486] on select "Select a state Alabama Alaska American Samoa Arizona Arkansas Armed Forces Amer…" at bounding box center [694, 504] width 240 height 37
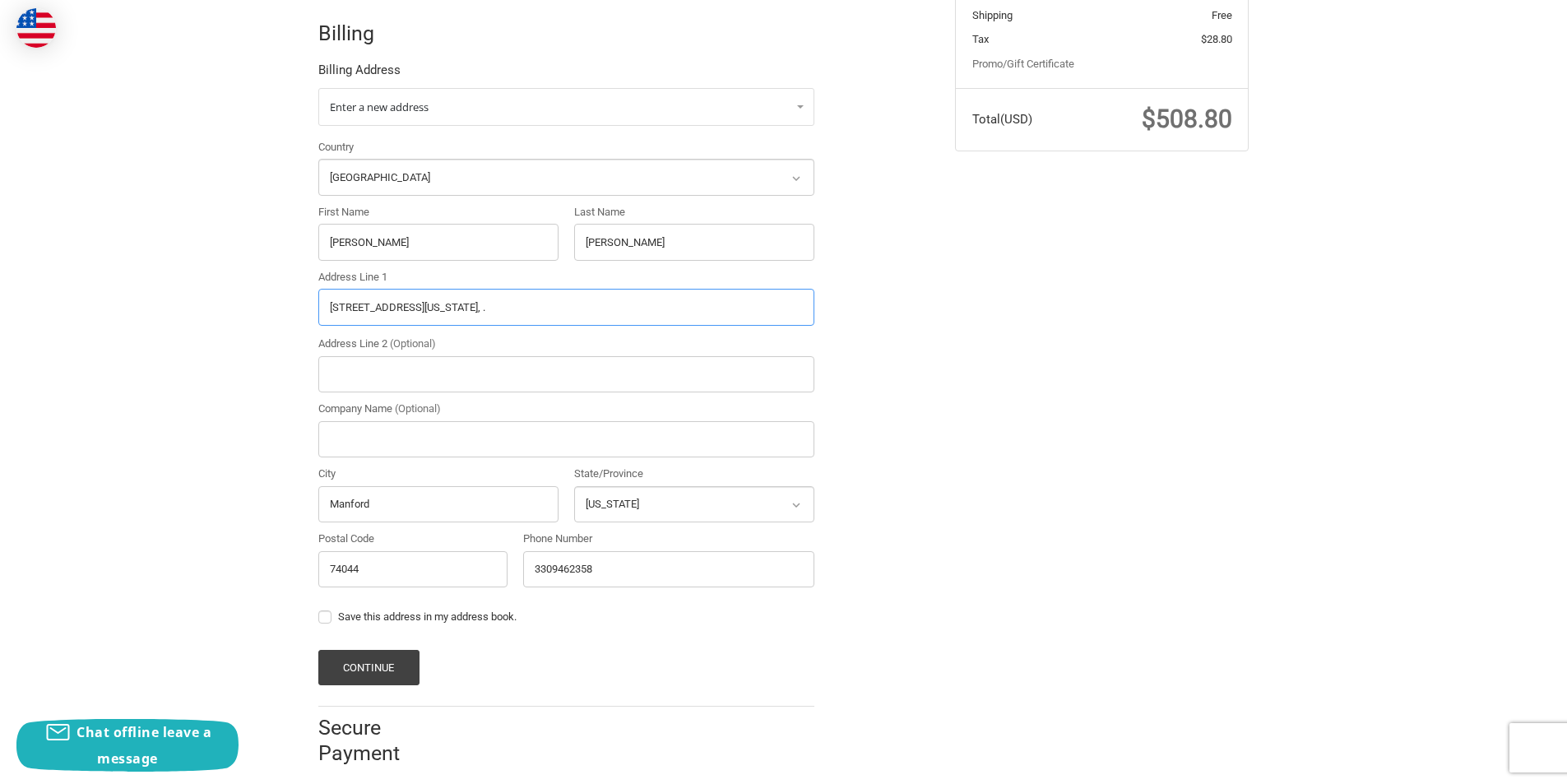
drag, startPoint x: 487, startPoint y: 288, endPoint x: 794, endPoint y: 312, distance: 307.9
click at [794, 312] on div "Country Select a country Afghanistan Åland Islands Albania Algeria American Sam…" at bounding box center [566, 367] width 512 height 457
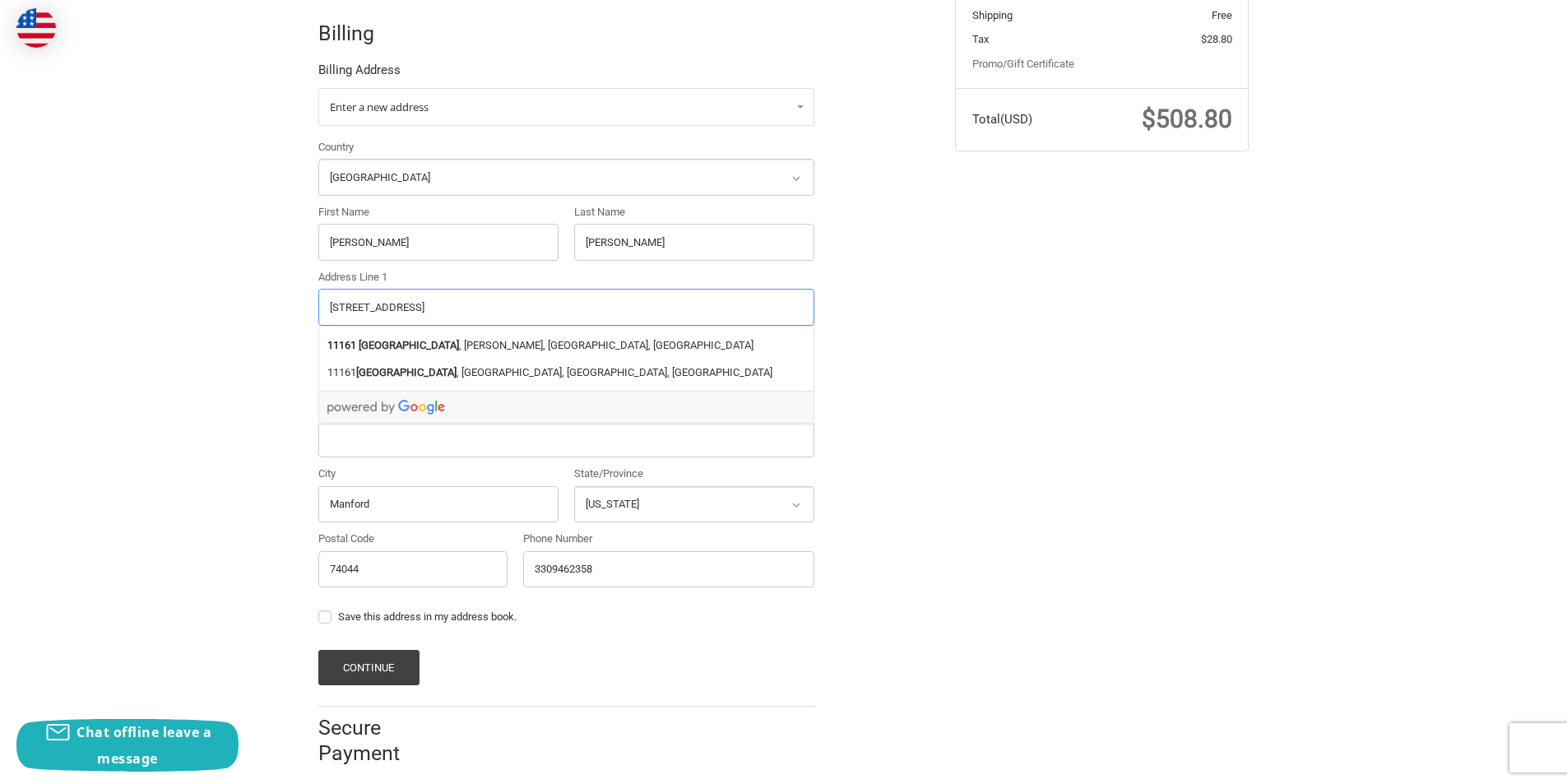
type input "11161 South 337th West Avenue"
click at [148, 424] on div "Customer CleoCalloway25@outlook.com Sign Out Shipping CLEO ABRAHAMSAM 330613529…" at bounding box center [784, 283] width 1567 height 1002
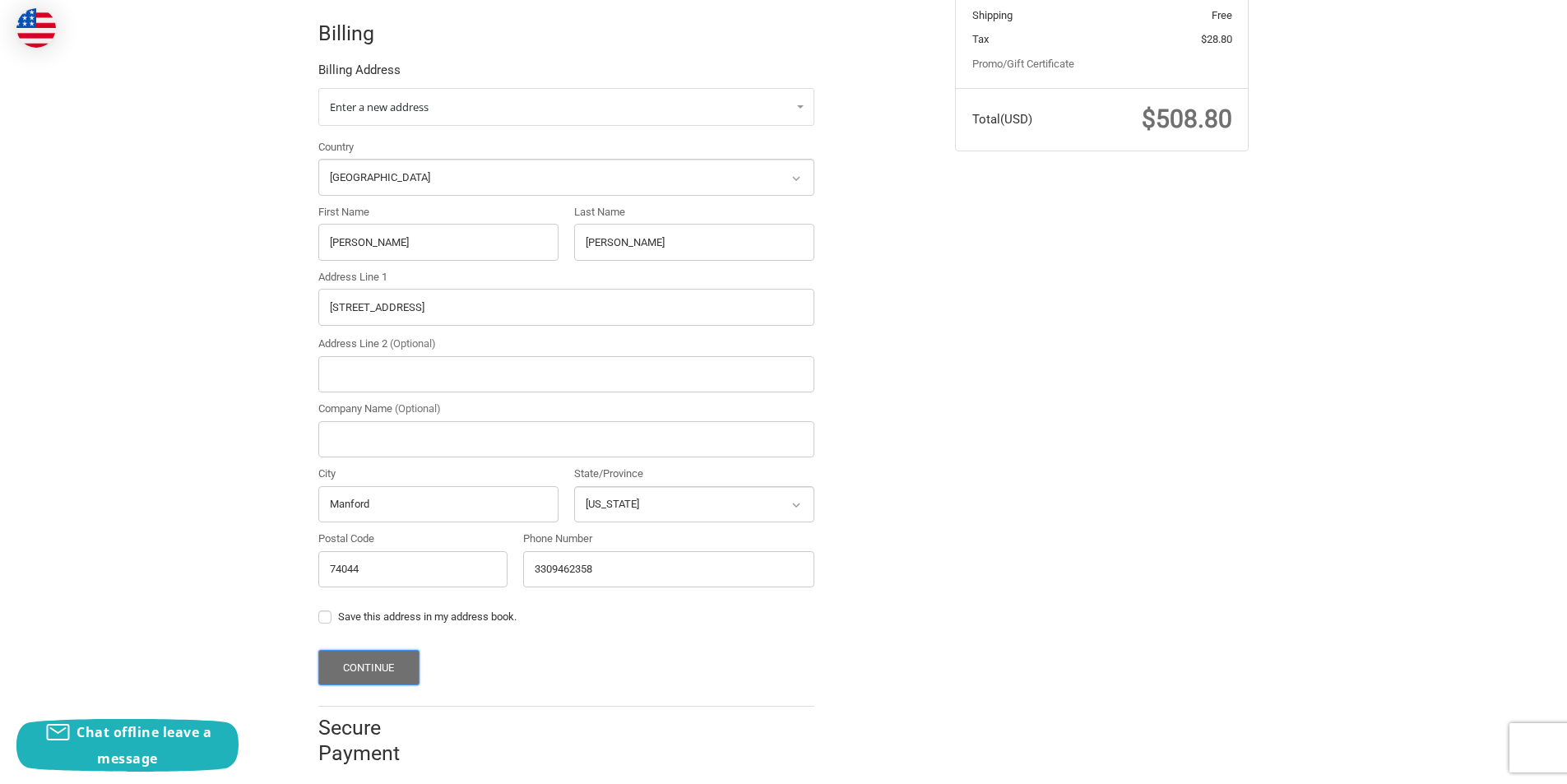
click at [360, 653] on button "Continue" at bounding box center [369, 667] width 101 height 35
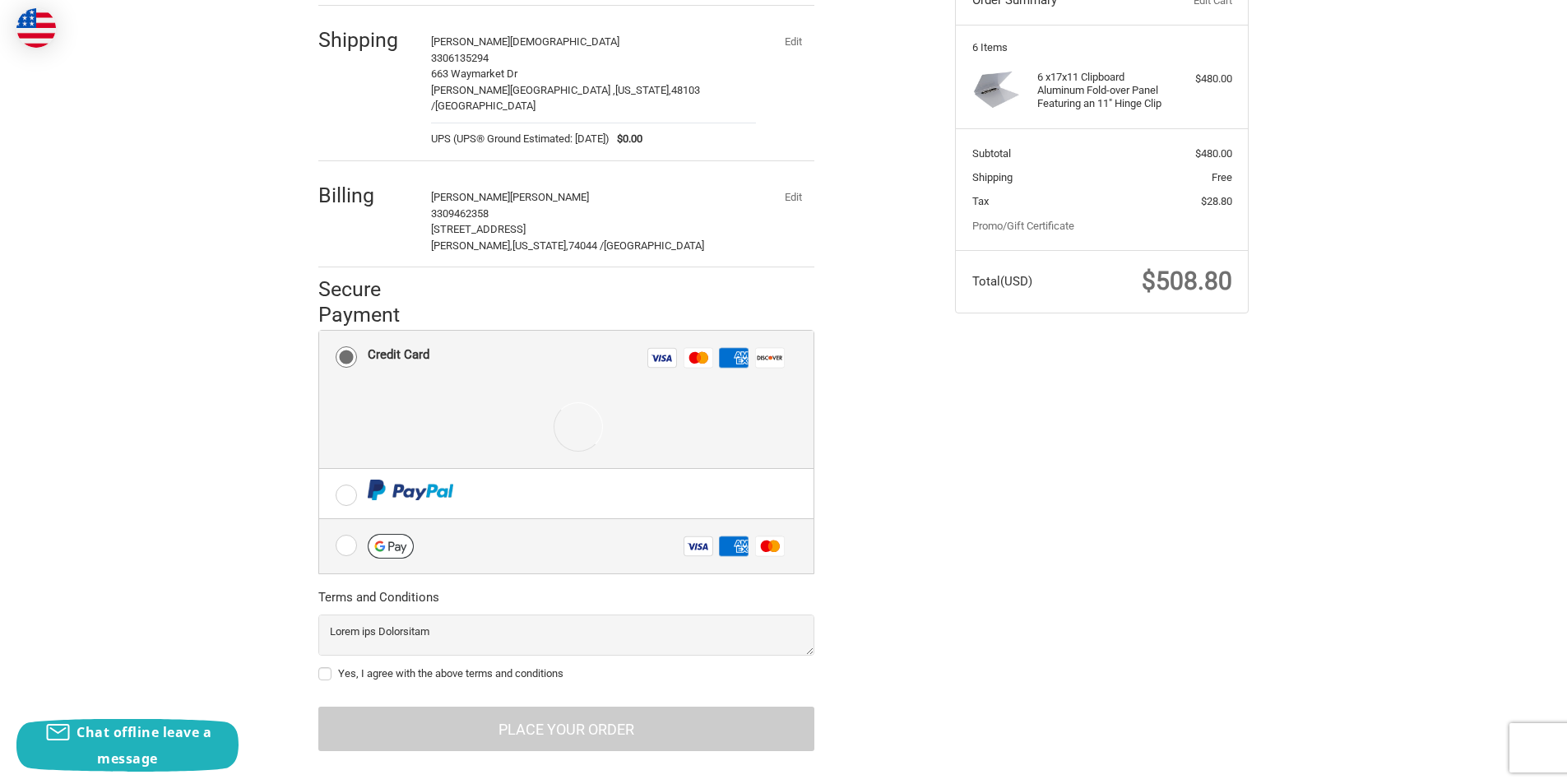
scroll to position [208, 0]
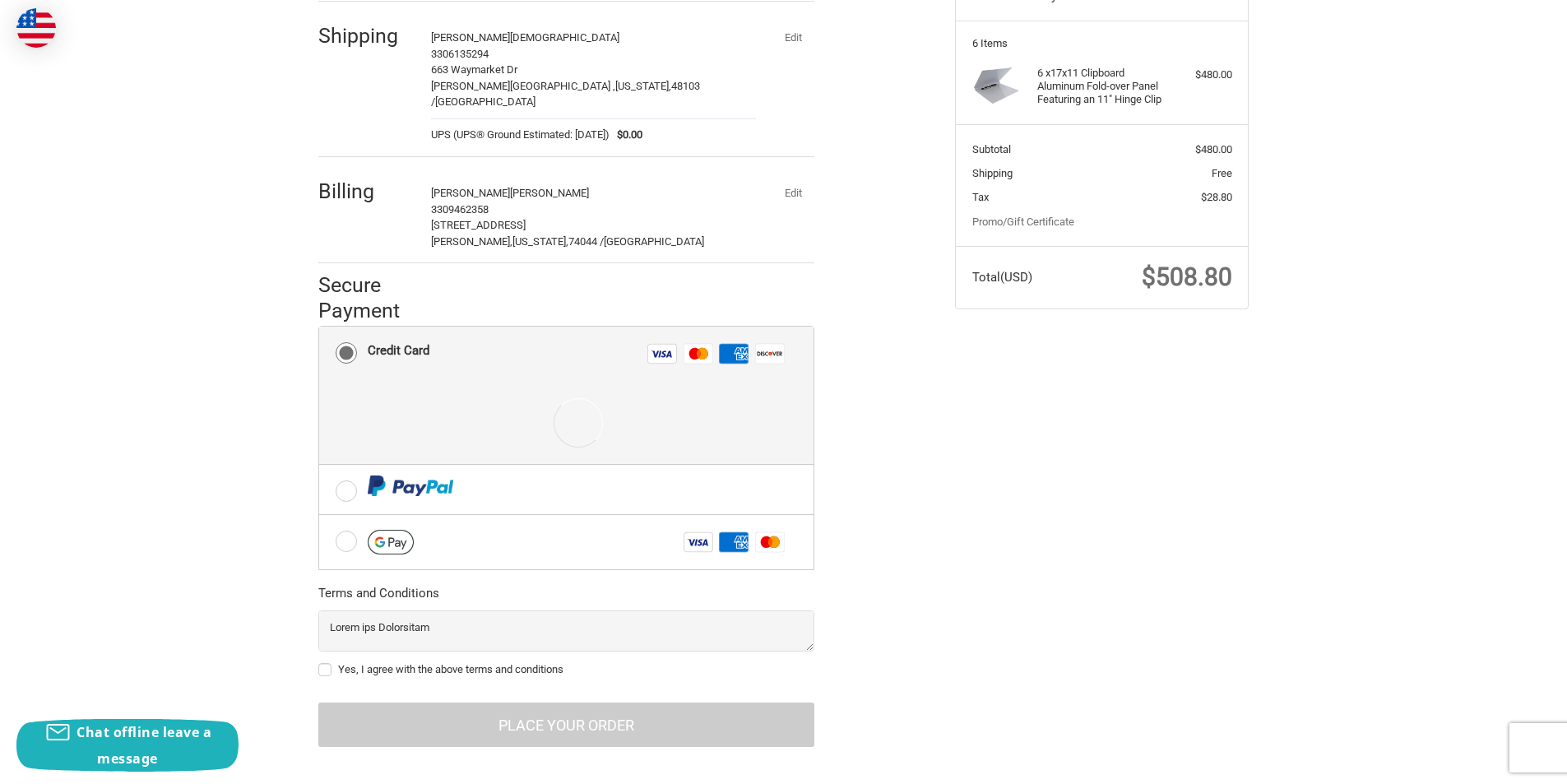
click at [322, 663] on label "Yes, I agree with the above terms and conditions" at bounding box center [566, 669] width 496 height 13
click at [319, 661] on input "Yes, I agree with the above terms and conditions" at bounding box center [318, 661] width 1 height 1
checkbox input "true"
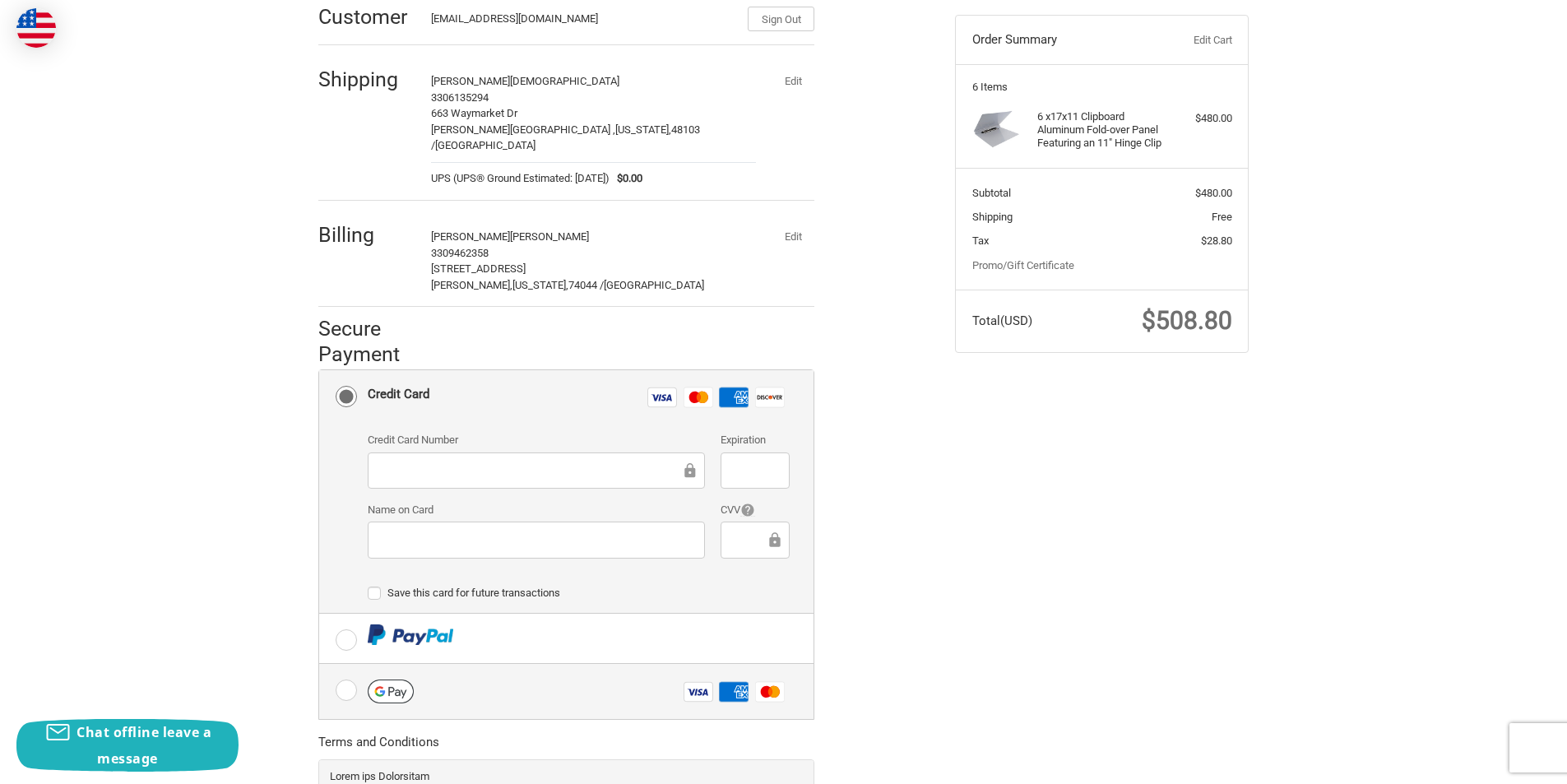
scroll to position [313, 0]
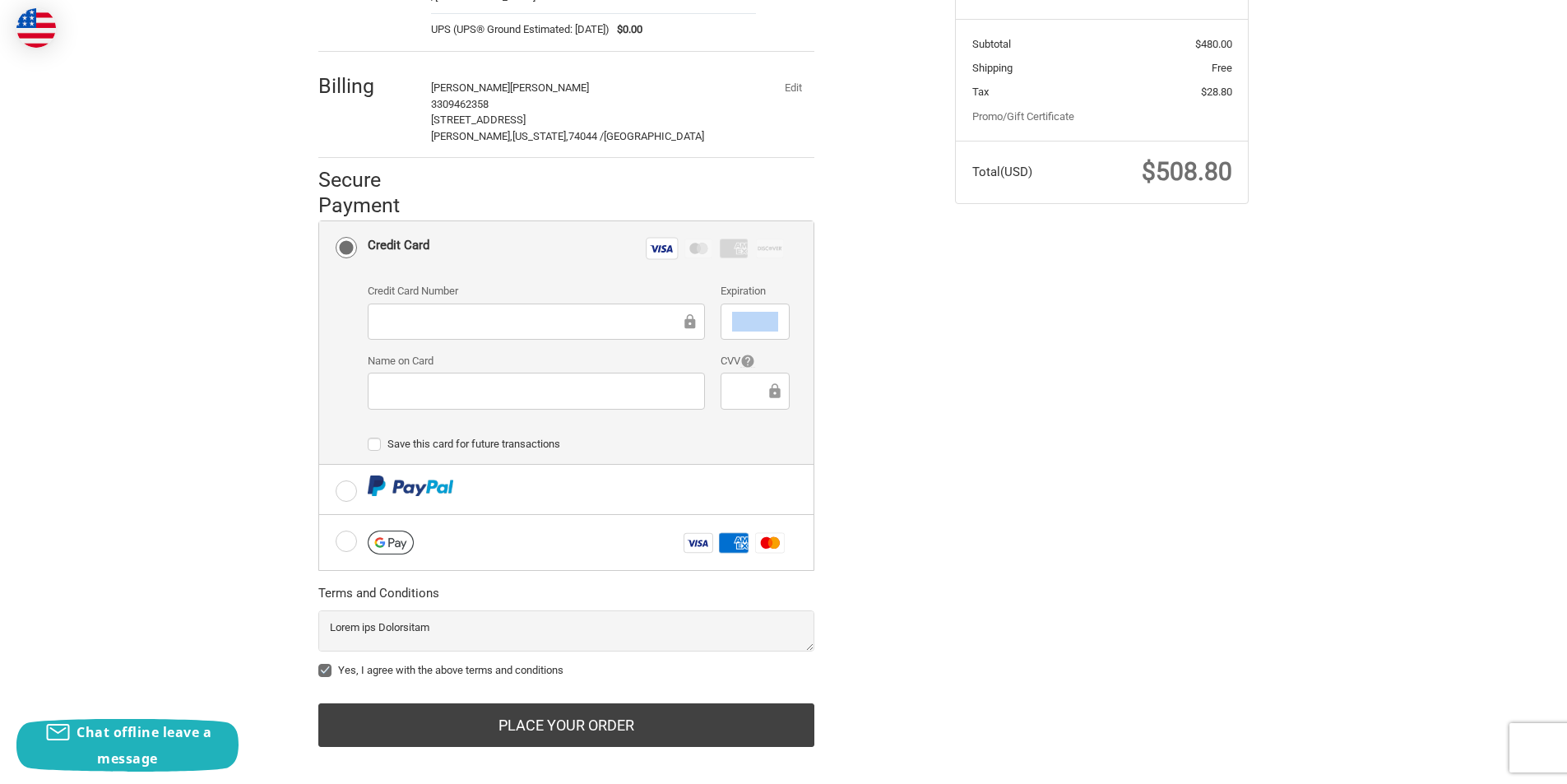
click at [777, 304] on div at bounding box center [754, 322] width 68 height 37
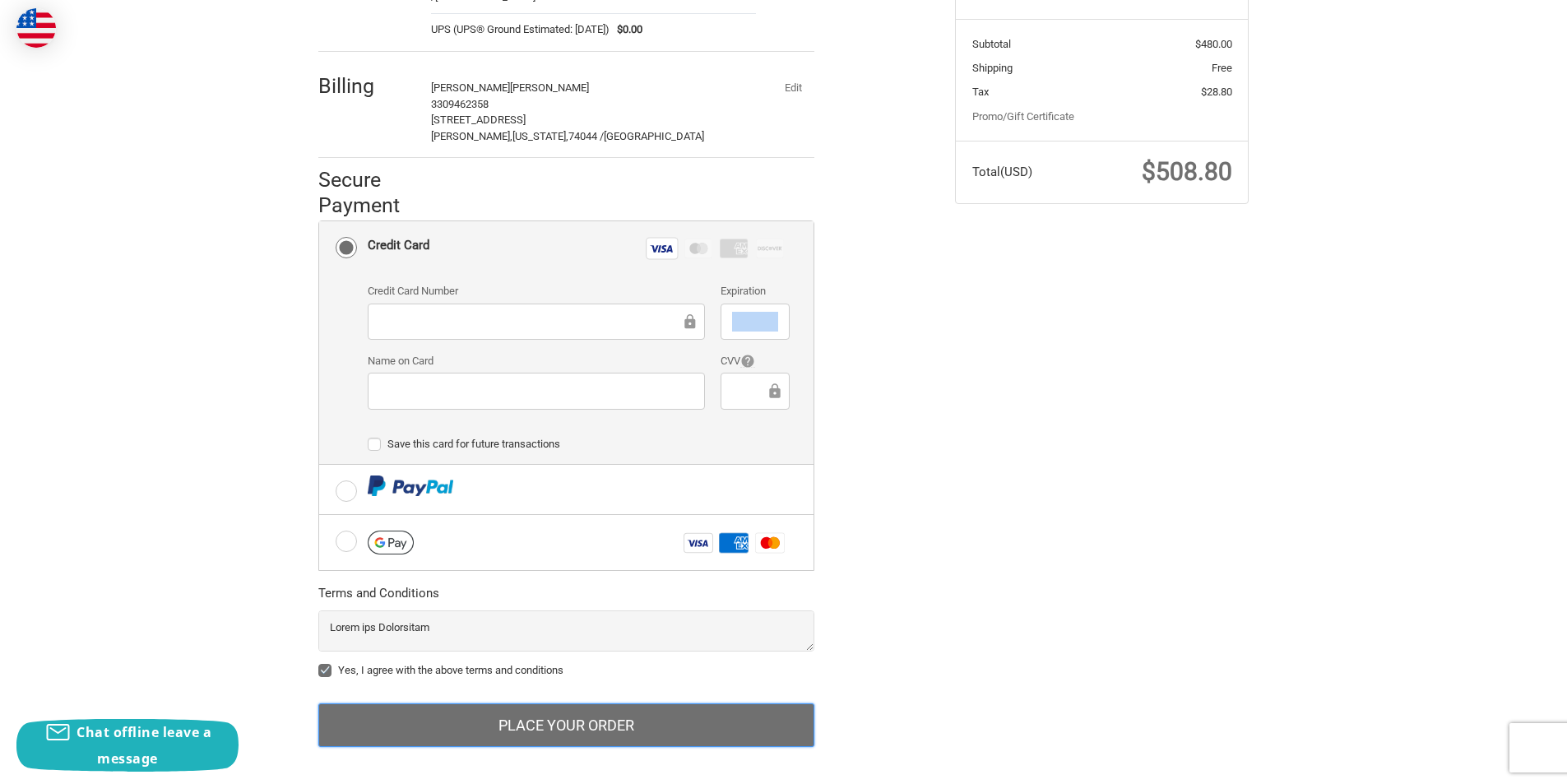
click at [497, 713] on button "Place Your Order" at bounding box center [566, 725] width 496 height 45
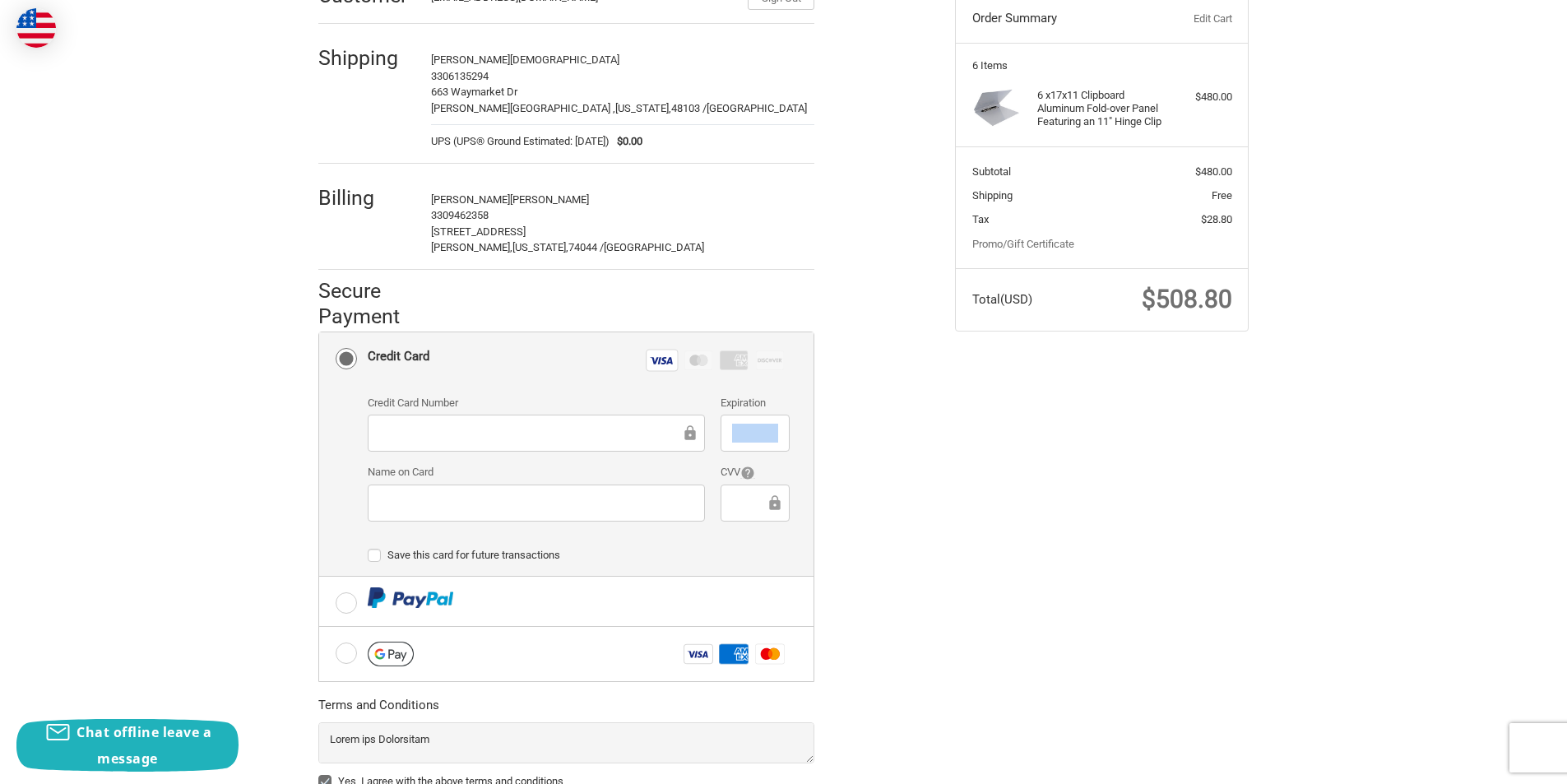
scroll to position [0, 0]
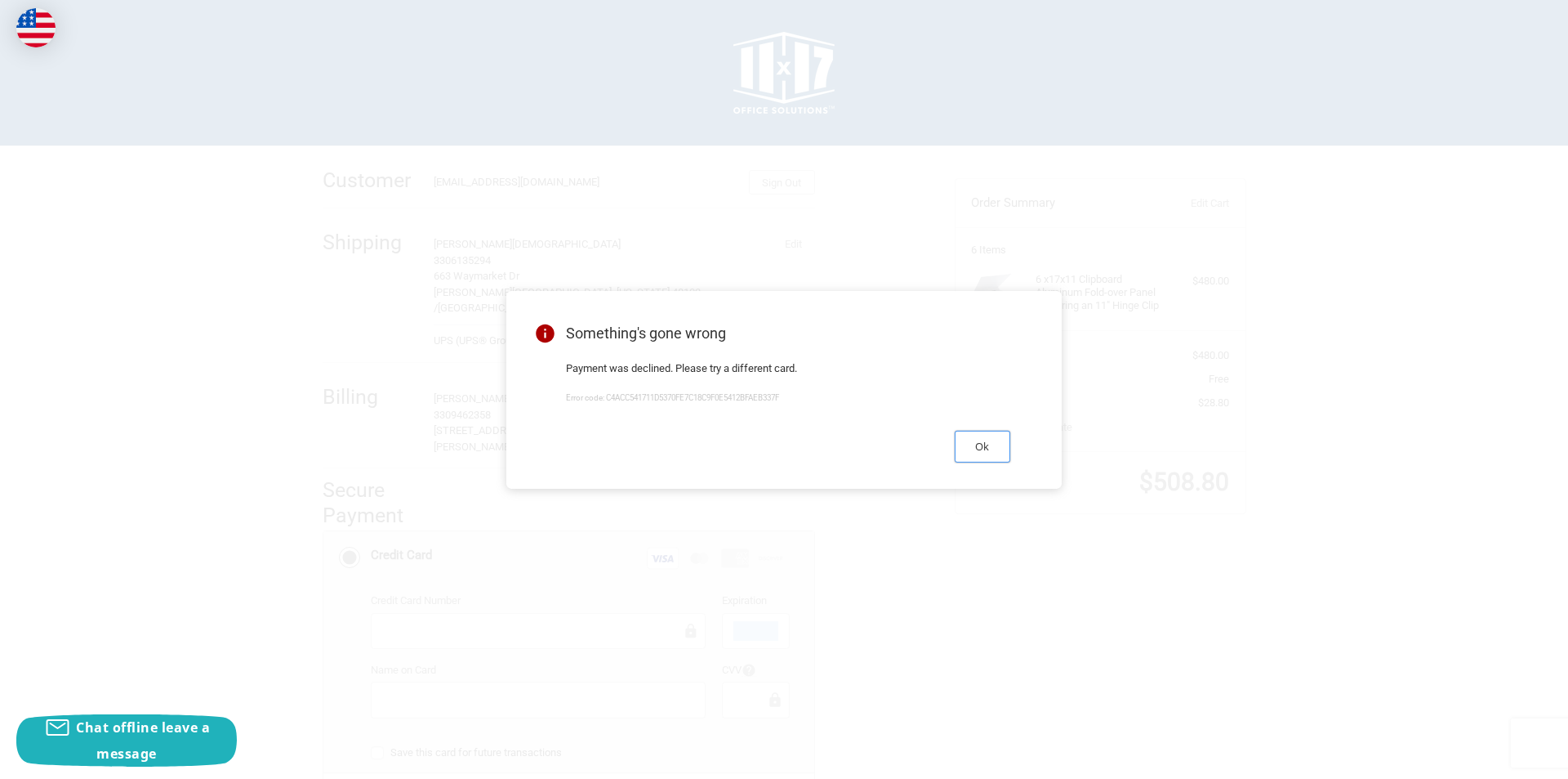
click at [980, 449] on button "Ok" at bounding box center [982, 446] width 55 height 32
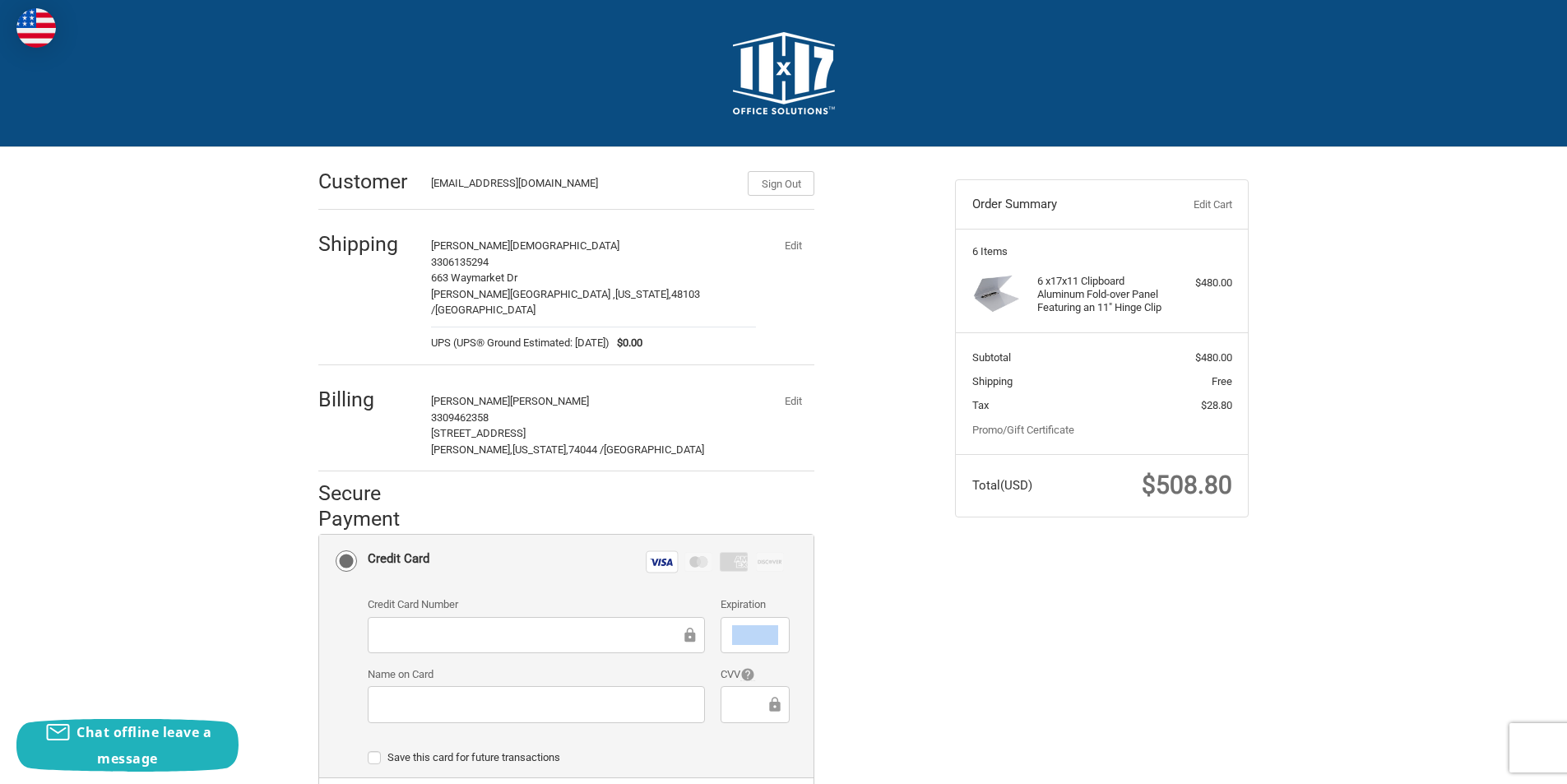
click at [800, 389] on button "Edit" at bounding box center [793, 400] width 43 height 23
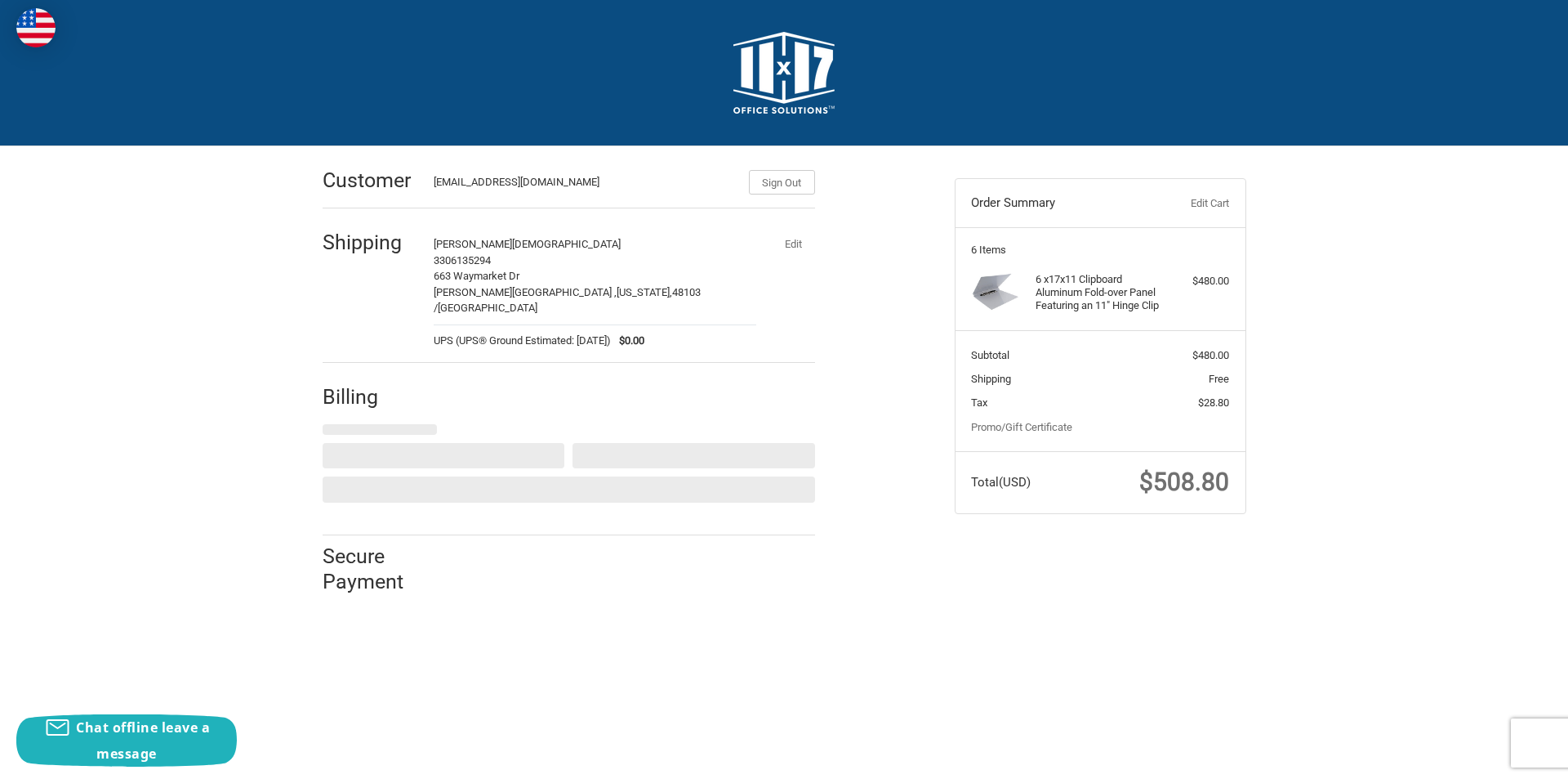
select select "US"
select select "OK"
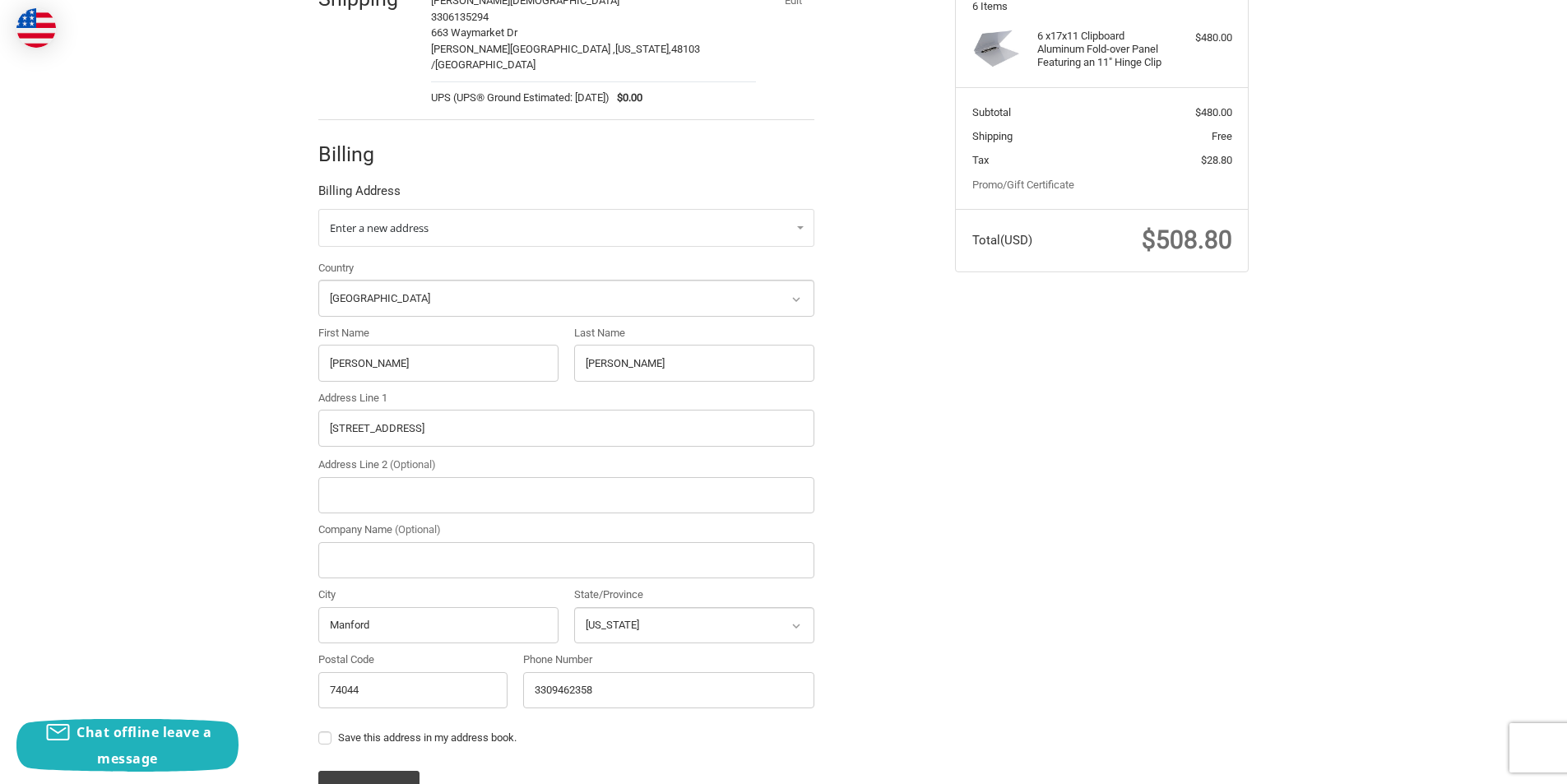
scroll to position [165, 0]
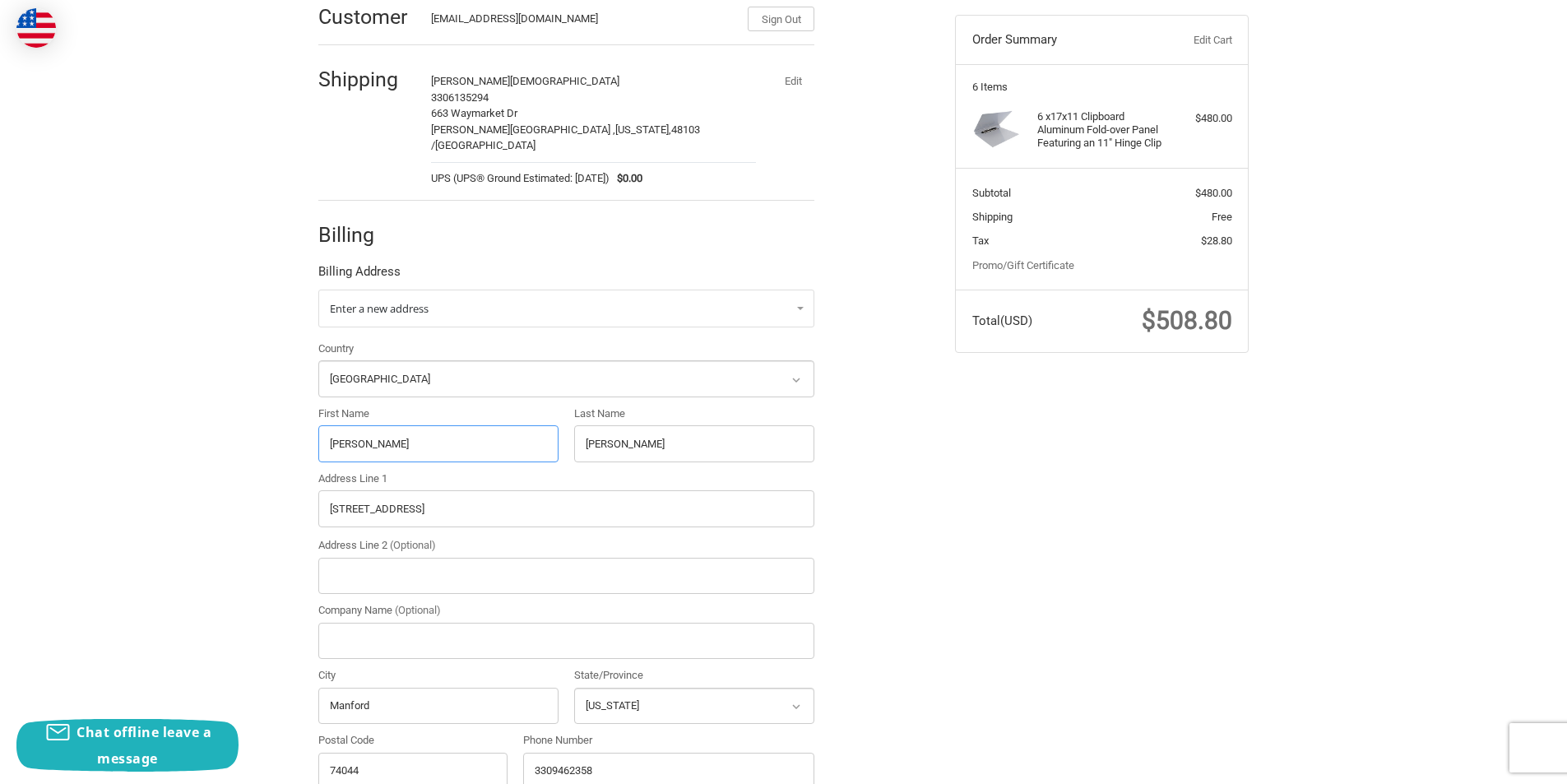
drag, startPoint x: 423, startPoint y: 439, endPoint x: 150, endPoint y: 464, distance: 274.1
click at [150, 464] on div "Customer CleoCalloway25@outlook.com Sign Out Shipping CLEO ABRAHAMSAM 330613529…" at bounding box center [784, 484] width 1567 height 1002
paste input "Nancy Schmid"
click at [369, 427] on input "Nancy Schmid" at bounding box center [439, 443] width 240 height 37
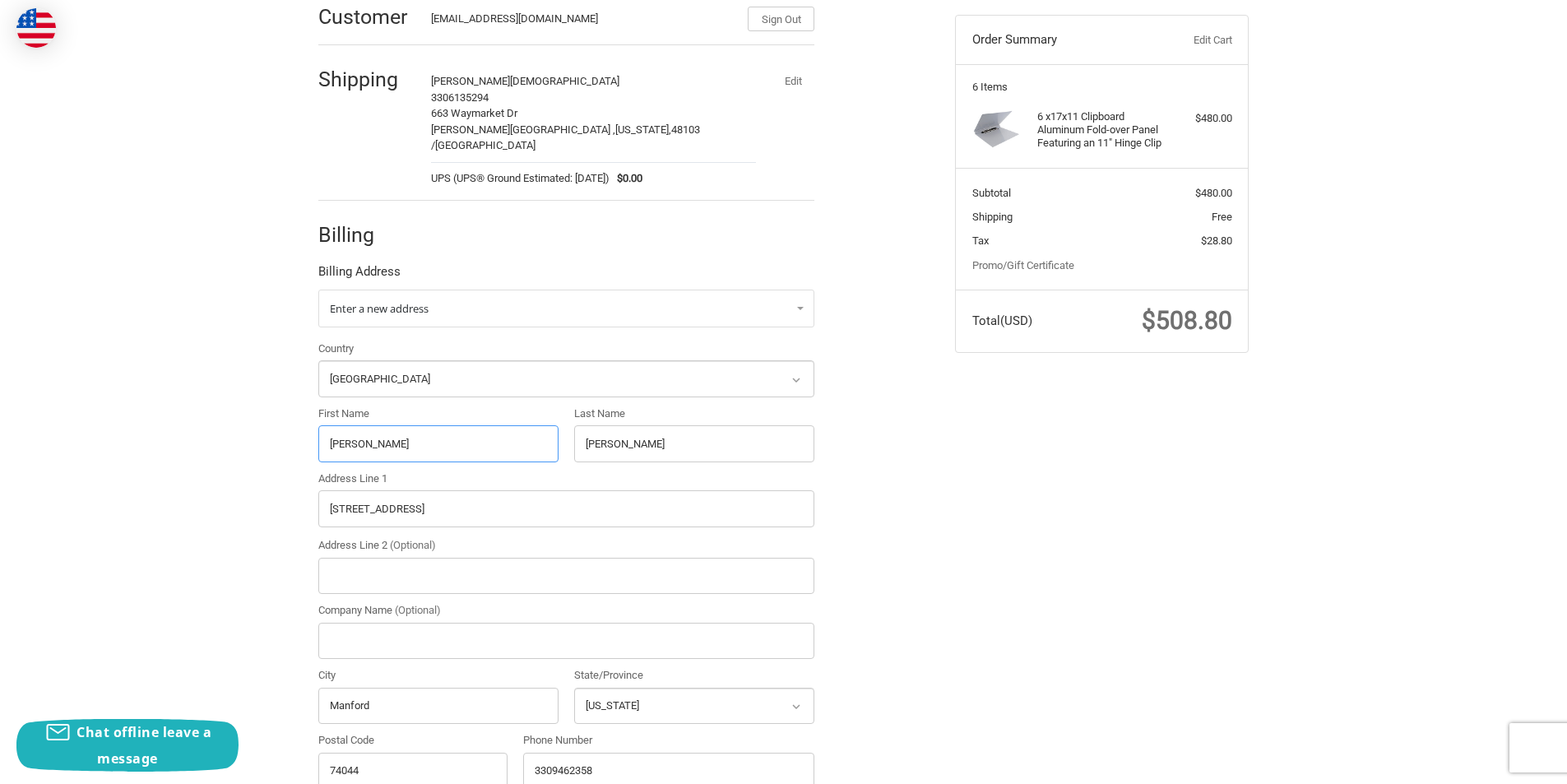
type input "Nancy"
drag, startPoint x: 726, startPoint y: 441, endPoint x: 366, endPoint y: 472, distance: 361.3
click at [382, 468] on div "Country Select a country Afghanistan Åland Islands Albania Algeria American Sam…" at bounding box center [566, 568] width 512 height 457
paste input "Schmid"
type input "Schmid"
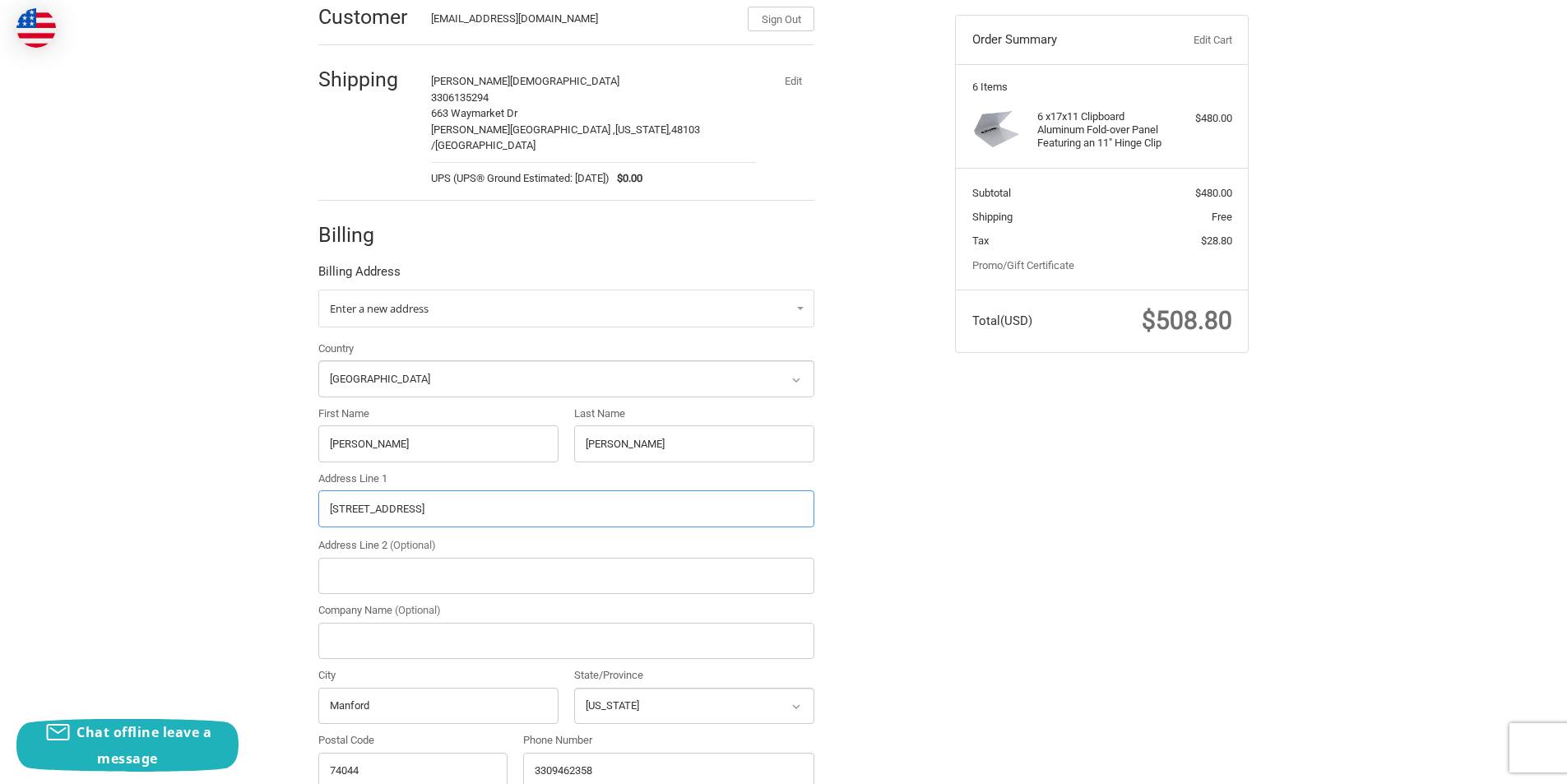
drag, startPoint x: 504, startPoint y: 497, endPoint x: 86, endPoint y: 530, distance: 419.3
click at [86, 530] on div "Customer CleoCalloway25@outlook.com Sign Out Shipping CLEO ABRAHAMSAM 330613529…" at bounding box center [784, 484] width 1567 height 1002
paste input ""4505 Sunray AveChesapeake, VA 23321 ""
click at [501, 490] on input ""4505 Sunray AveChesapeake, VA 23321 "" at bounding box center [566, 508] width 496 height 37
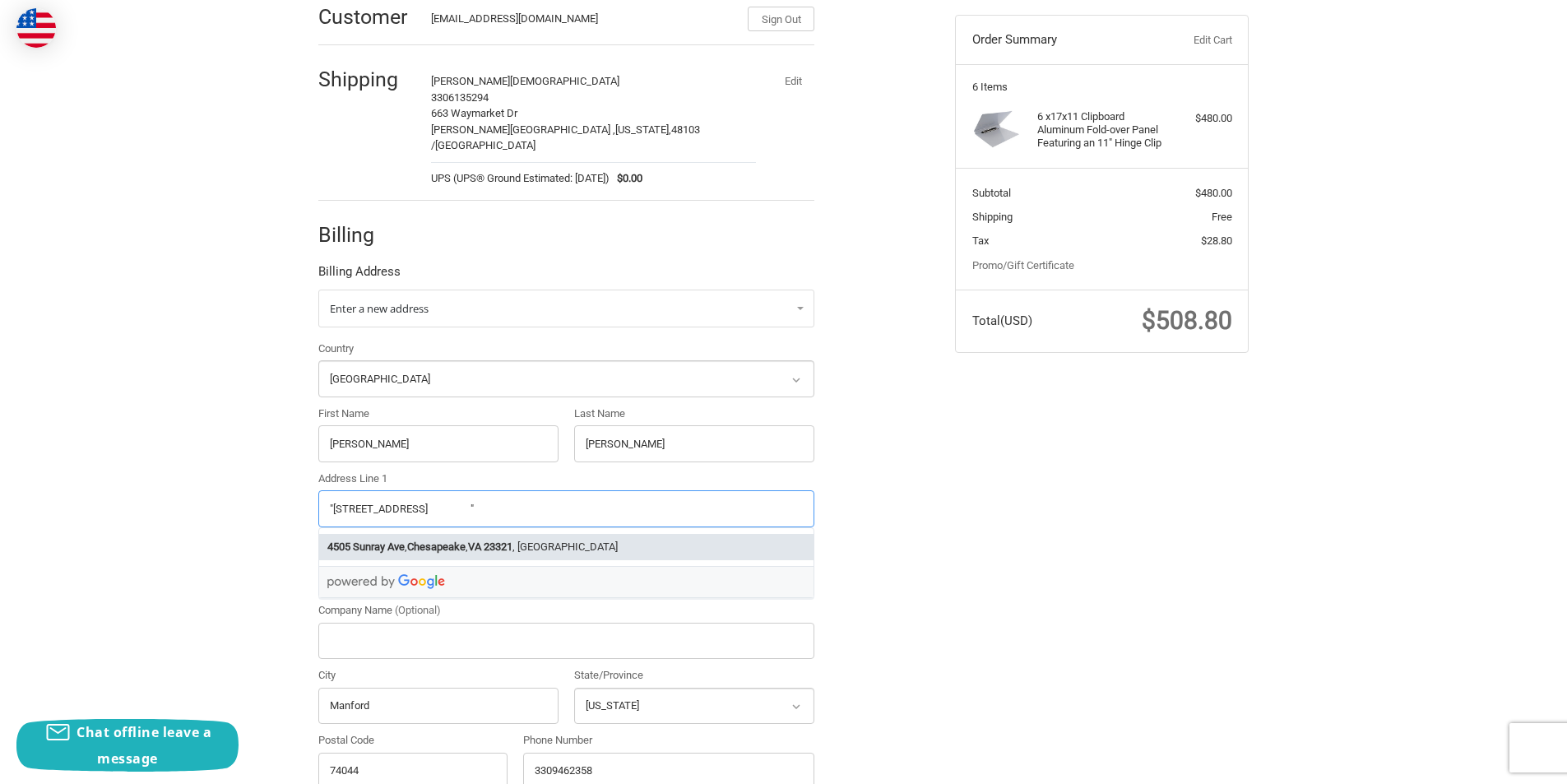
click at [452, 538] on strong "Chesapeake" at bounding box center [436, 547] width 58 height 16
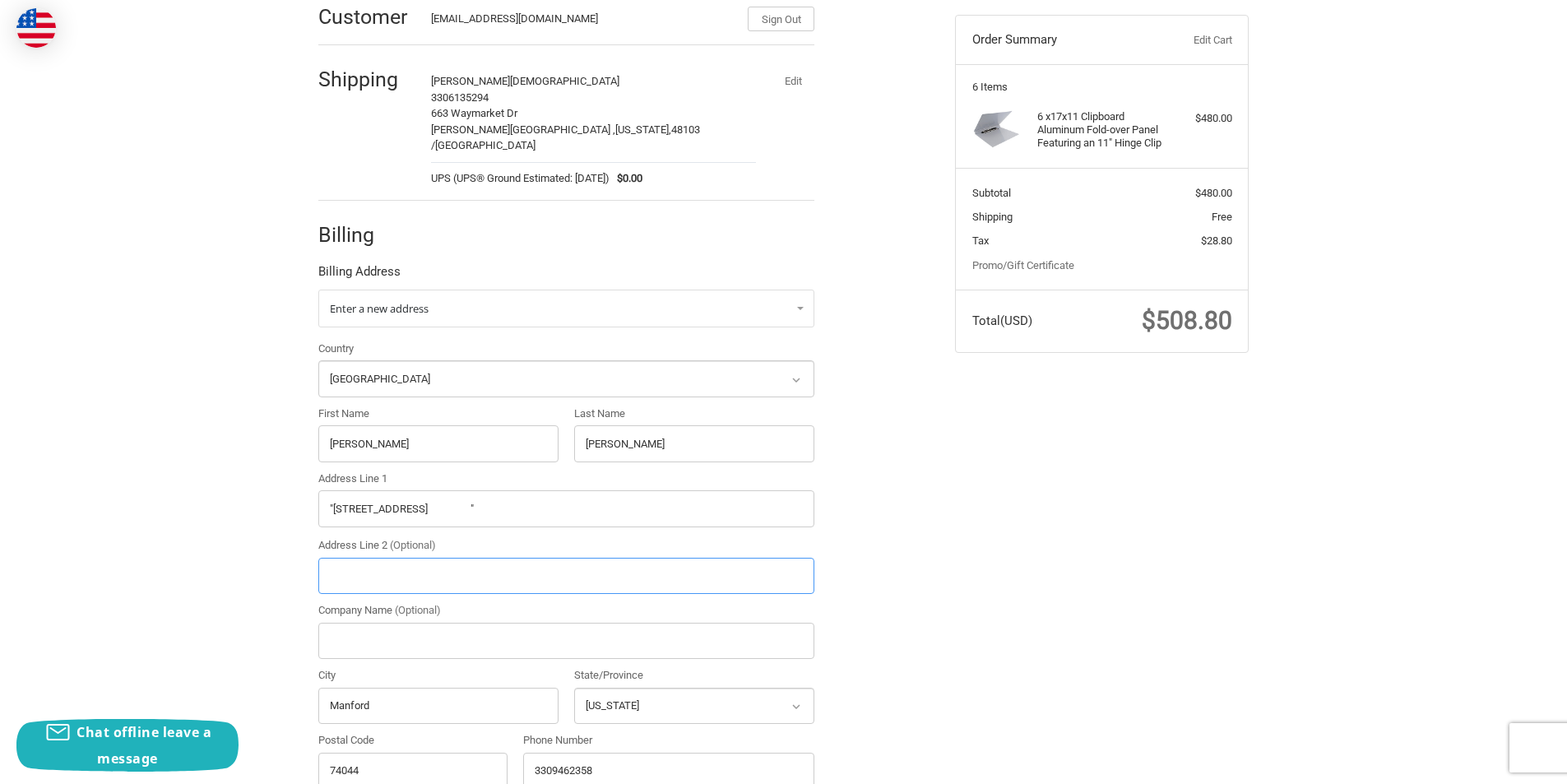
type input "[STREET_ADDRESS]"
type input "Chesapeake"
select select "VA"
type input "23321"
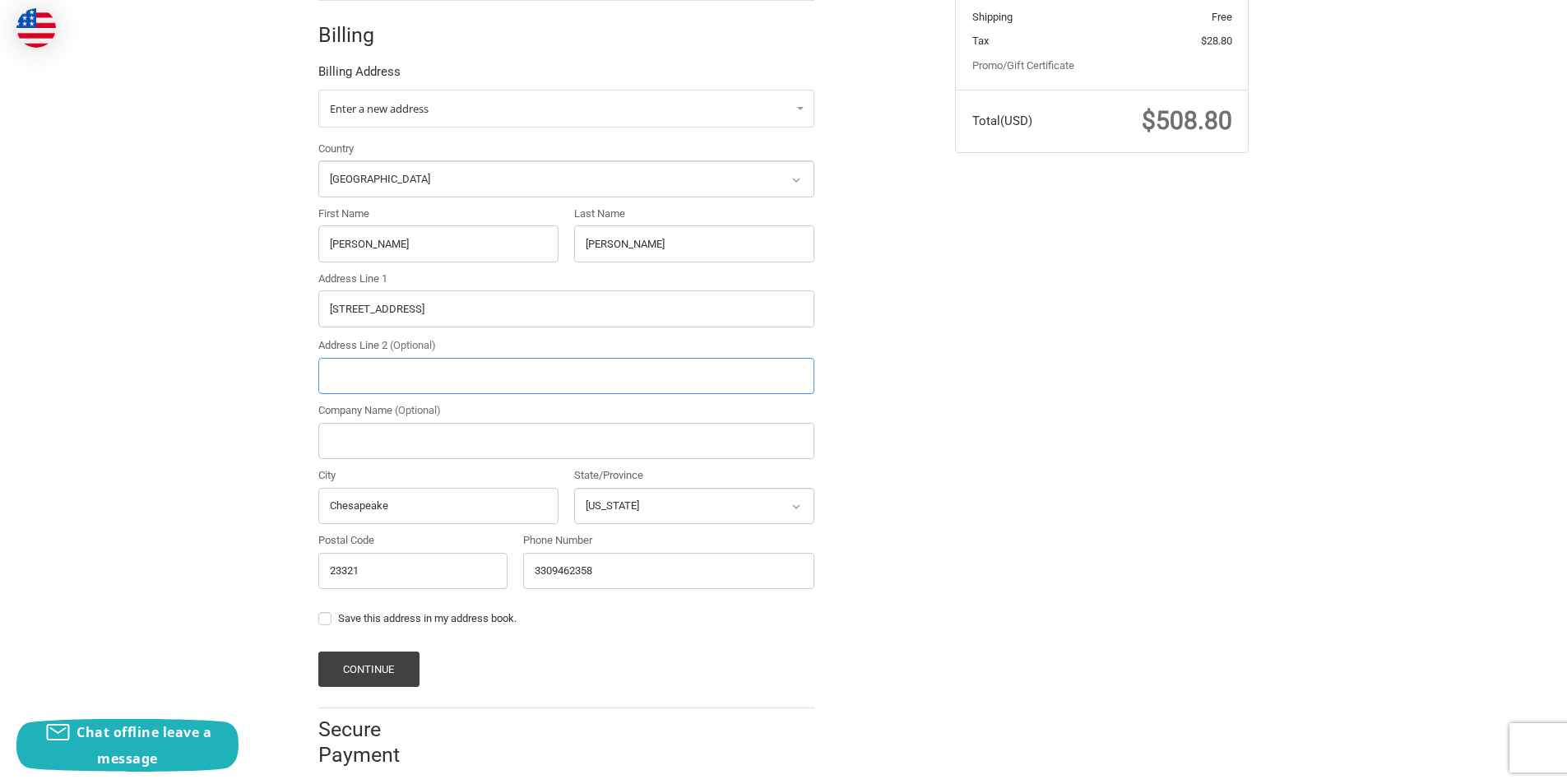
scroll to position [366, 0]
click at [365, 651] on button "Continue" at bounding box center [369, 667] width 101 height 35
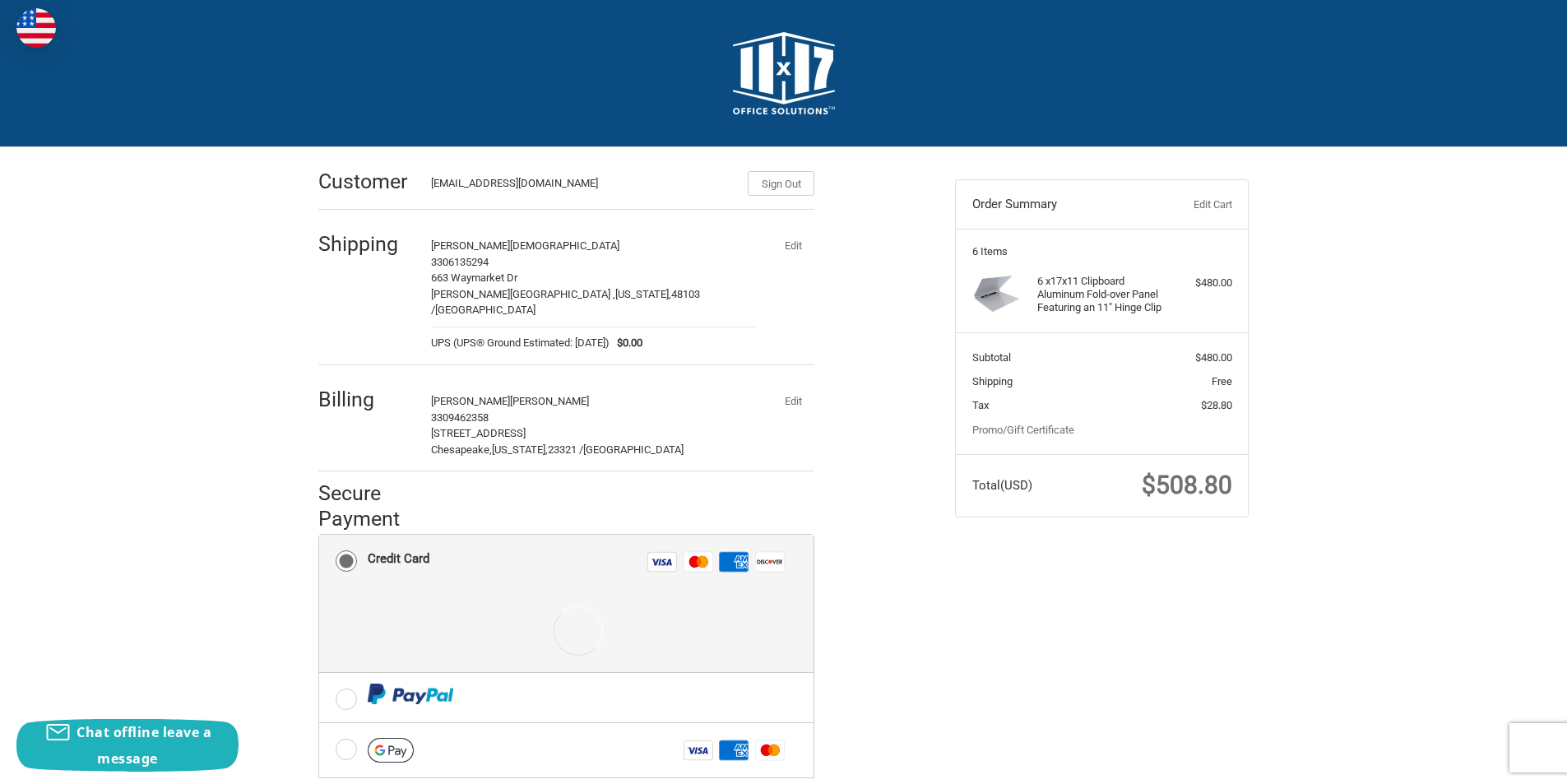
scroll to position [208, 0]
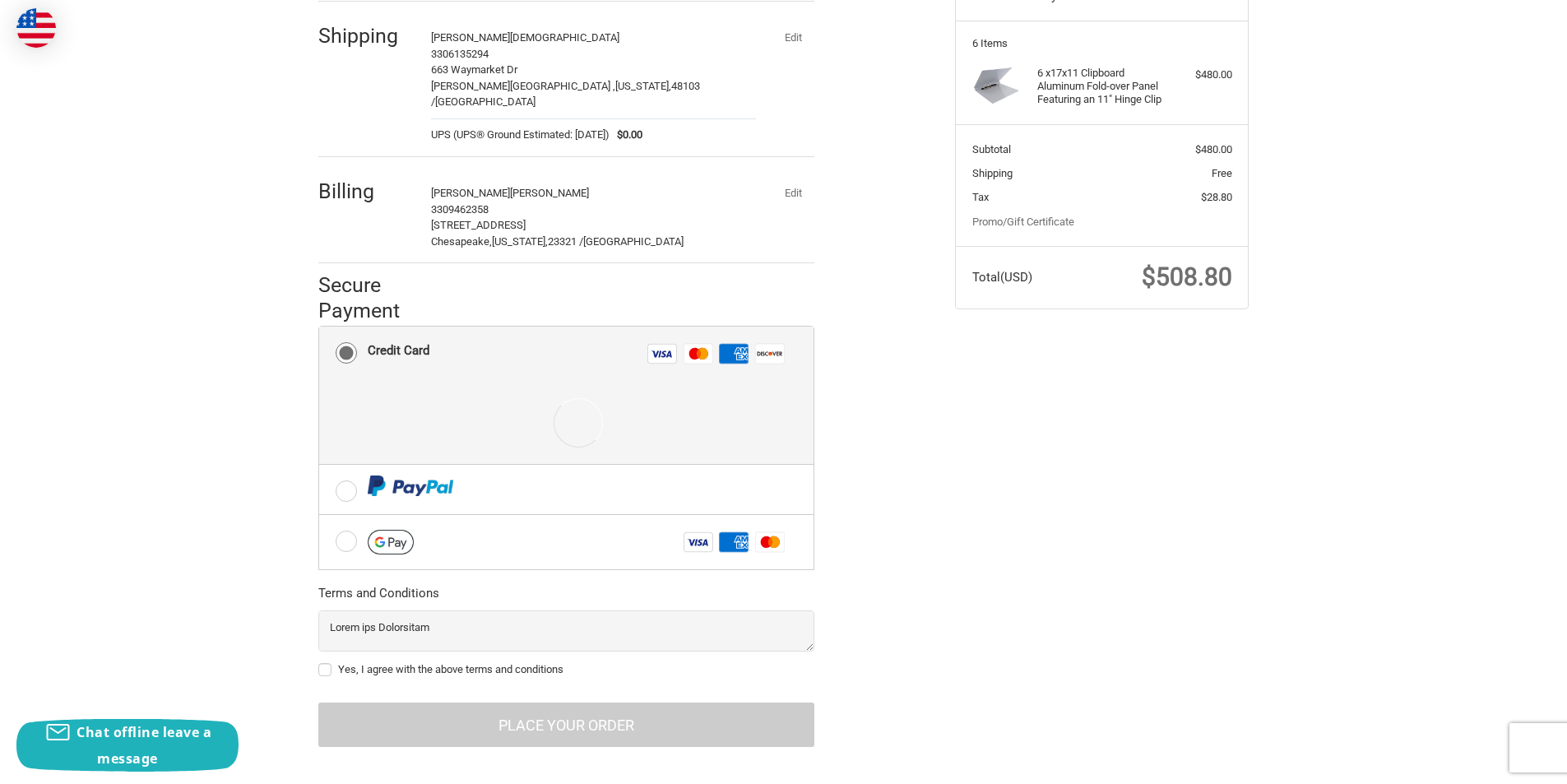
click at [322, 663] on label "Yes, I agree with the above terms and conditions" at bounding box center [566, 669] width 496 height 13
click at [319, 661] on input "Yes, I agree with the above terms and conditions" at bounding box center [318, 661] width 1 height 1
checkbox input "true"
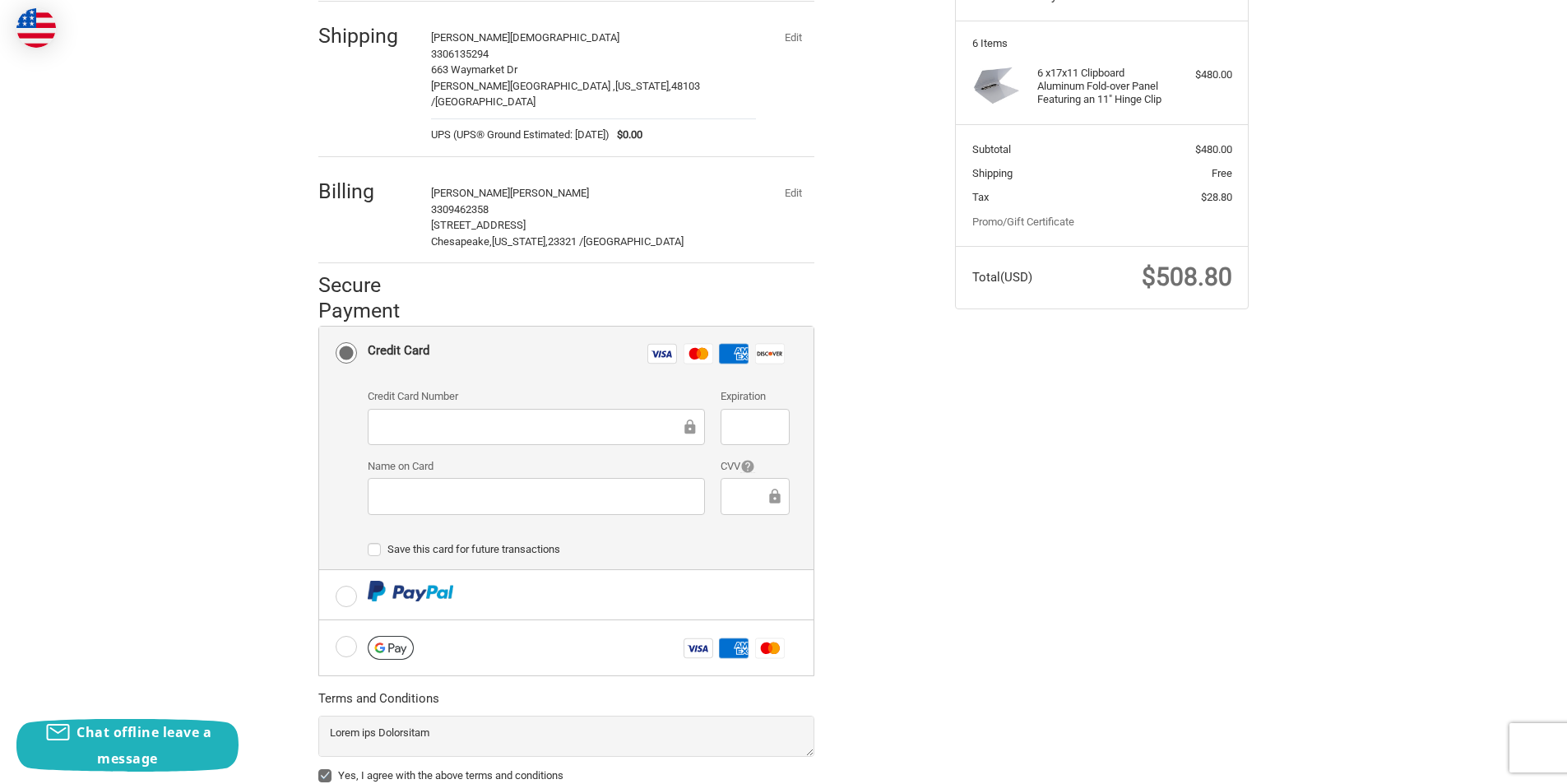
click at [460, 426] on div at bounding box center [536, 427] width 338 height 37
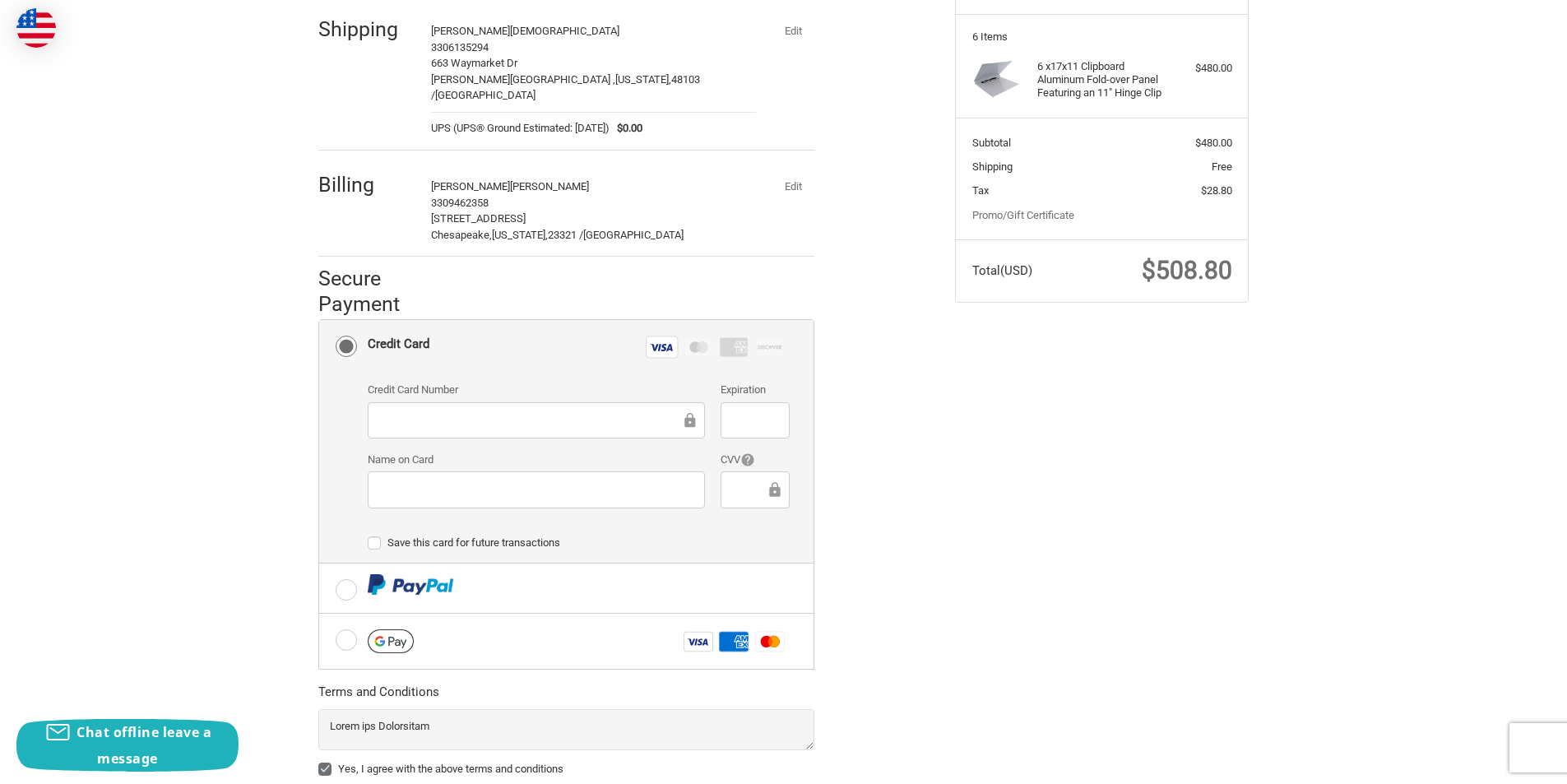
scroll to position [313, 0]
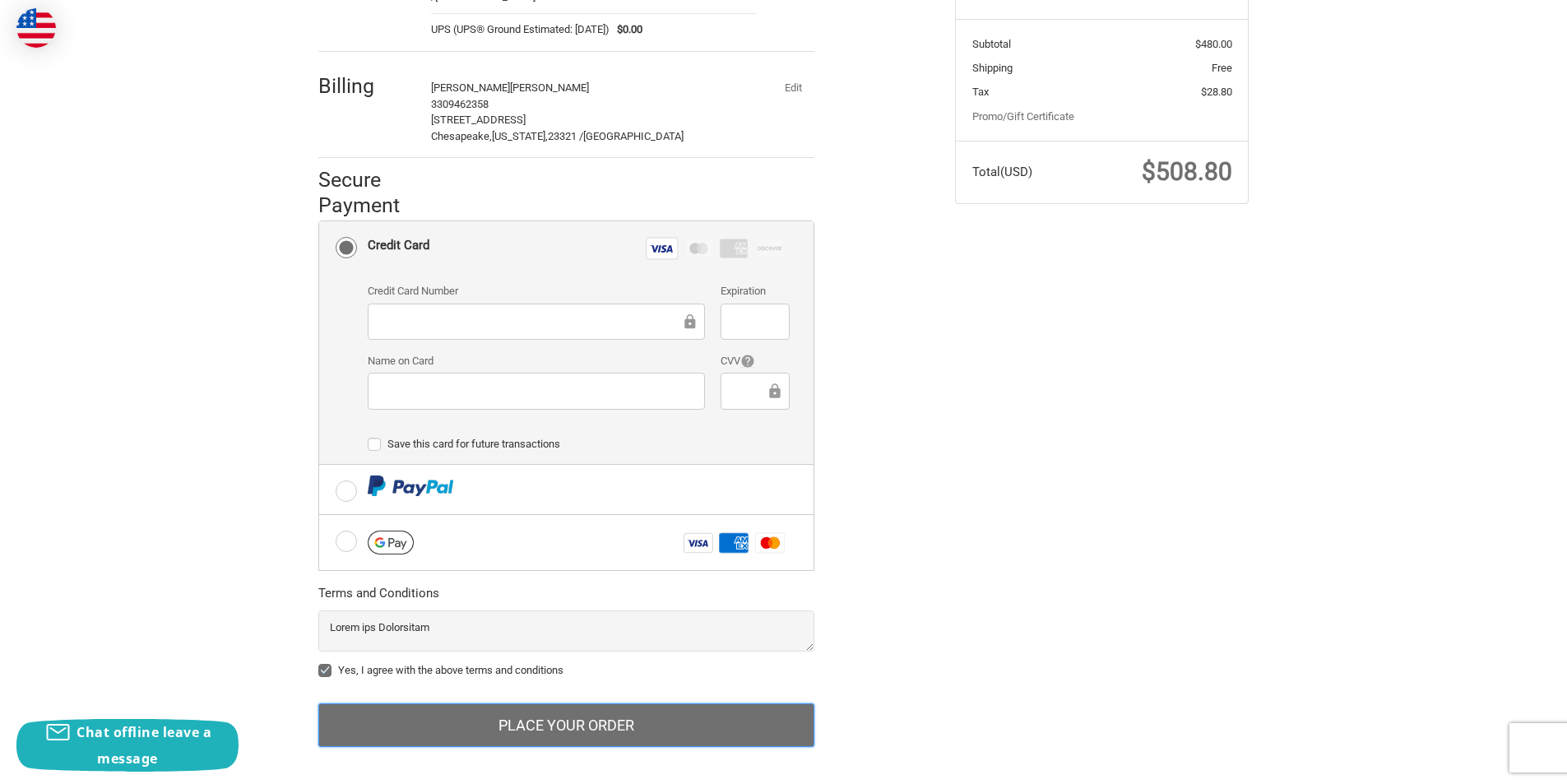
click at [478, 710] on button "Place Your Order" at bounding box center [566, 725] width 496 height 45
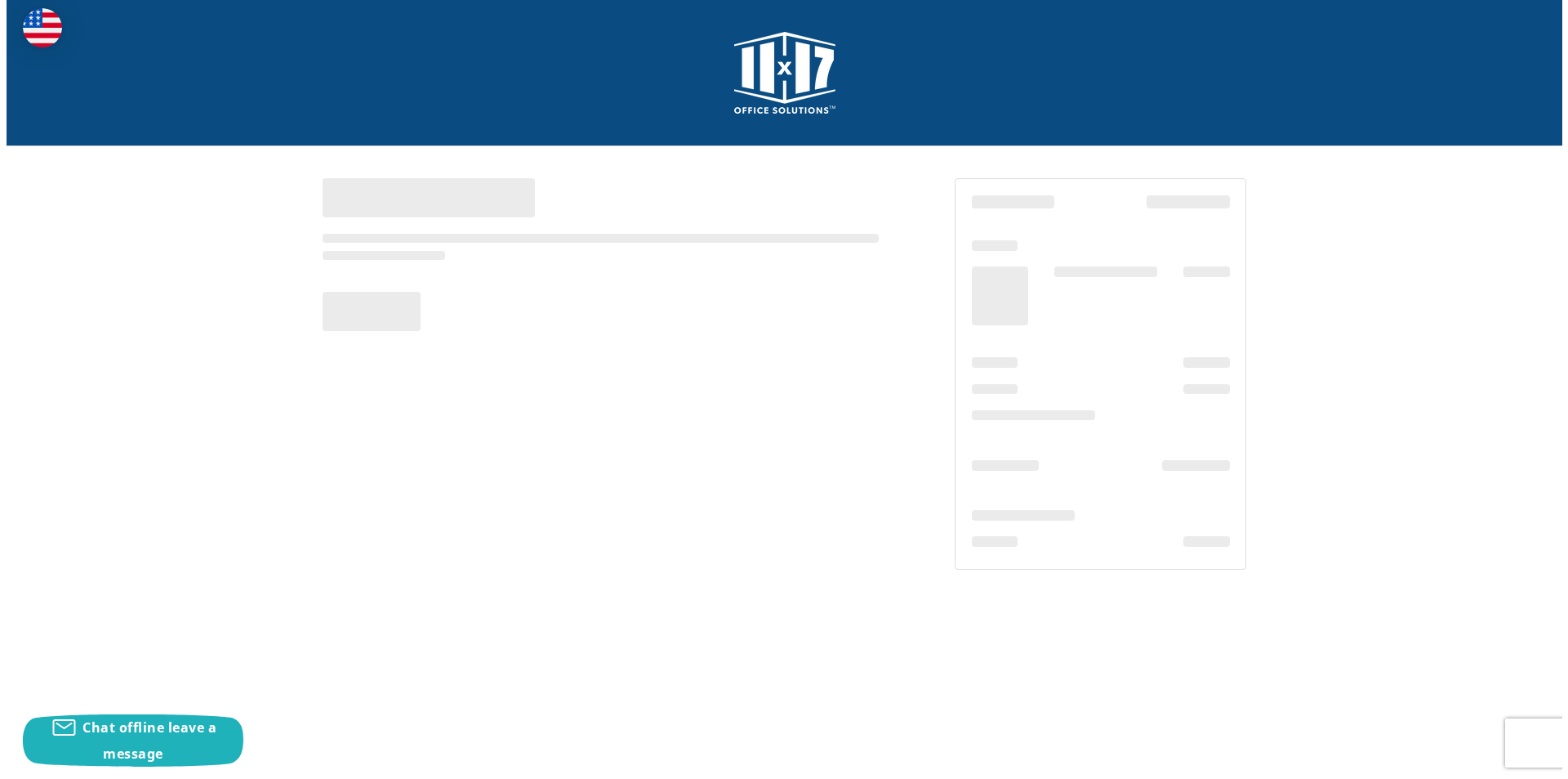
scroll to position [0, 0]
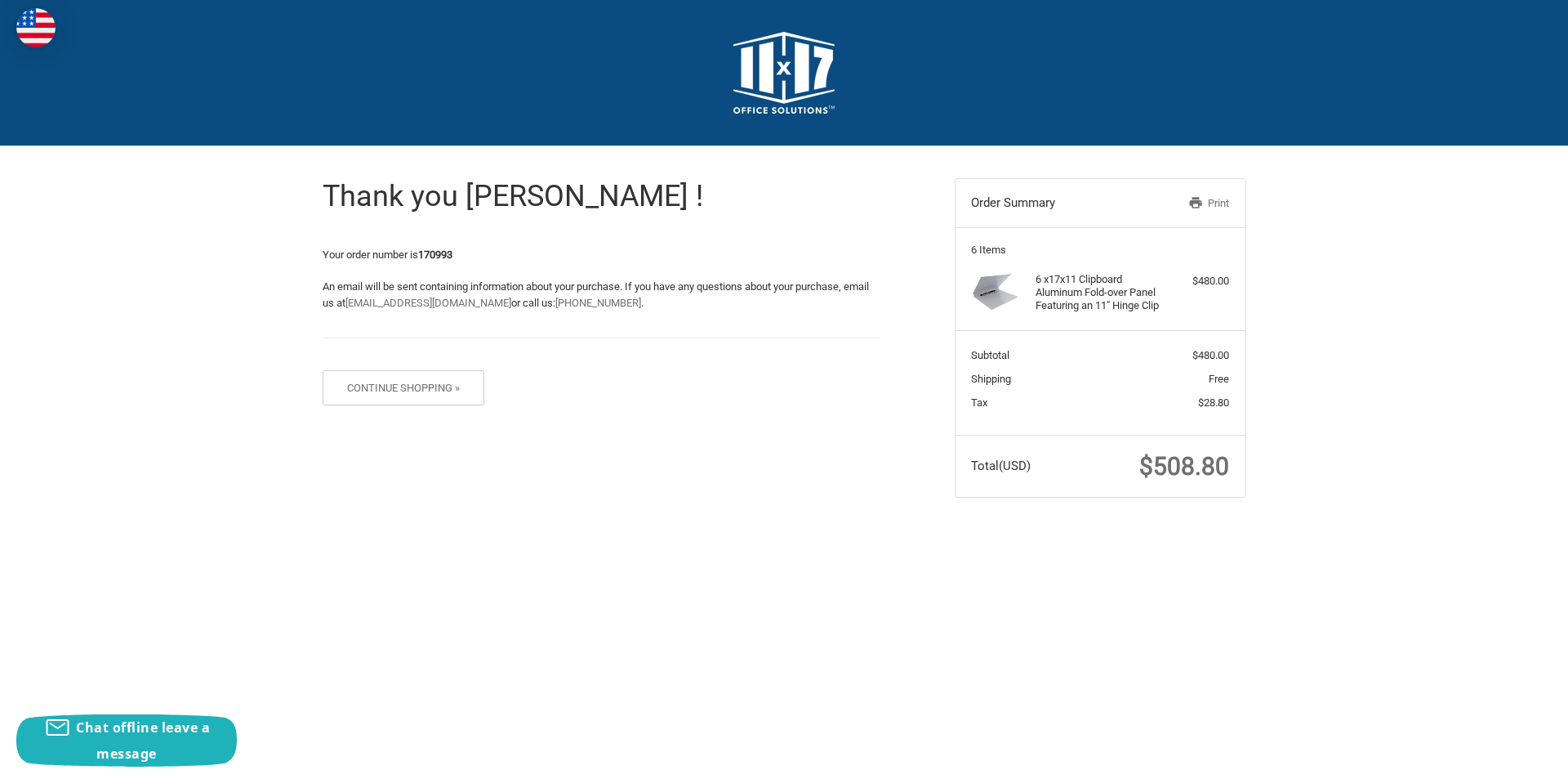
click at [432, 249] on strong "170993" at bounding box center [435, 255] width 34 height 13
click at [441, 251] on strong "170993" at bounding box center [435, 255] width 34 height 13
click at [847, 381] on form "Continue Shopping »" at bounding box center [601, 396] width 556 height 52
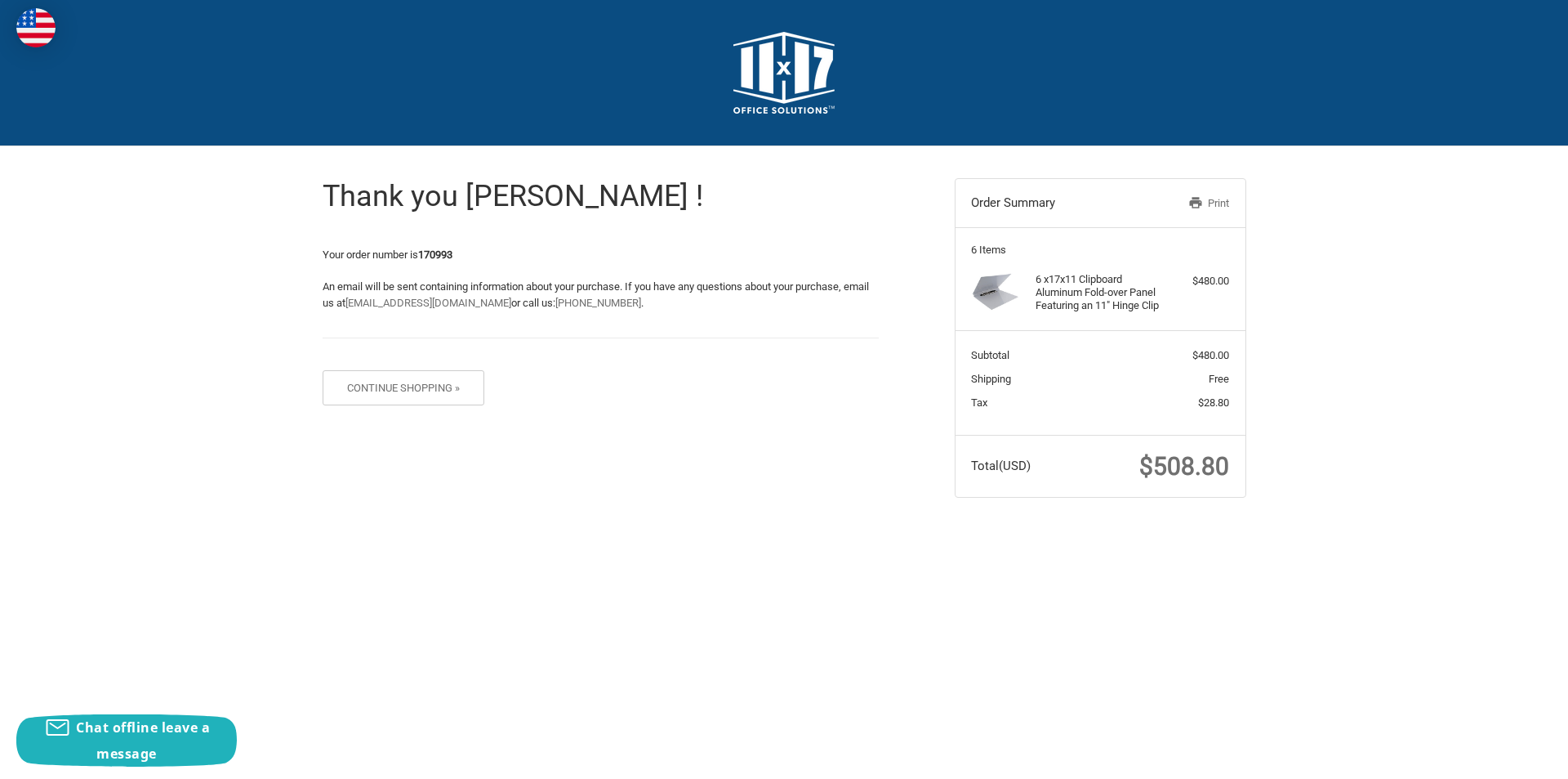
click at [1197, 481] on span "$508.80" at bounding box center [1183, 466] width 89 height 29
copy span "508.80"
click at [786, 77] on img at bounding box center [784, 72] width 101 height 81
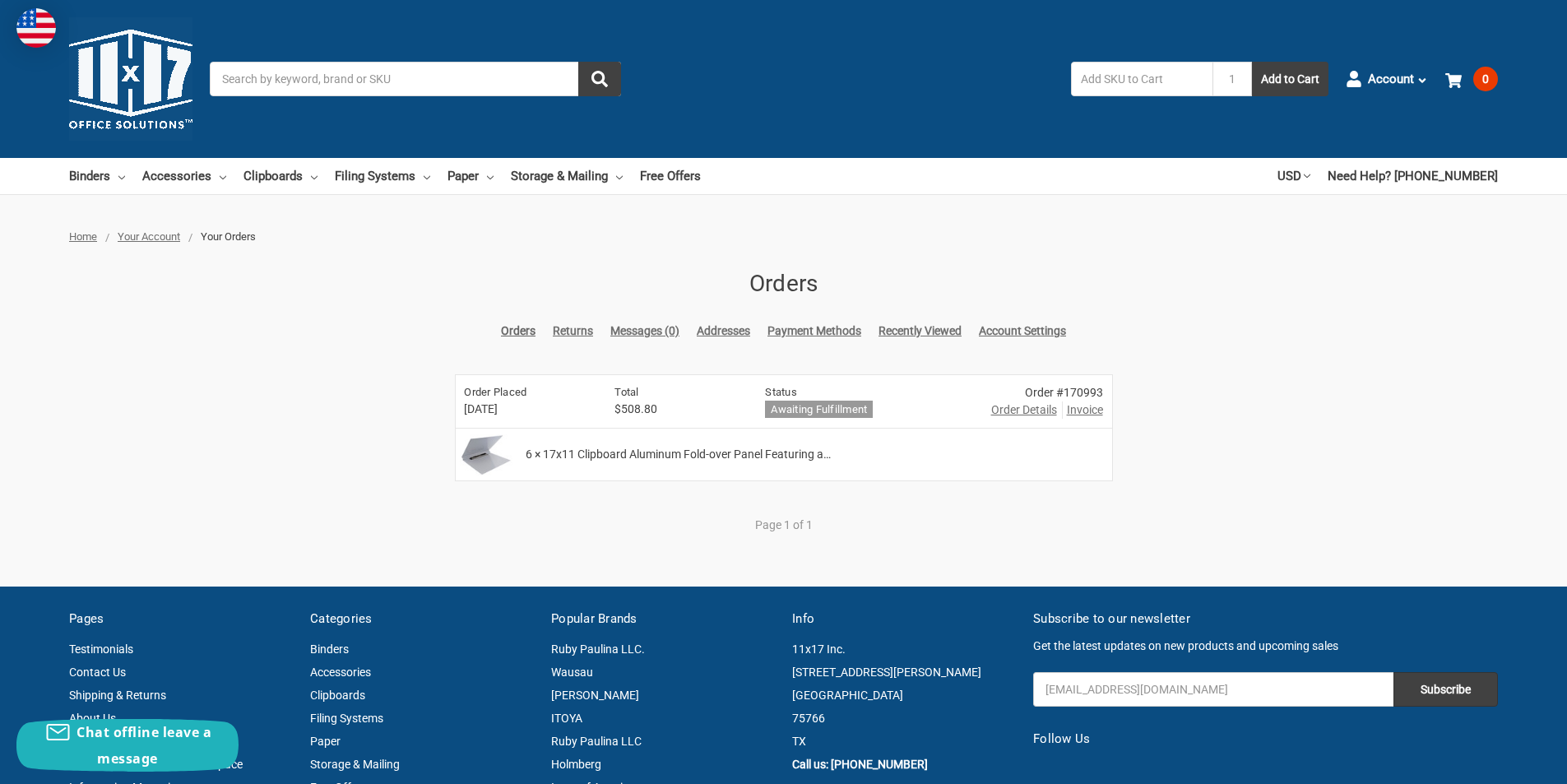
click at [1035, 407] on span "Order Details" at bounding box center [1024, 409] width 66 height 17
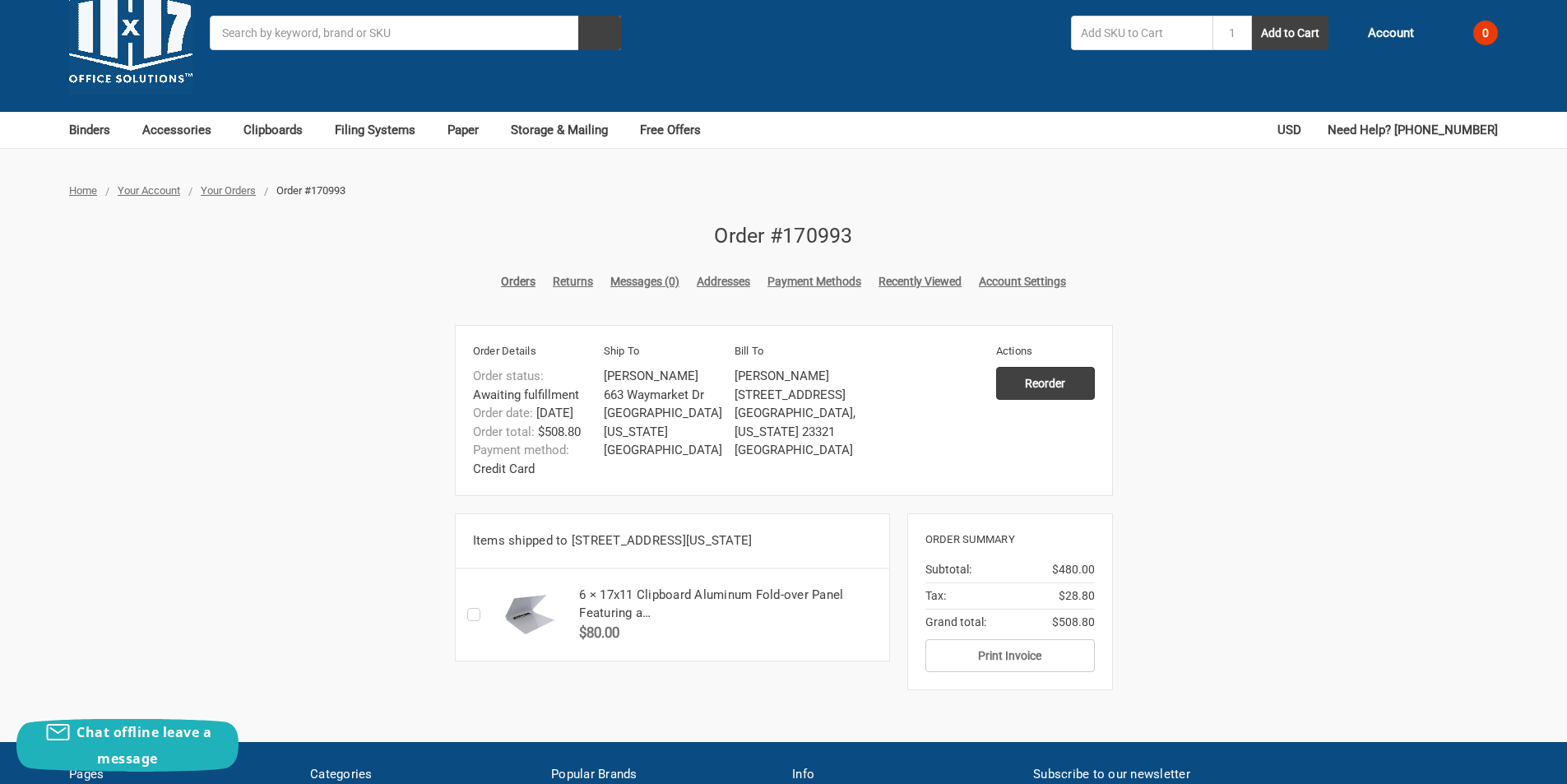
scroll to position [82, 0]
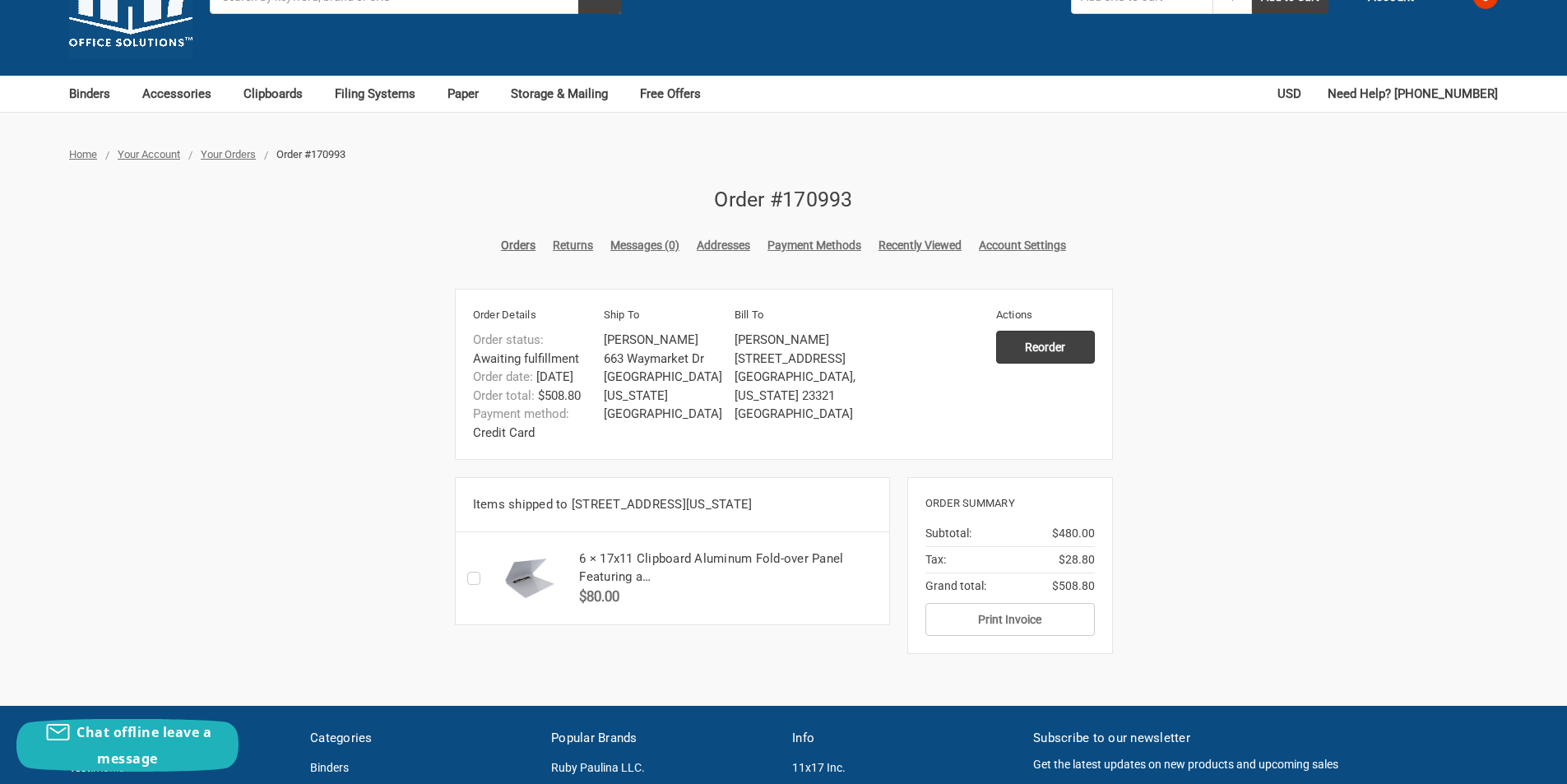
click at [637, 342] on li "[PERSON_NAME]" at bounding box center [665, 339] width 122 height 19
copy ul "[PERSON_NAME]"
click at [728, 398] on ul "[PERSON_NAME] [STREET_ADDRESS] [GEOGRAPHIC_DATA][US_STATE] [GEOGRAPHIC_DATA]" at bounding box center [670, 377] width 131 height 93
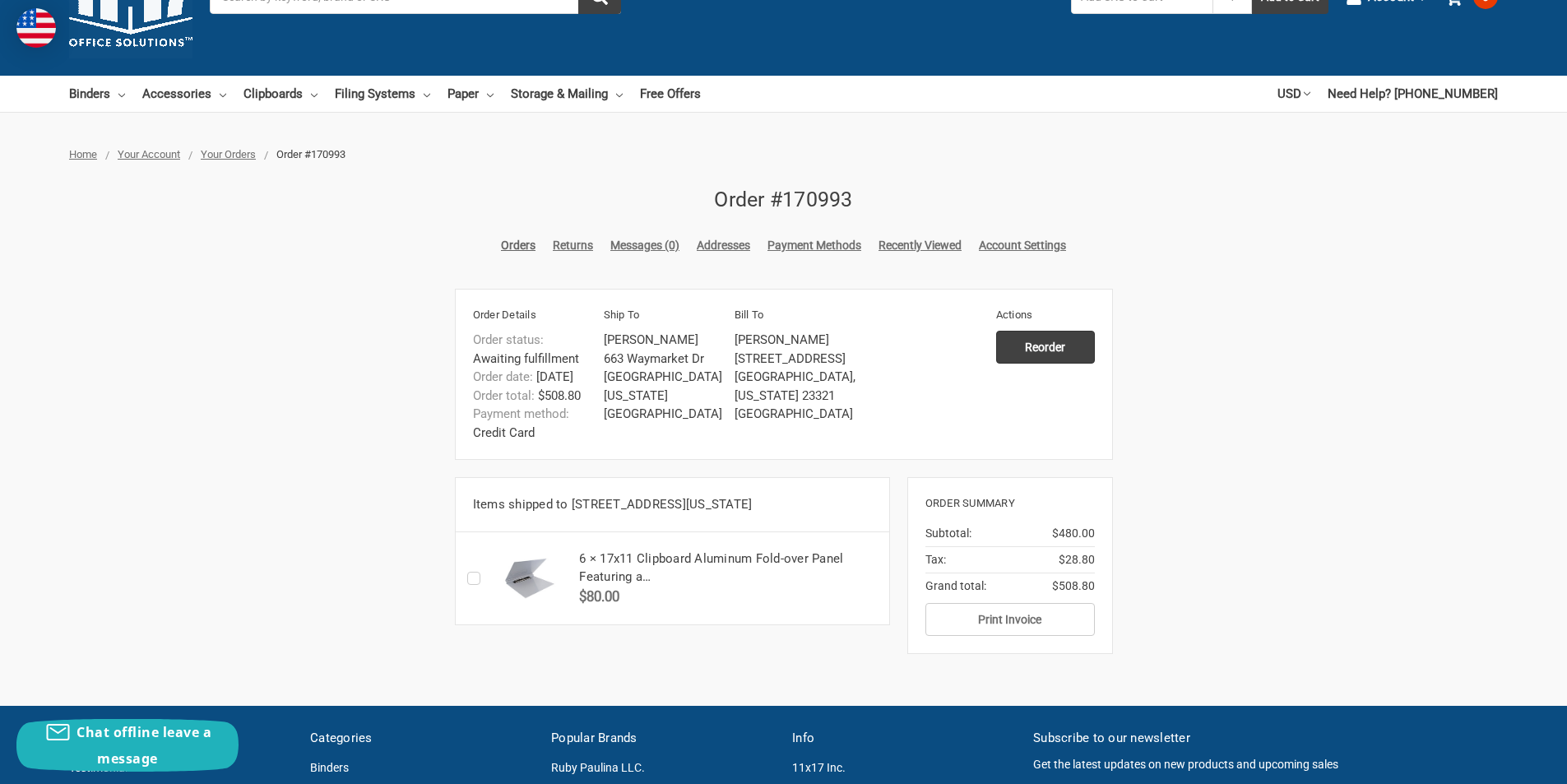
click at [740, 392] on li "[GEOGRAPHIC_DATA], [US_STATE] 23321" at bounding box center [795, 386] width 122 height 37
copy li "23321"
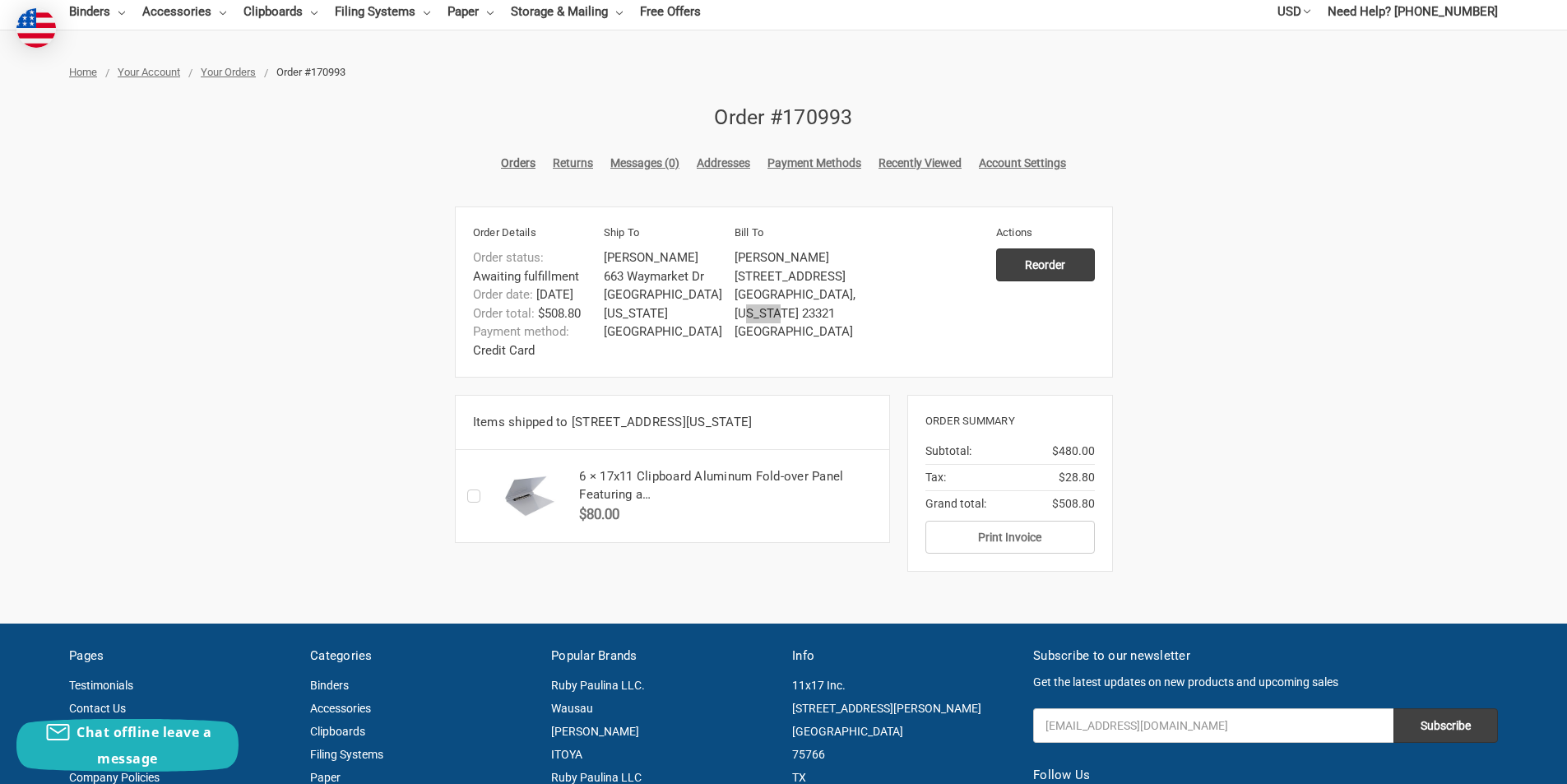
scroll to position [165, 0]
